Goal: Task Accomplishment & Management: Manage account settings

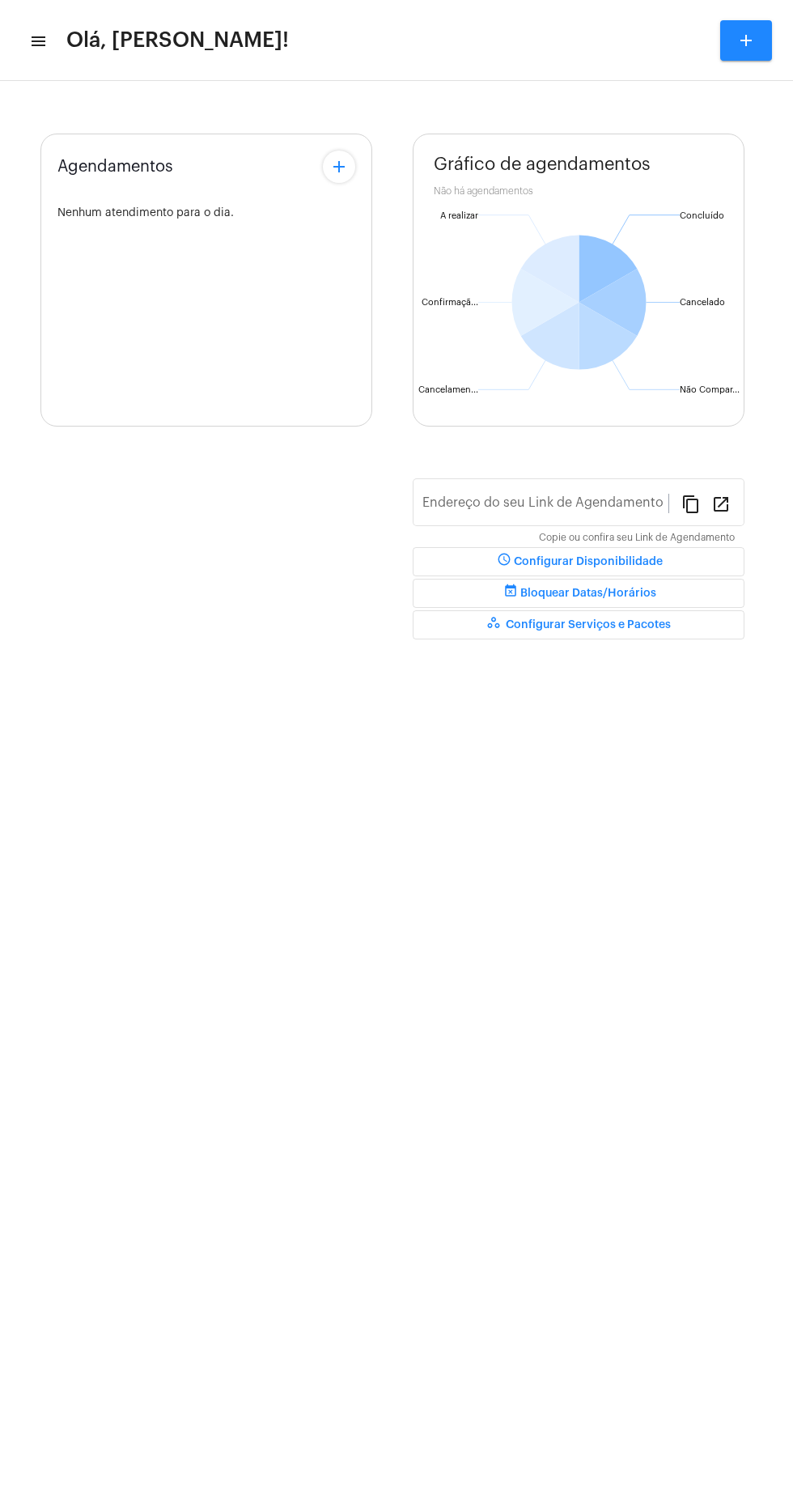
type input "[URL][DOMAIN_NAME][PERSON_NAME]"
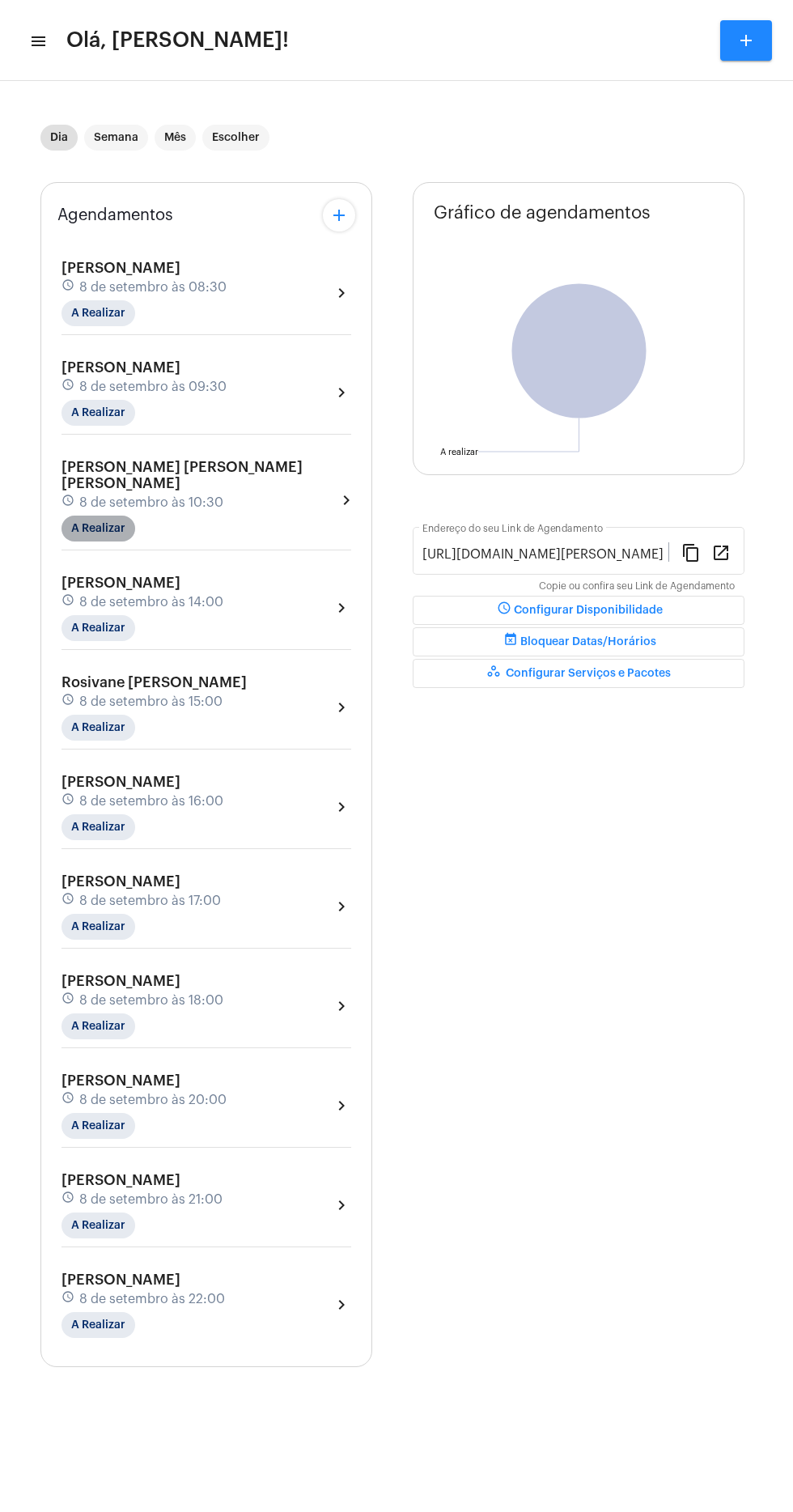
click at [95, 515] on mat-chip "A Realizar" at bounding box center [99, 528] width 74 height 26
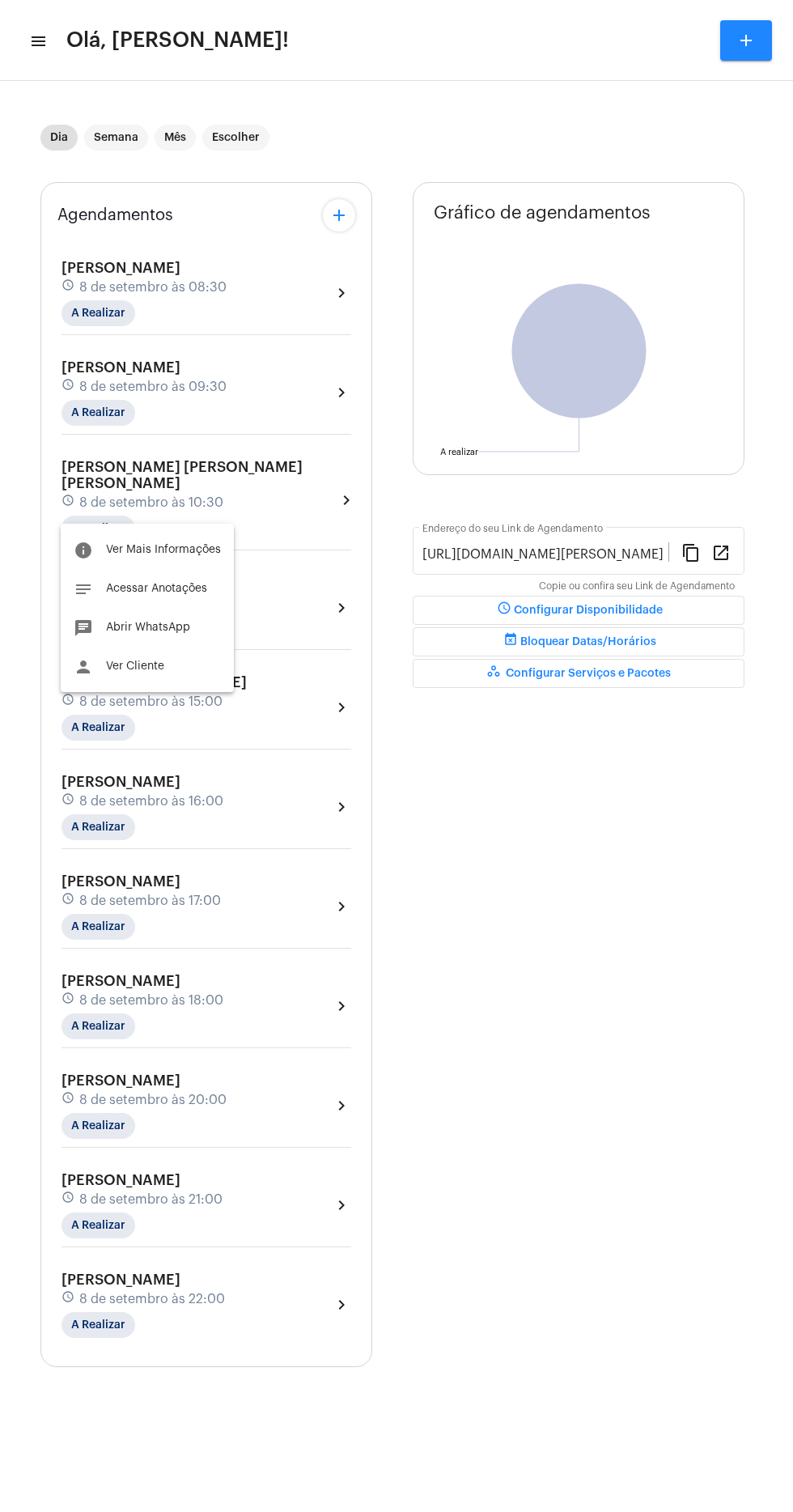
click at [434, 850] on div at bounding box center [396, 756] width 793 height 1512
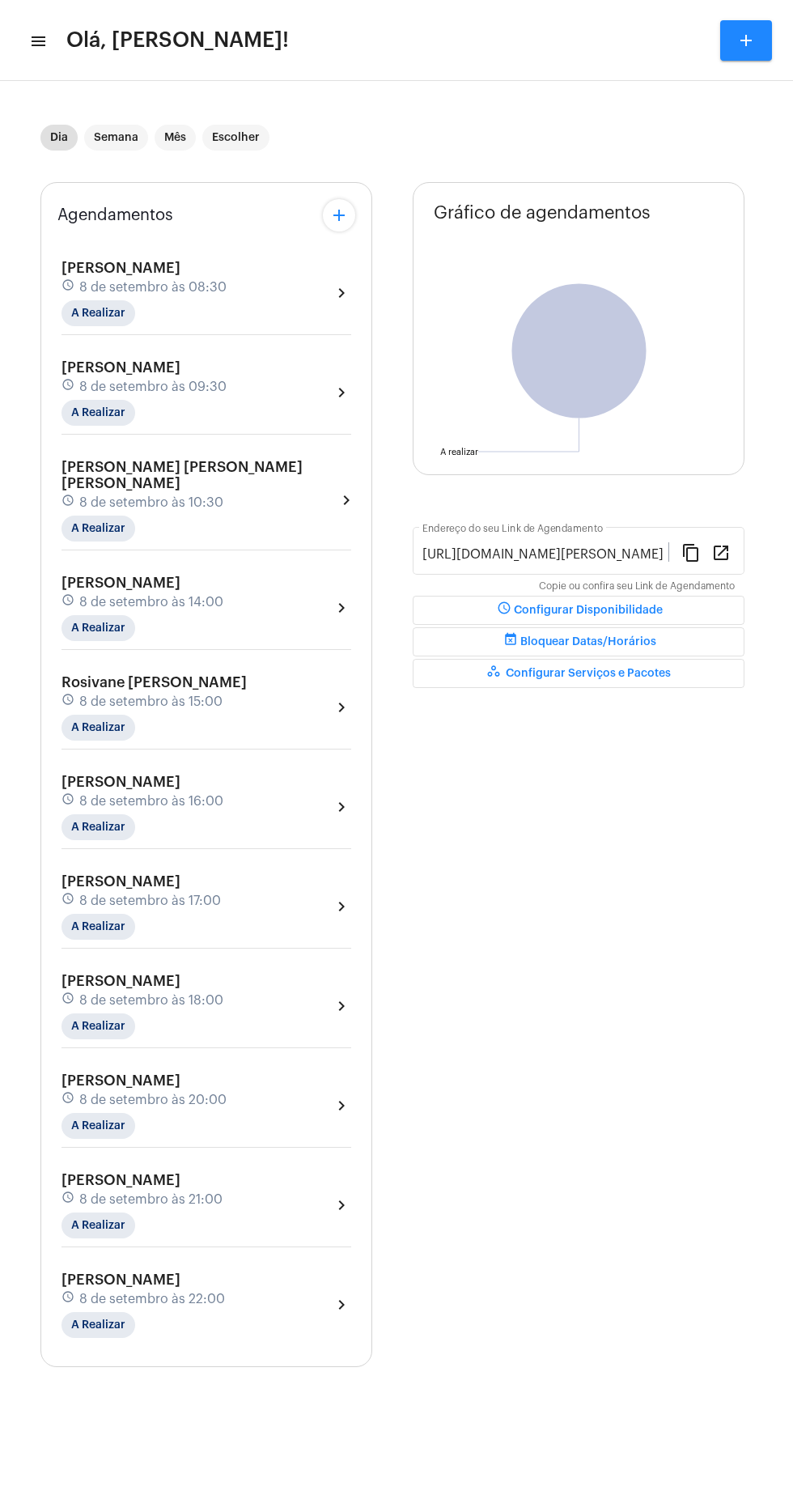
click at [225, 493] on div "schedule 8 de setembro às 10:30" at bounding box center [199, 502] width 275 height 18
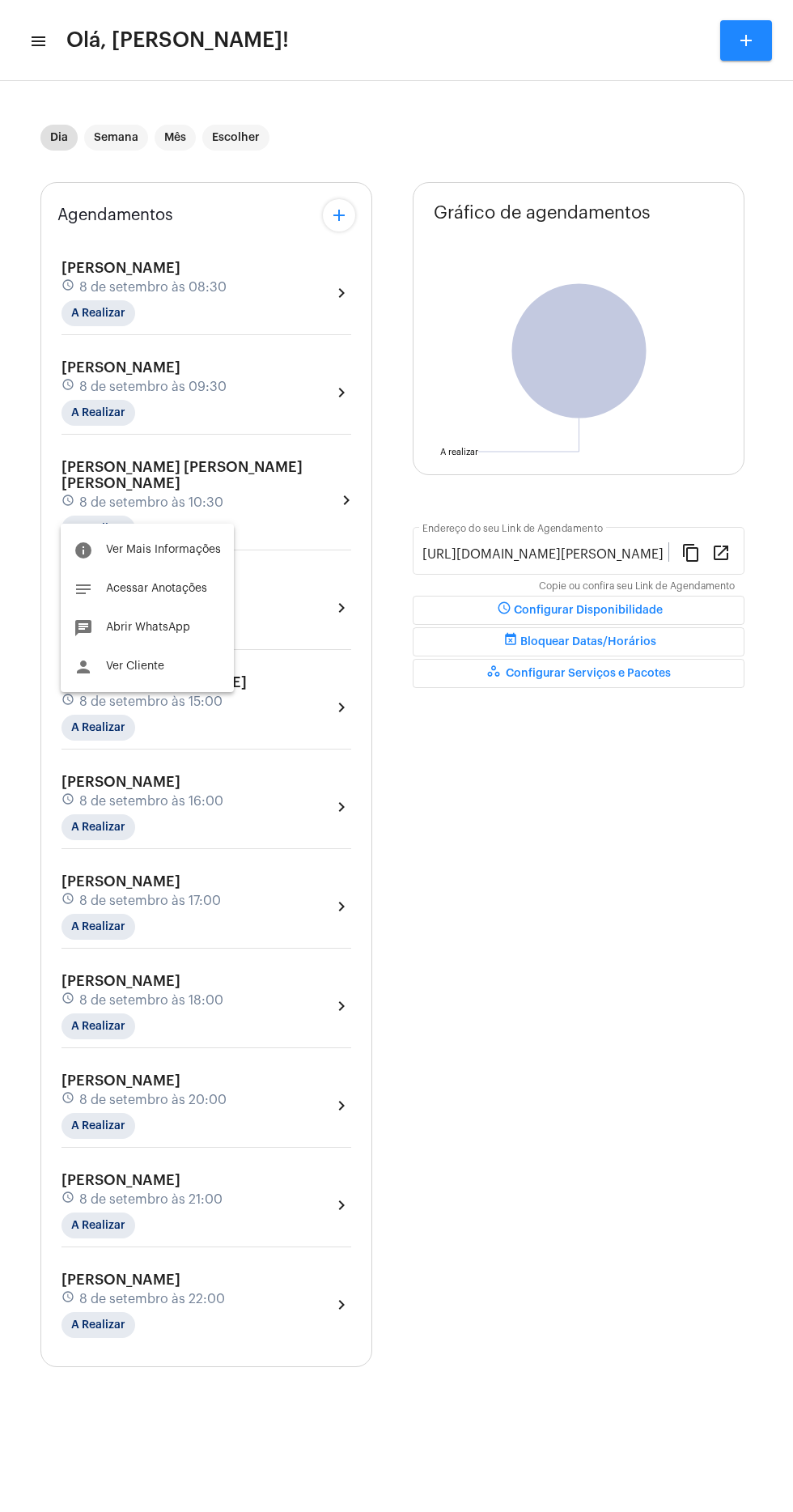
click at [174, 588] on span "Acessar Anotações" at bounding box center [156, 588] width 101 height 11
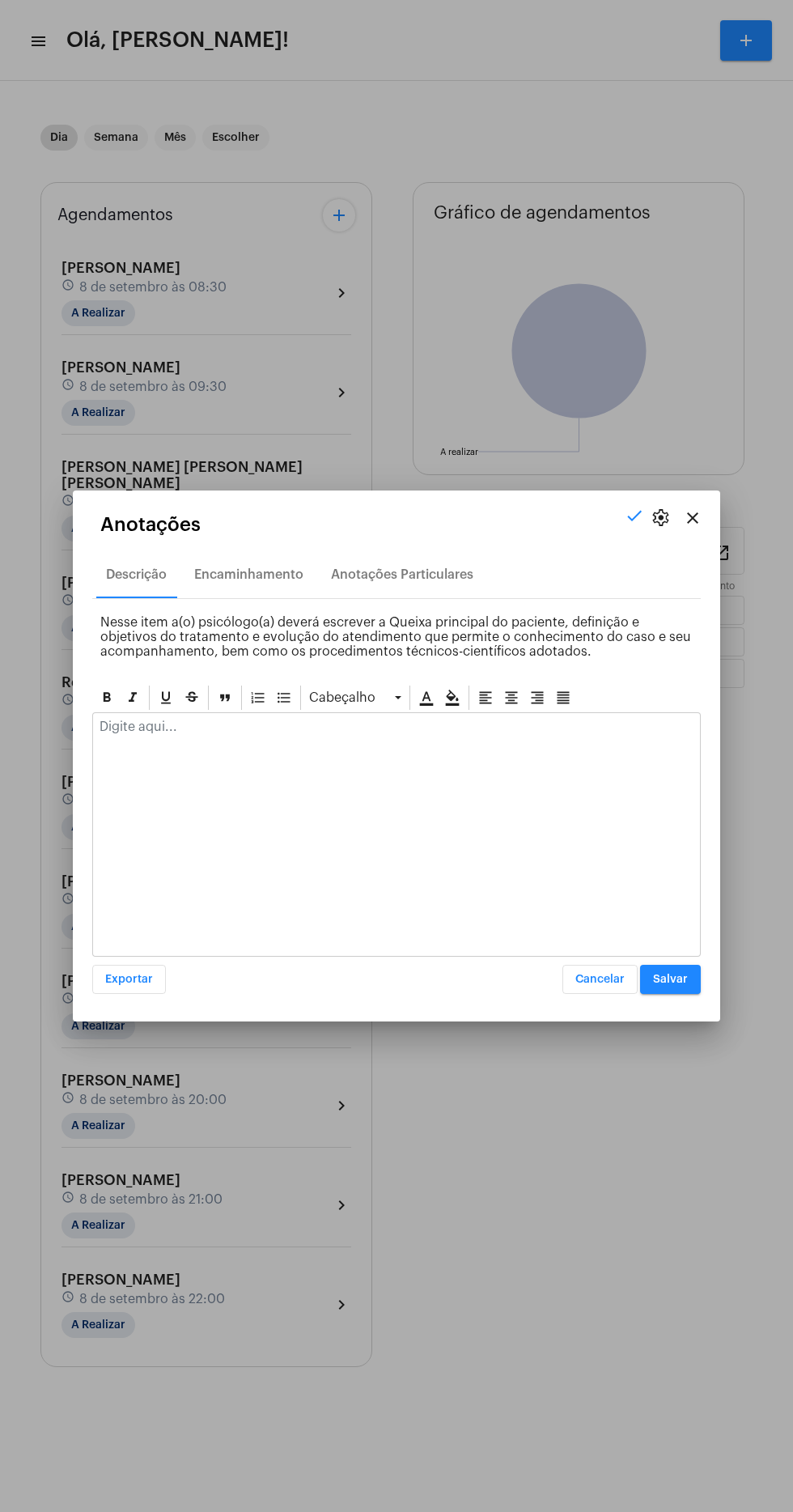
click at [503, 1299] on div at bounding box center [396, 756] width 793 height 1512
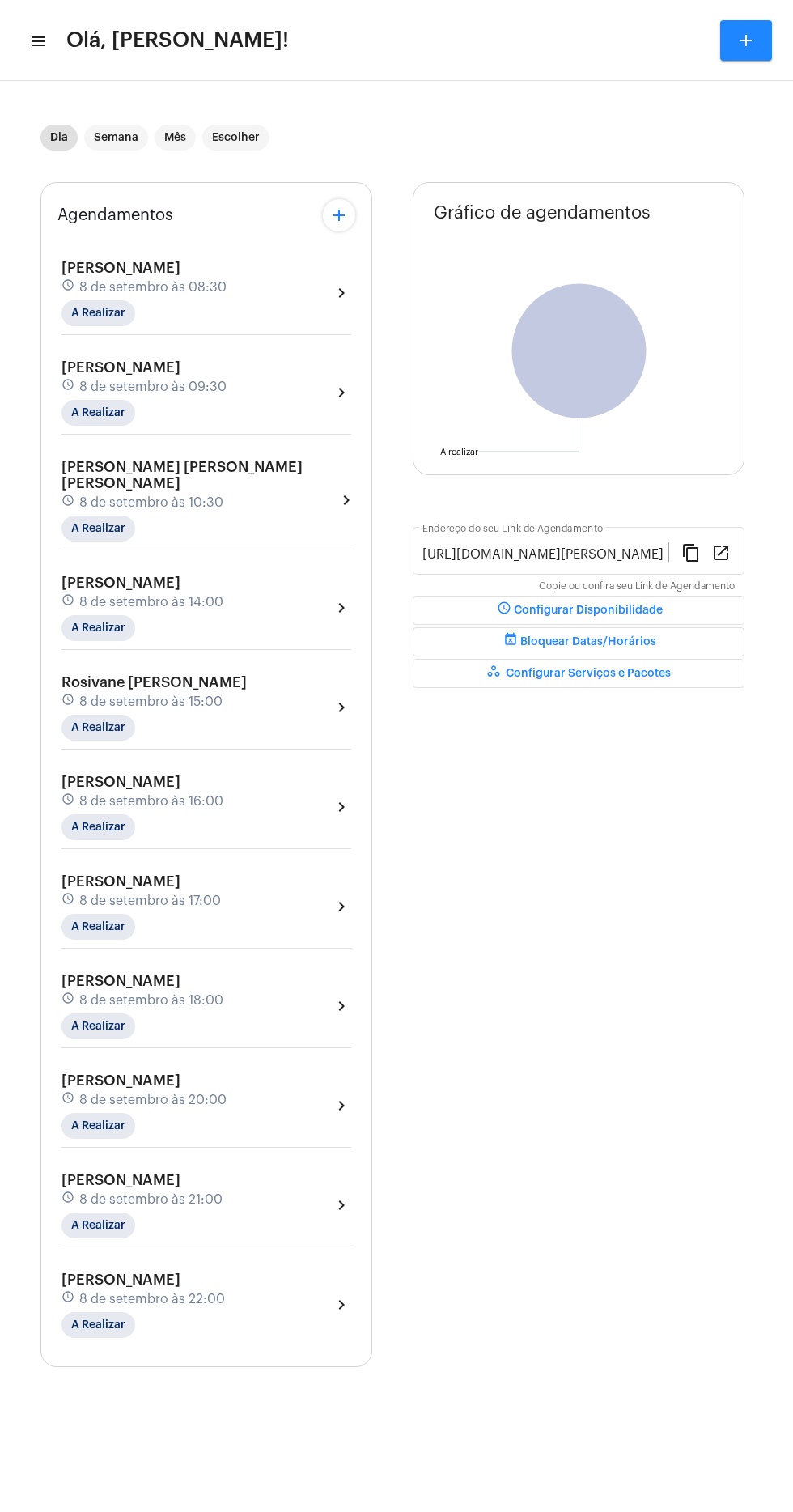
click at [237, 422] on div "[PERSON_NAME] schedule 8 de setembro às 09:30 A Realizar chevron_right" at bounding box center [206, 392] width 290 height 66
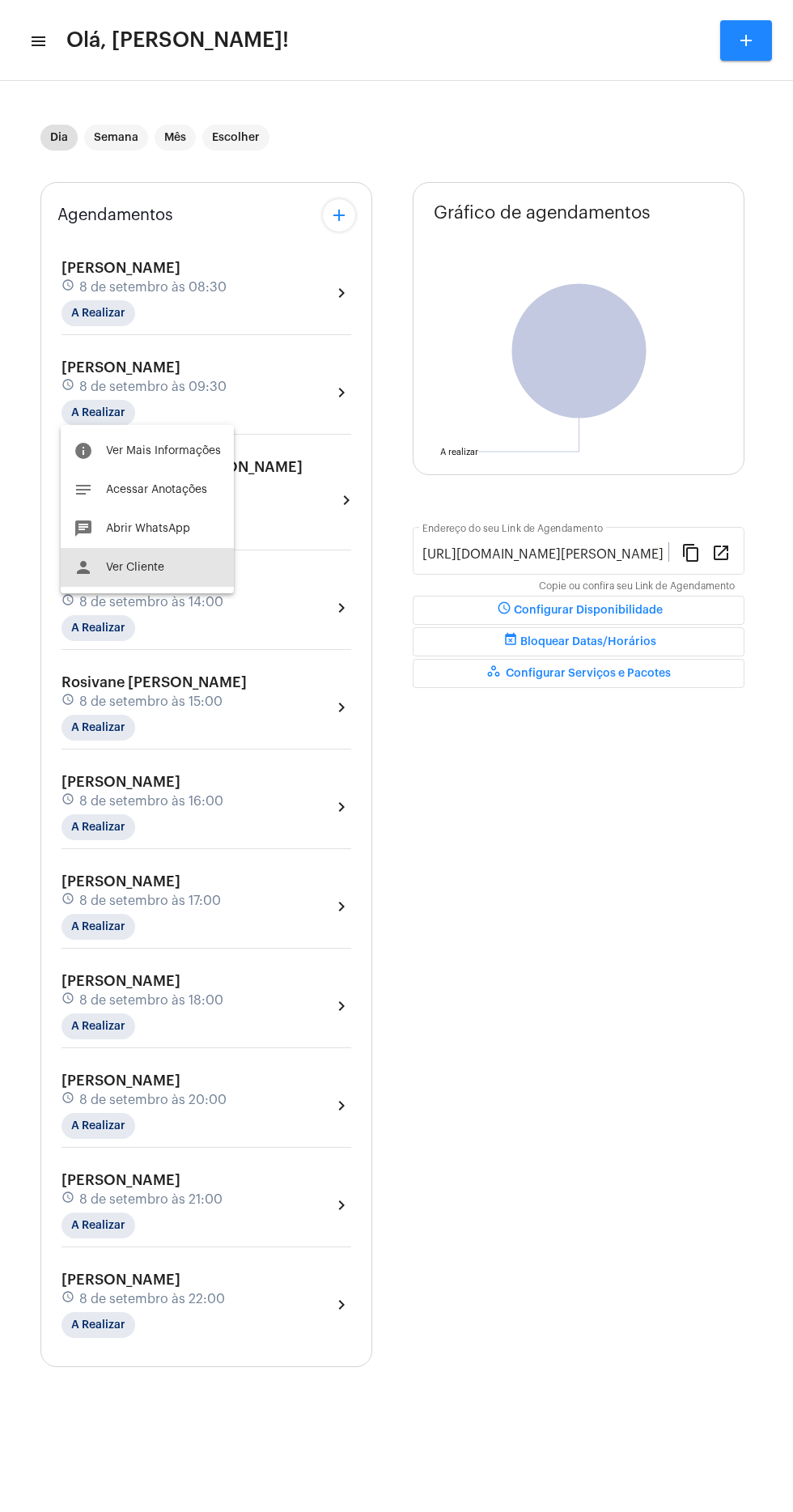
click at [212, 551] on button "person Ver Cliente" at bounding box center [147, 567] width 174 height 39
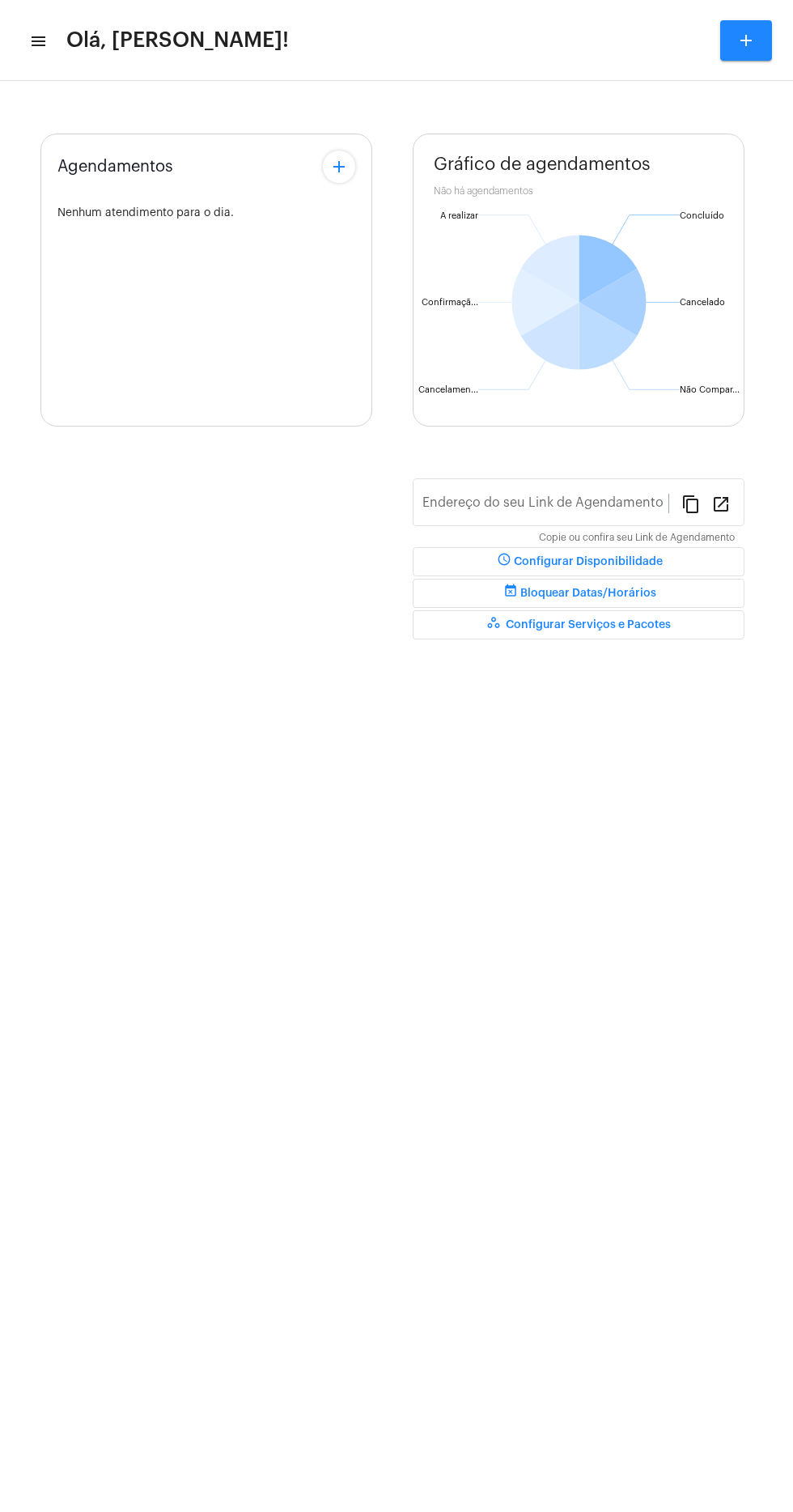
type input "[URL][DOMAIN_NAME][PERSON_NAME]"
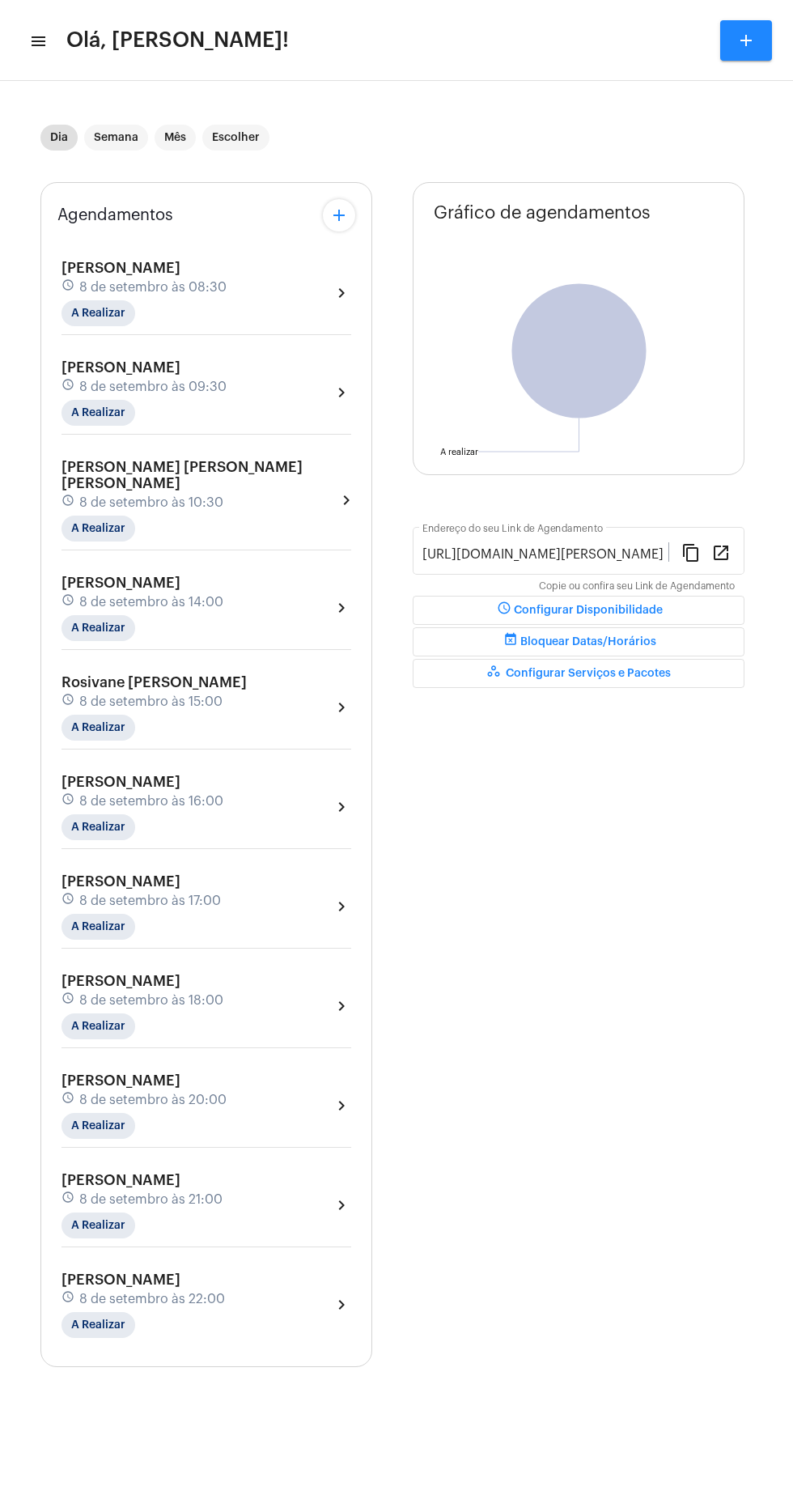
click at [182, 464] on span "[PERSON_NAME] [PERSON_NAME] [PERSON_NAME]" at bounding box center [182, 475] width 241 height 31
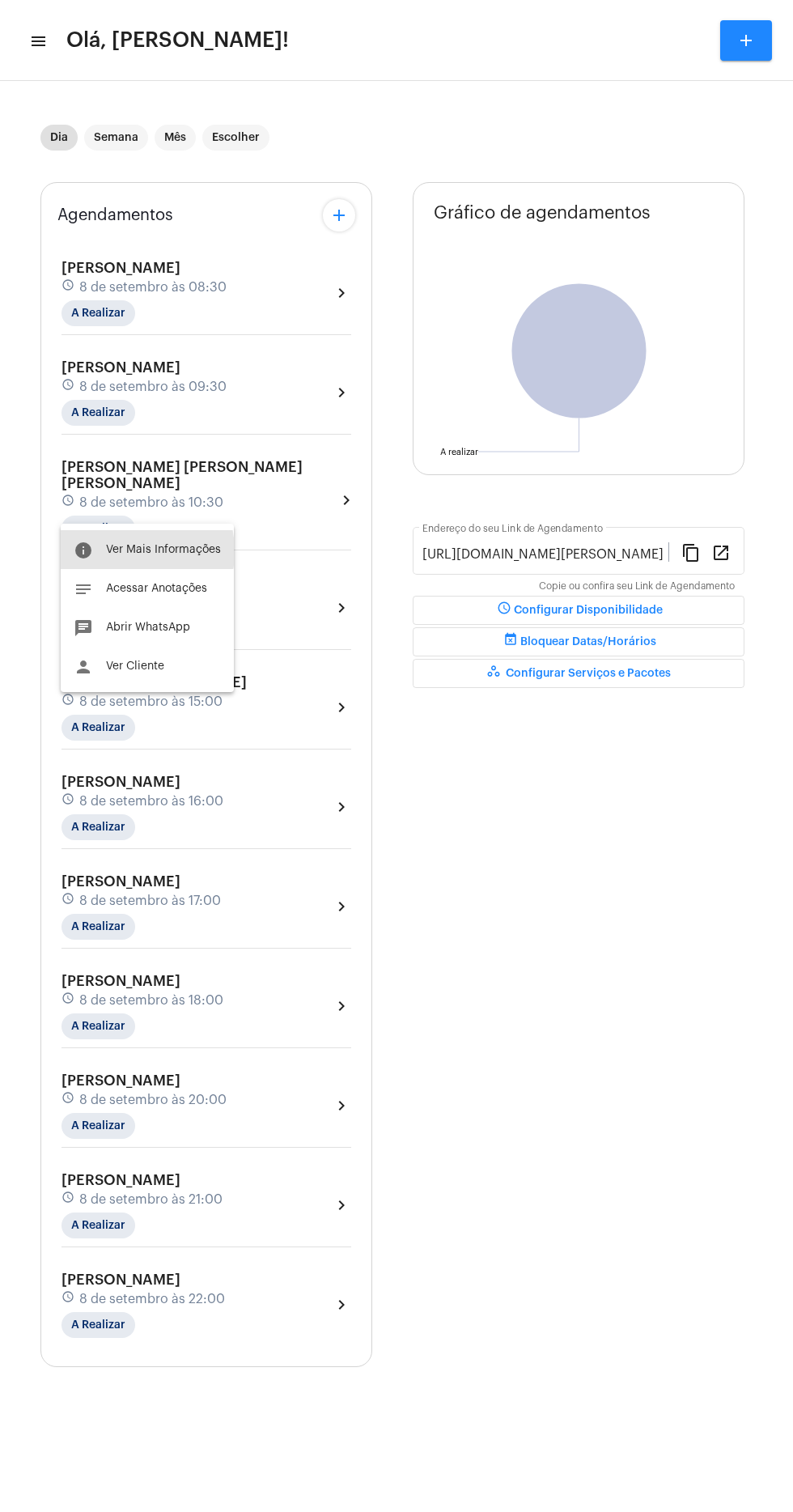
click at [114, 551] on span "Ver Mais Informações" at bounding box center [163, 549] width 115 height 11
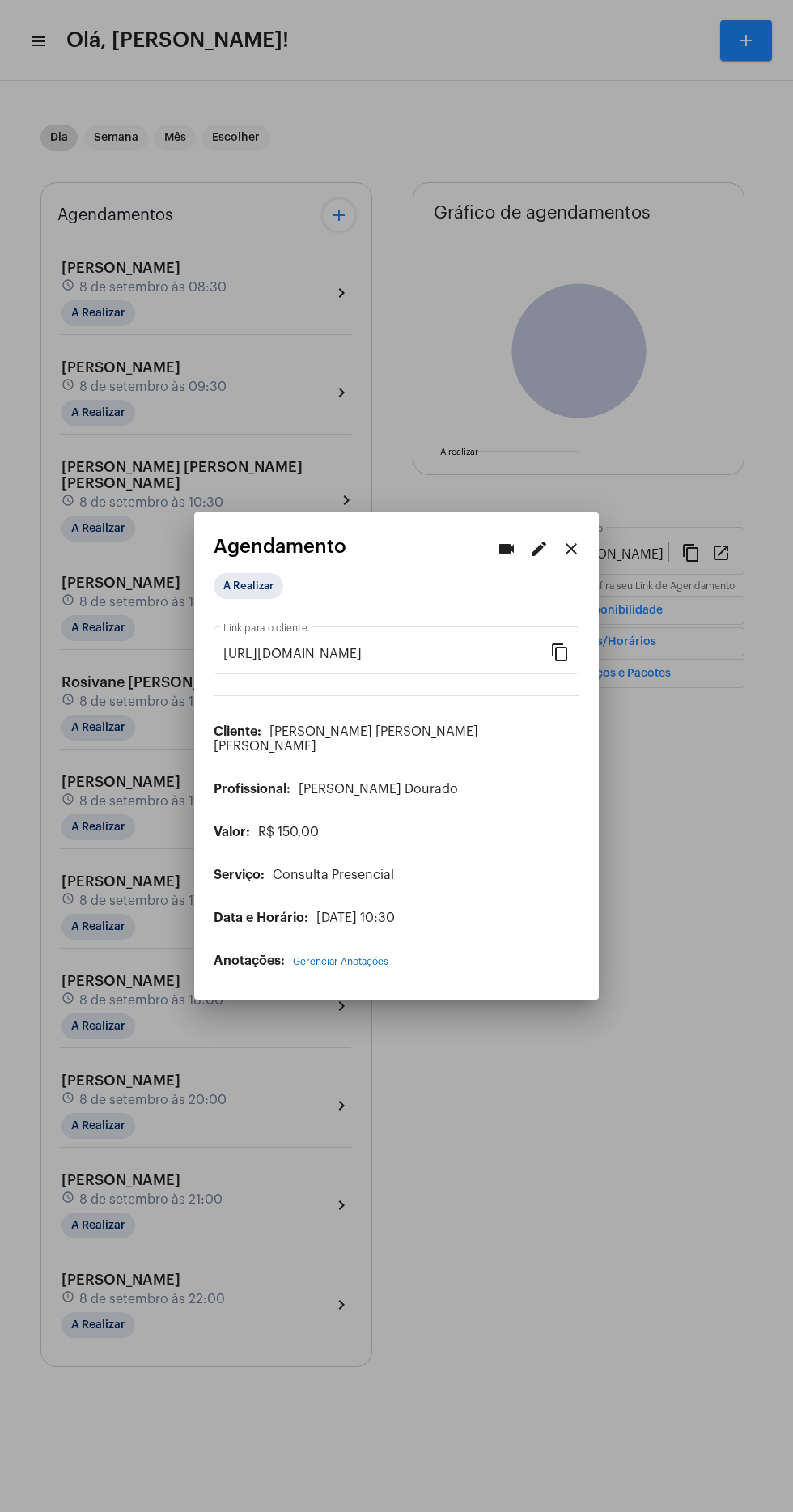
click at [669, 1092] on div at bounding box center [396, 756] width 793 height 1512
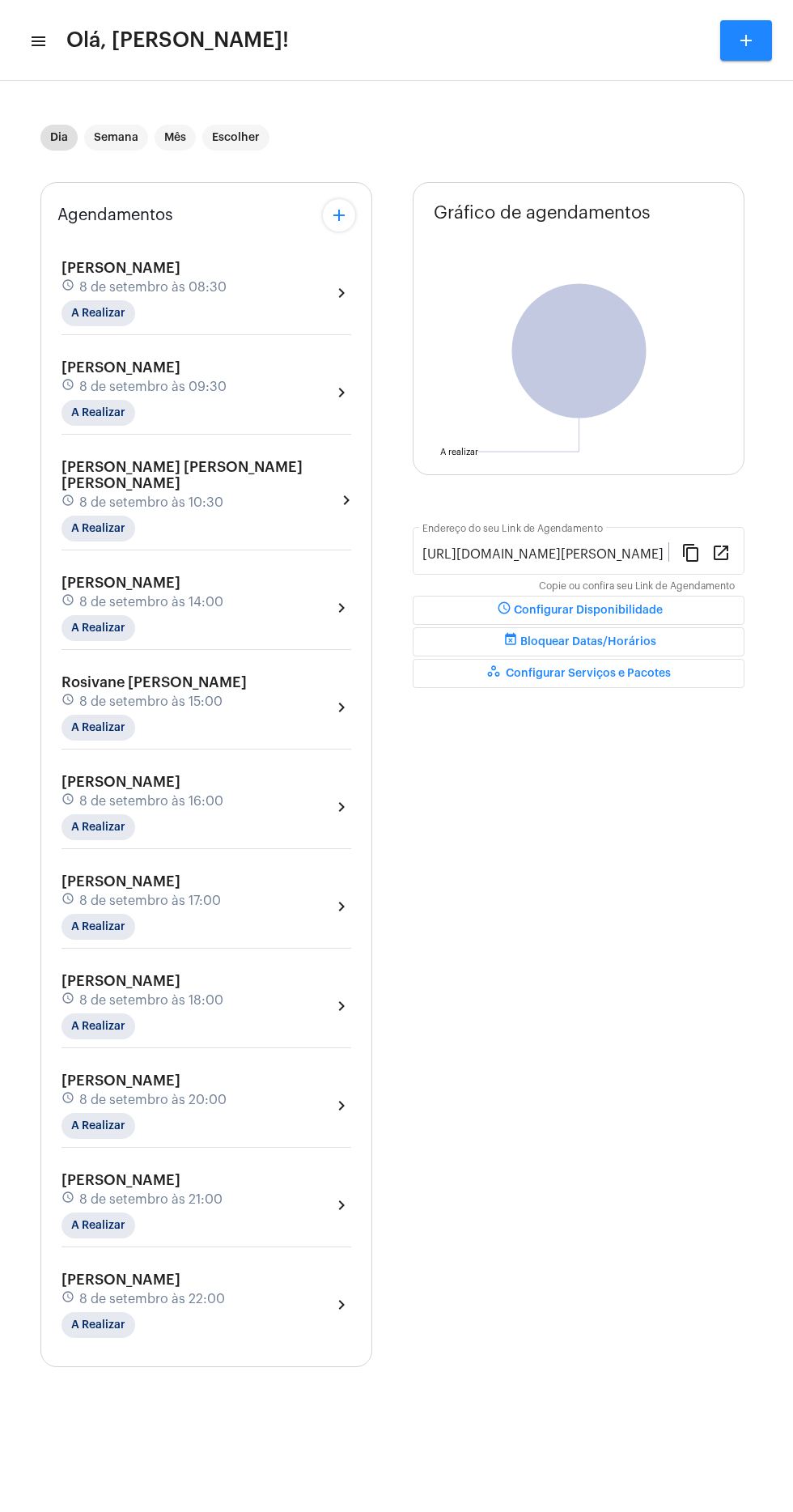
click at [133, 463] on span "[PERSON_NAME] [PERSON_NAME] [PERSON_NAME]" at bounding box center [182, 475] width 241 height 31
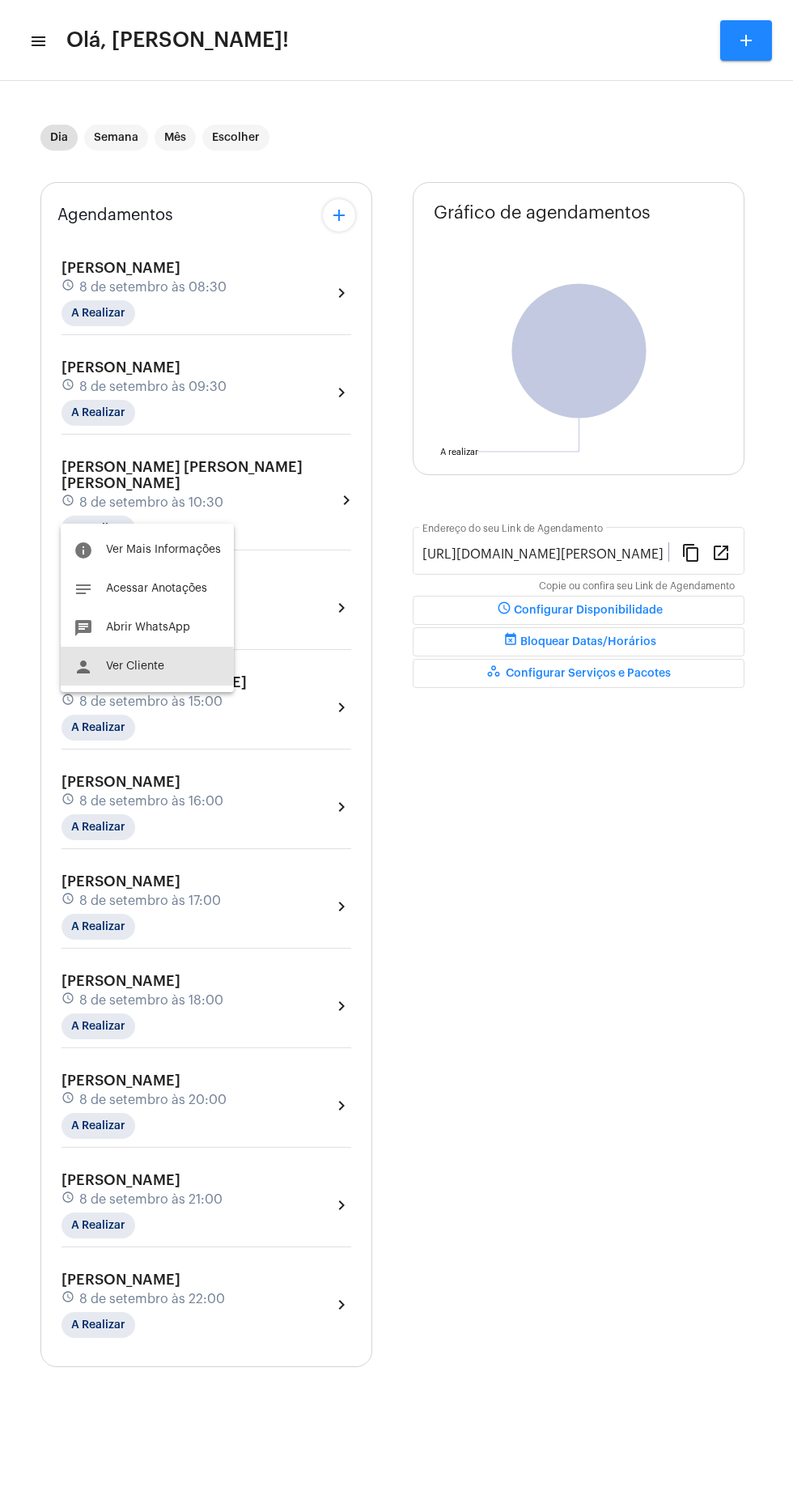
click at [86, 680] on button "person Ver Cliente" at bounding box center [147, 666] width 174 height 39
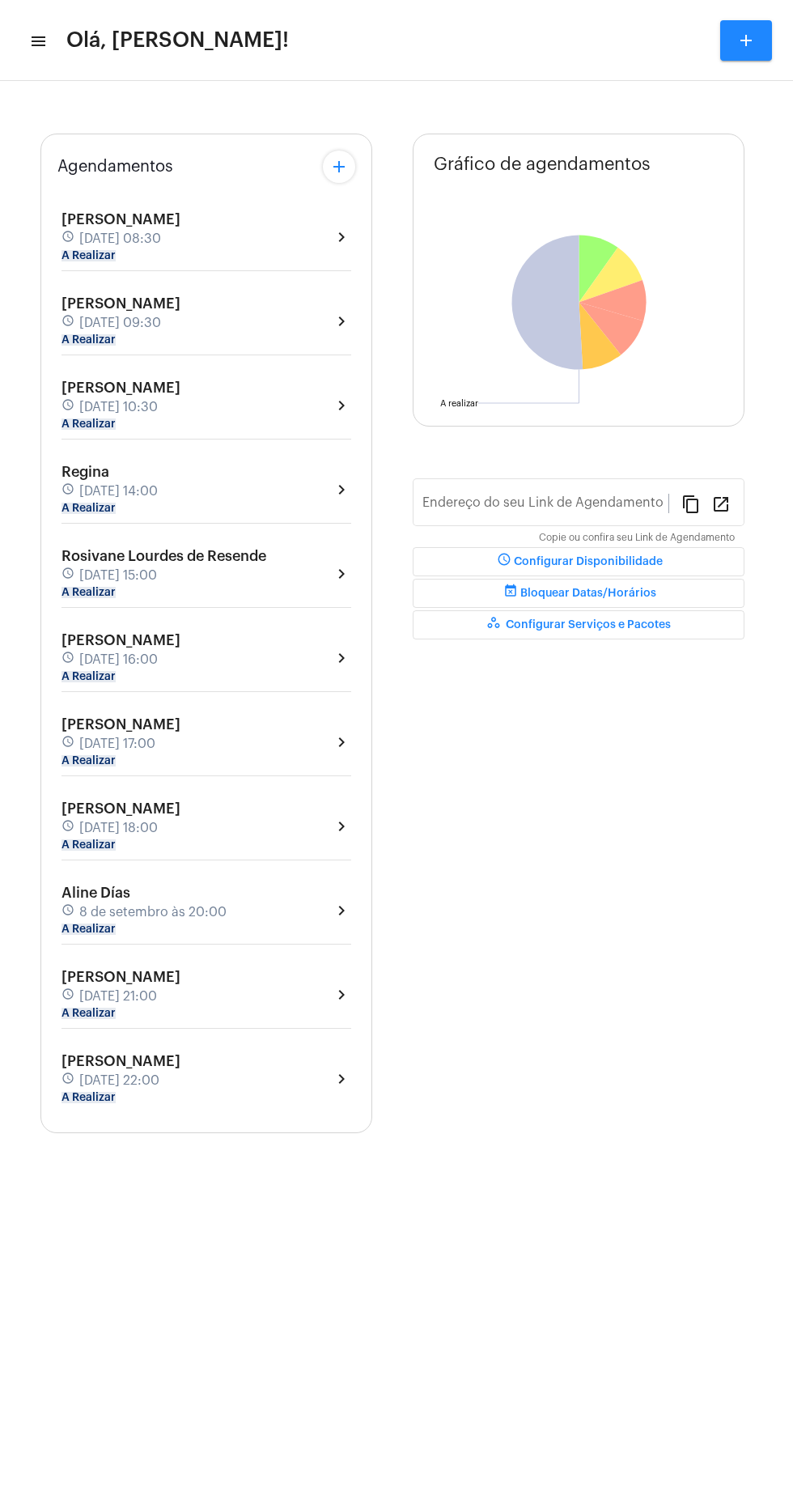
type input "[URL][DOMAIN_NAME][PERSON_NAME]"
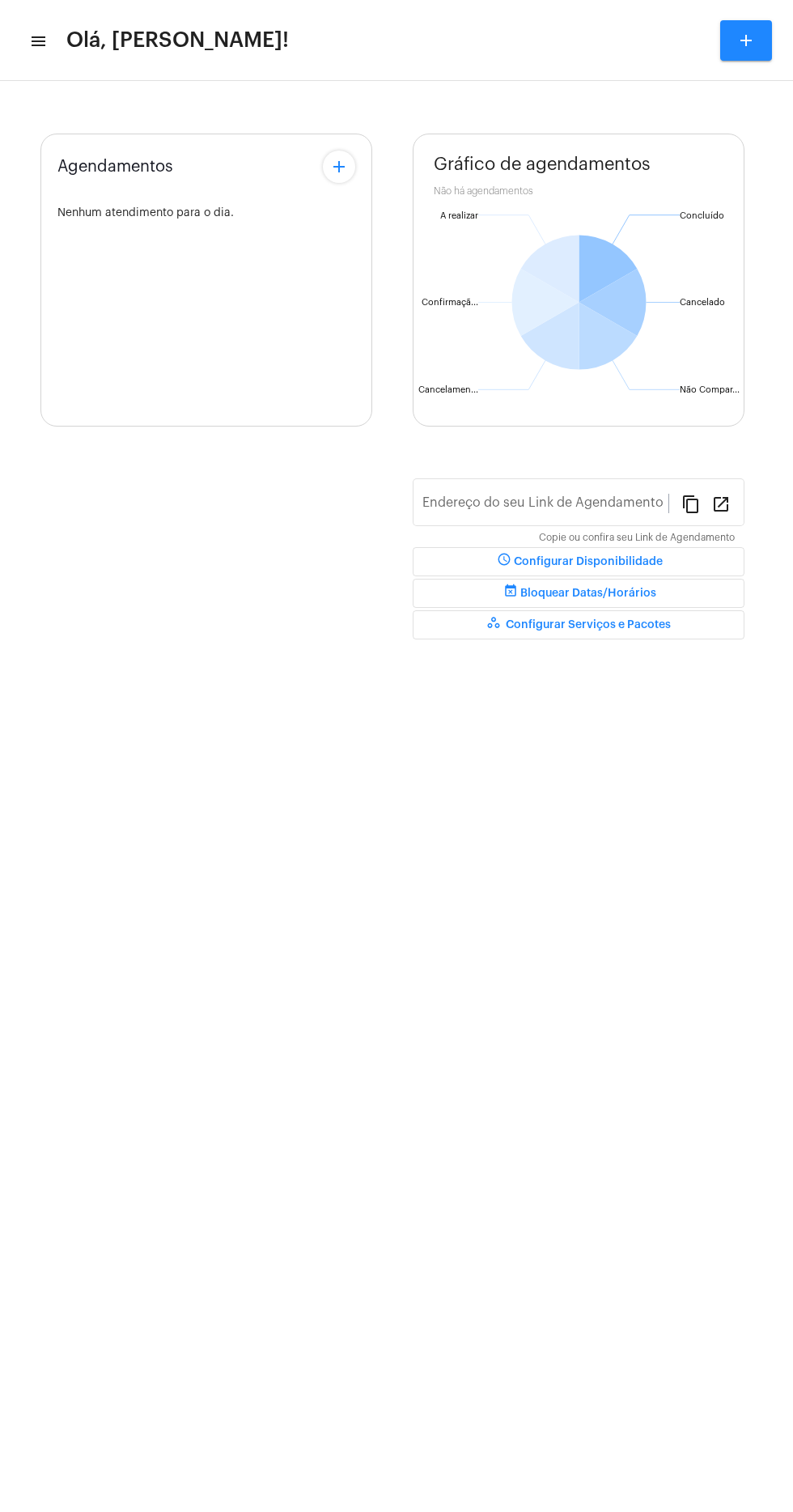
type input "[URL][DOMAIN_NAME][PERSON_NAME]"
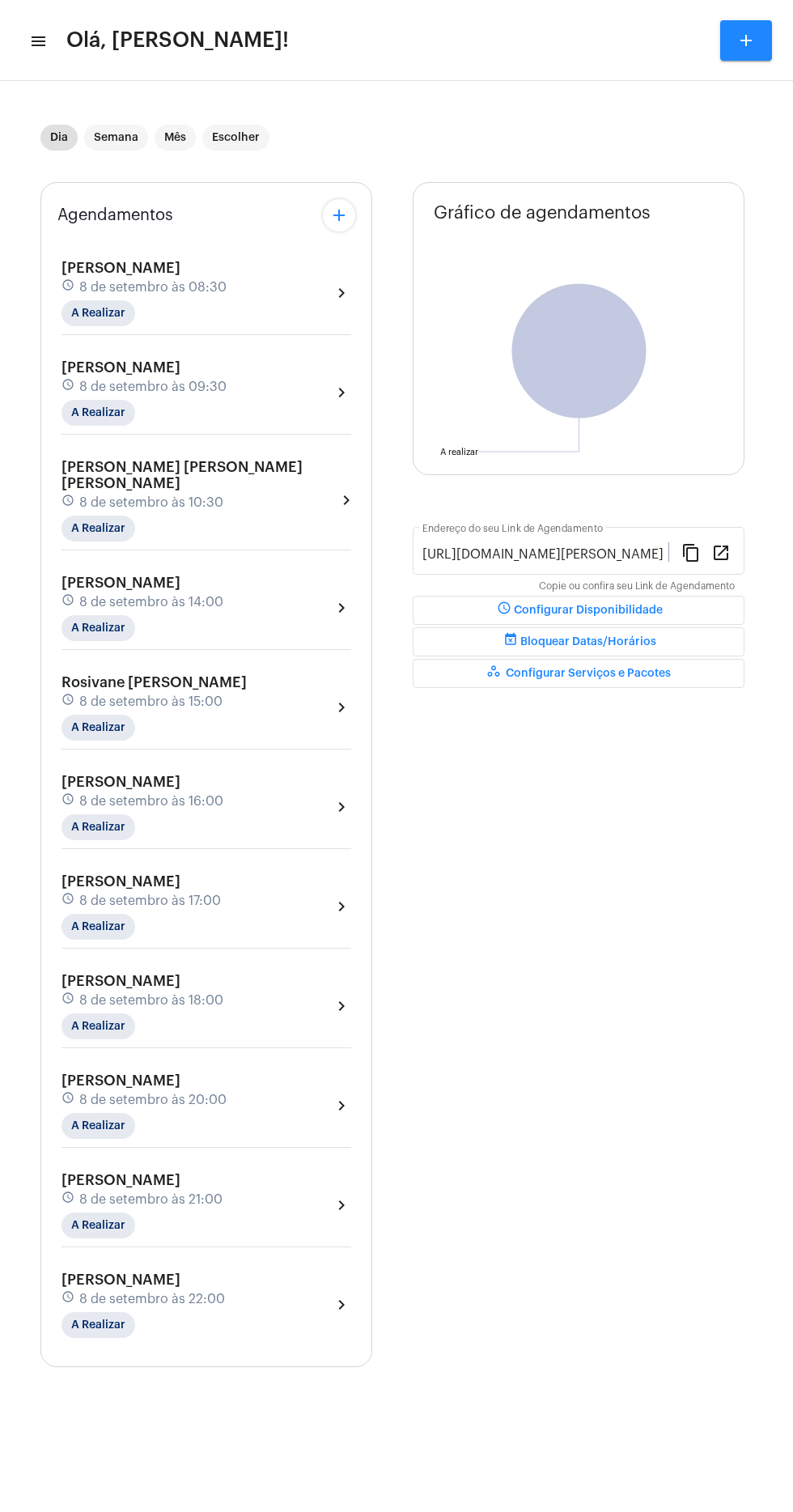
click at [32, 36] on mat-icon "menu" at bounding box center [37, 41] width 16 height 19
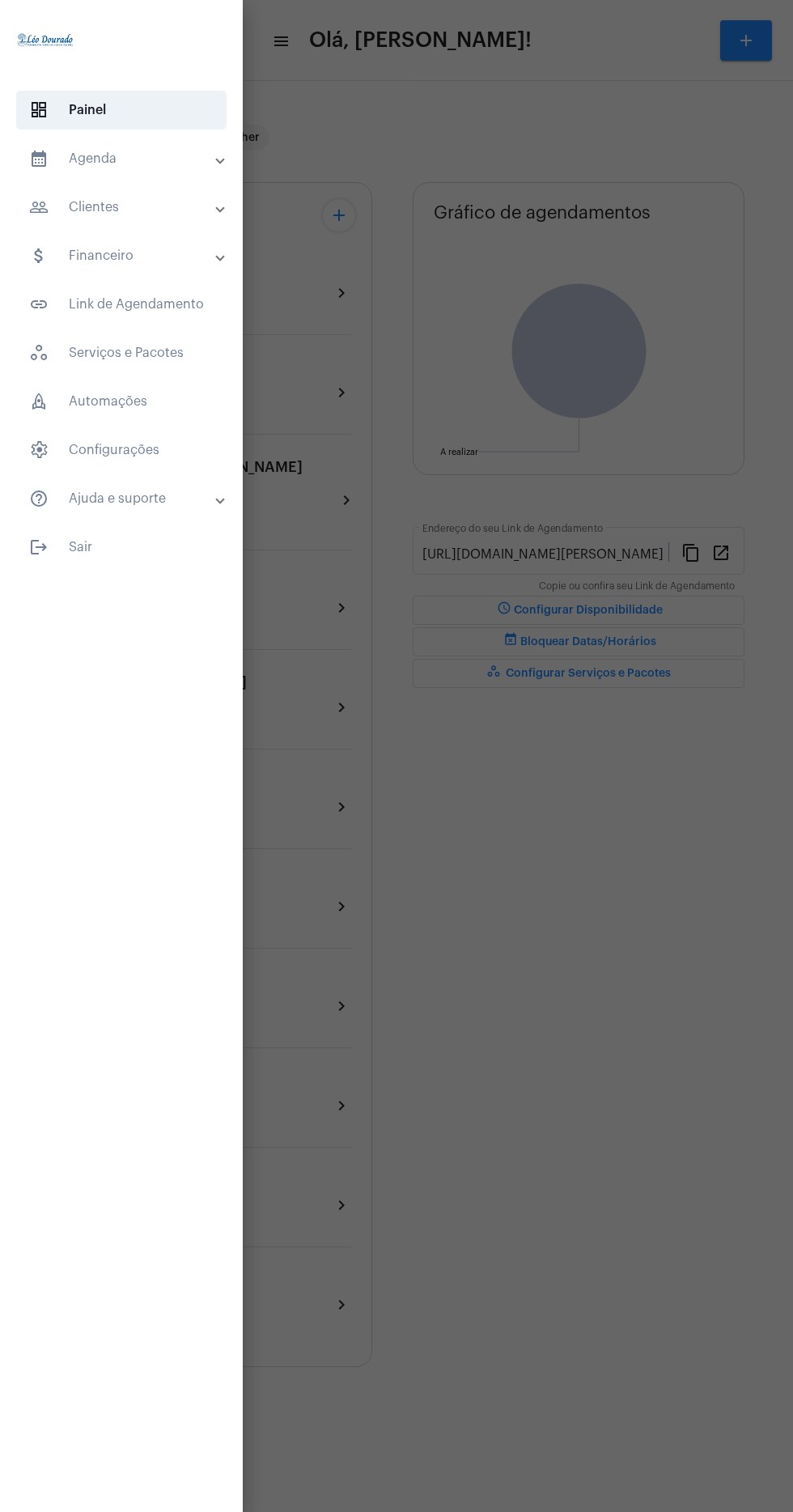
click at [82, 158] on mat-panel-title "calendar_month_outlined Agenda" at bounding box center [122, 159] width 188 height 19
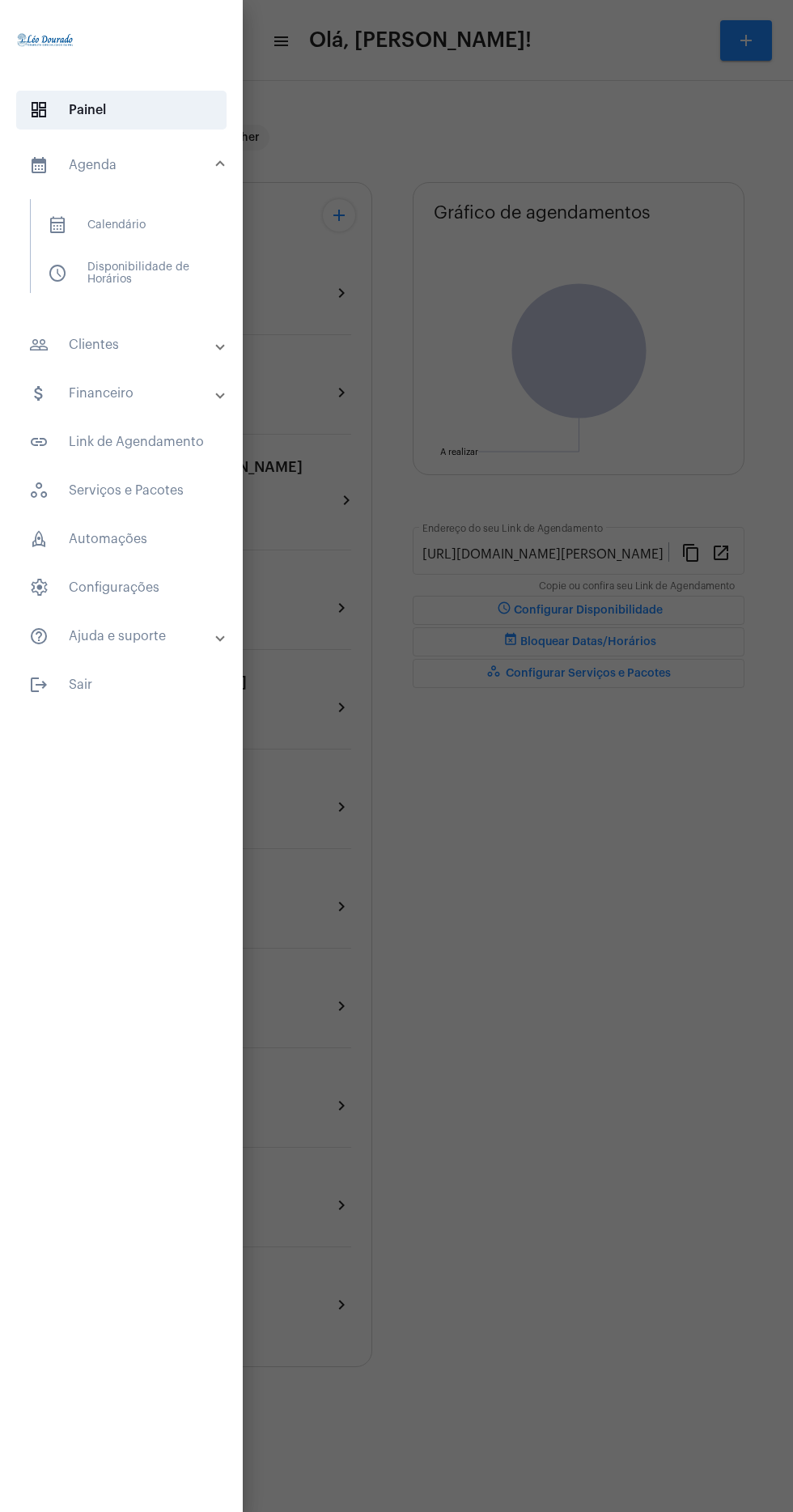
click at [77, 228] on span "calendar_month_outlined Calendário" at bounding box center [120, 225] width 172 height 39
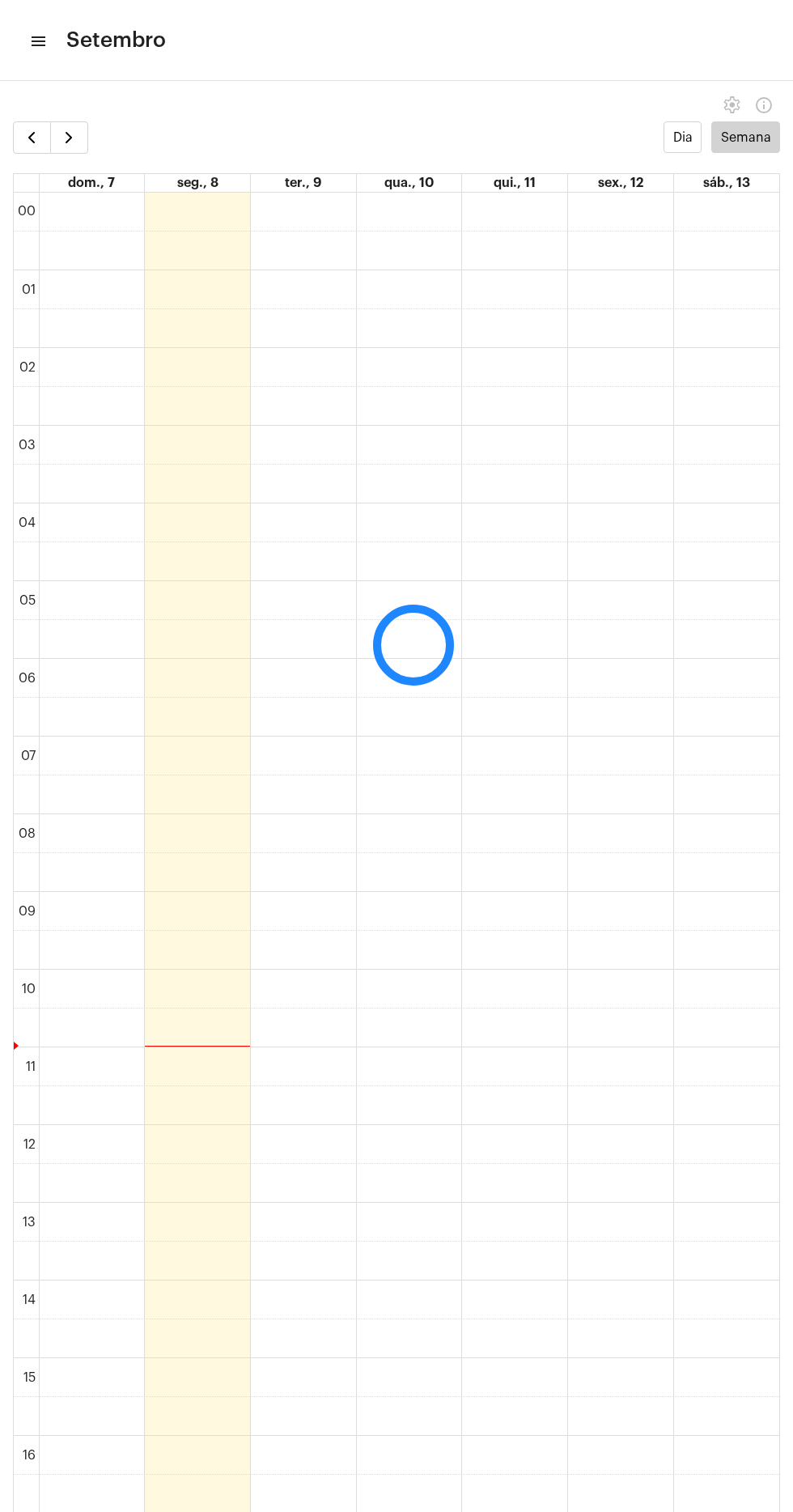
scroll to position [468, 0]
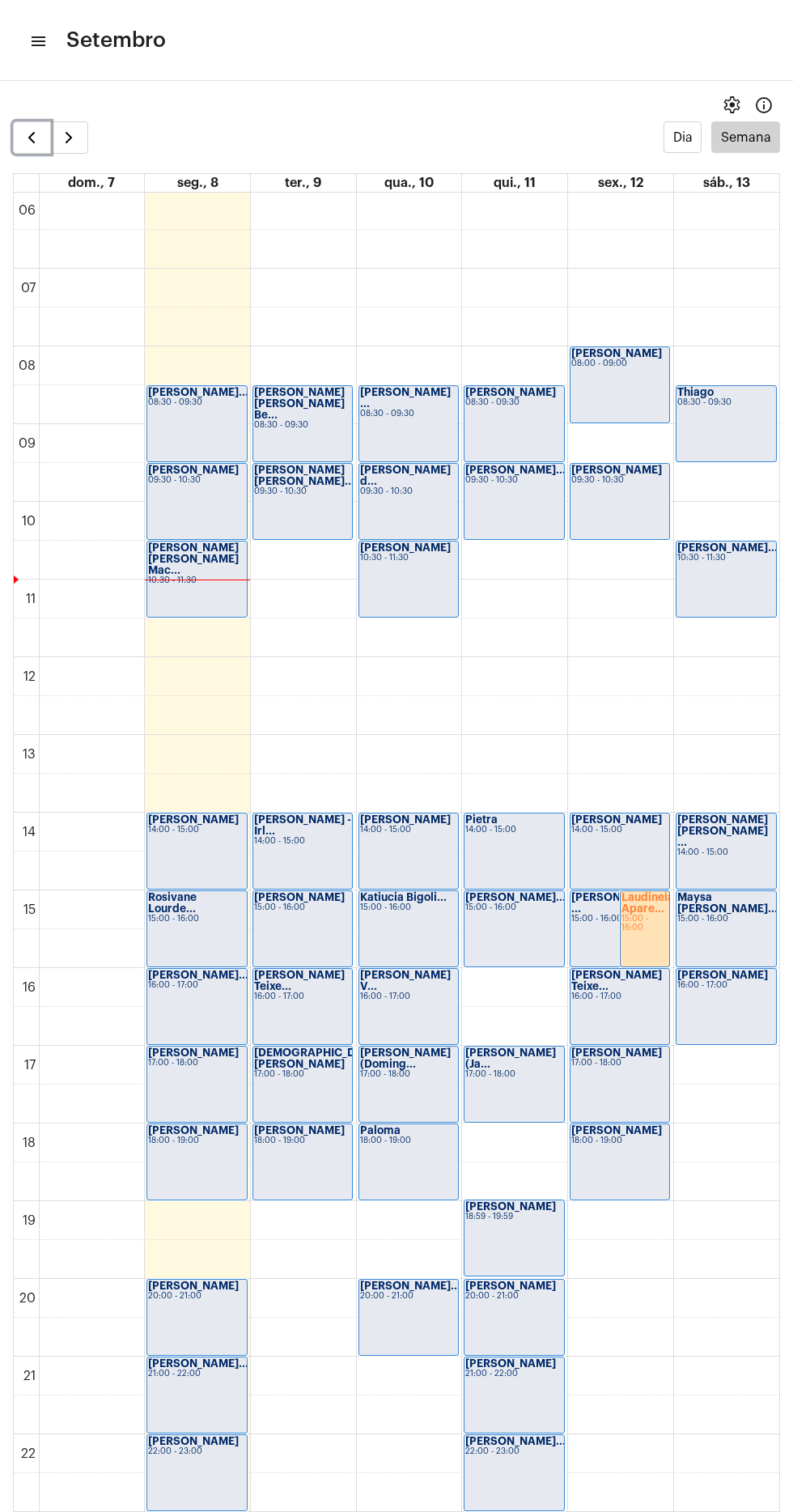
click at [29, 146] on span "button" at bounding box center [32, 137] width 19 height 19
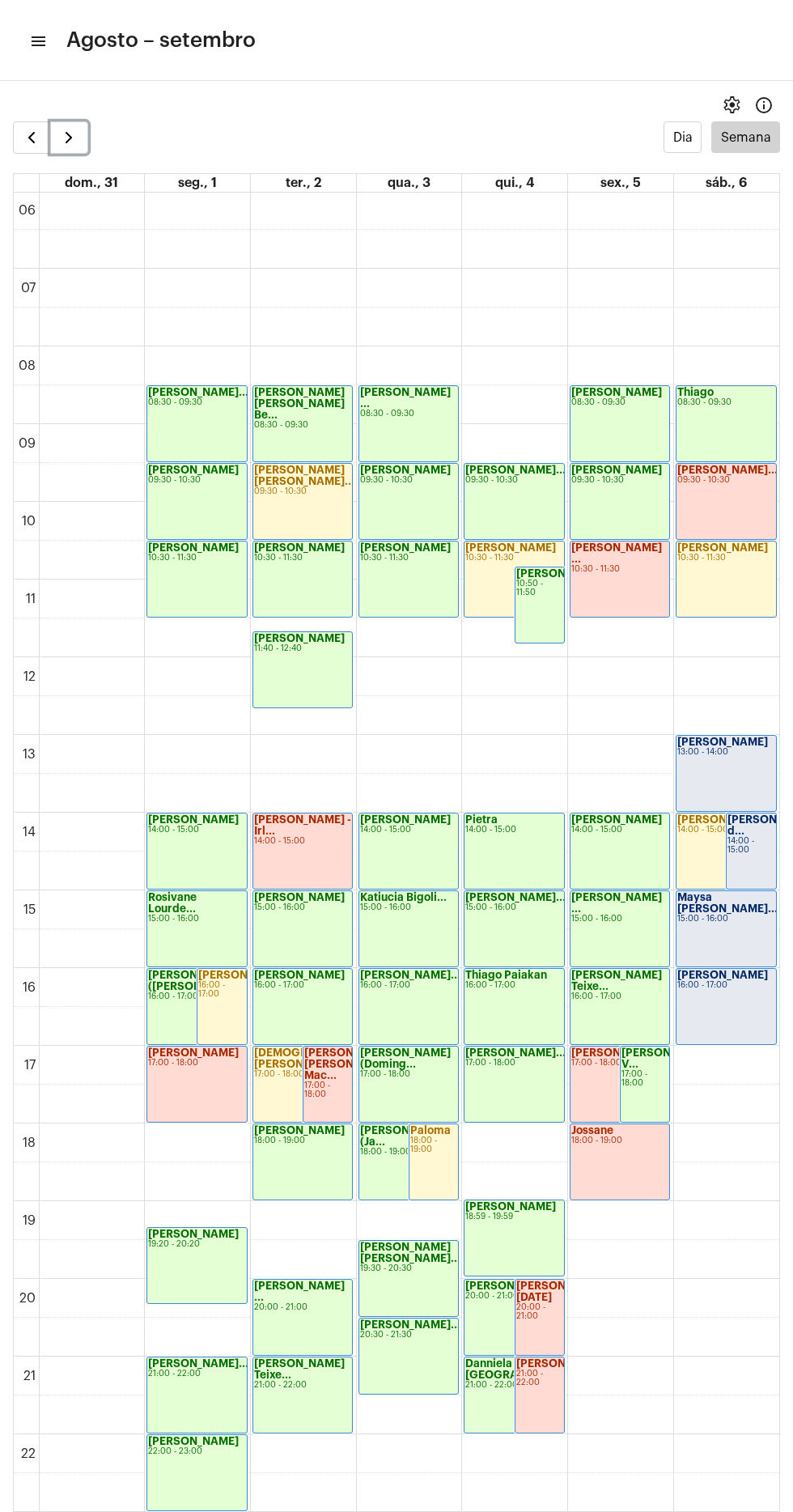
click at [81, 144] on button "button" at bounding box center [69, 137] width 38 height 33
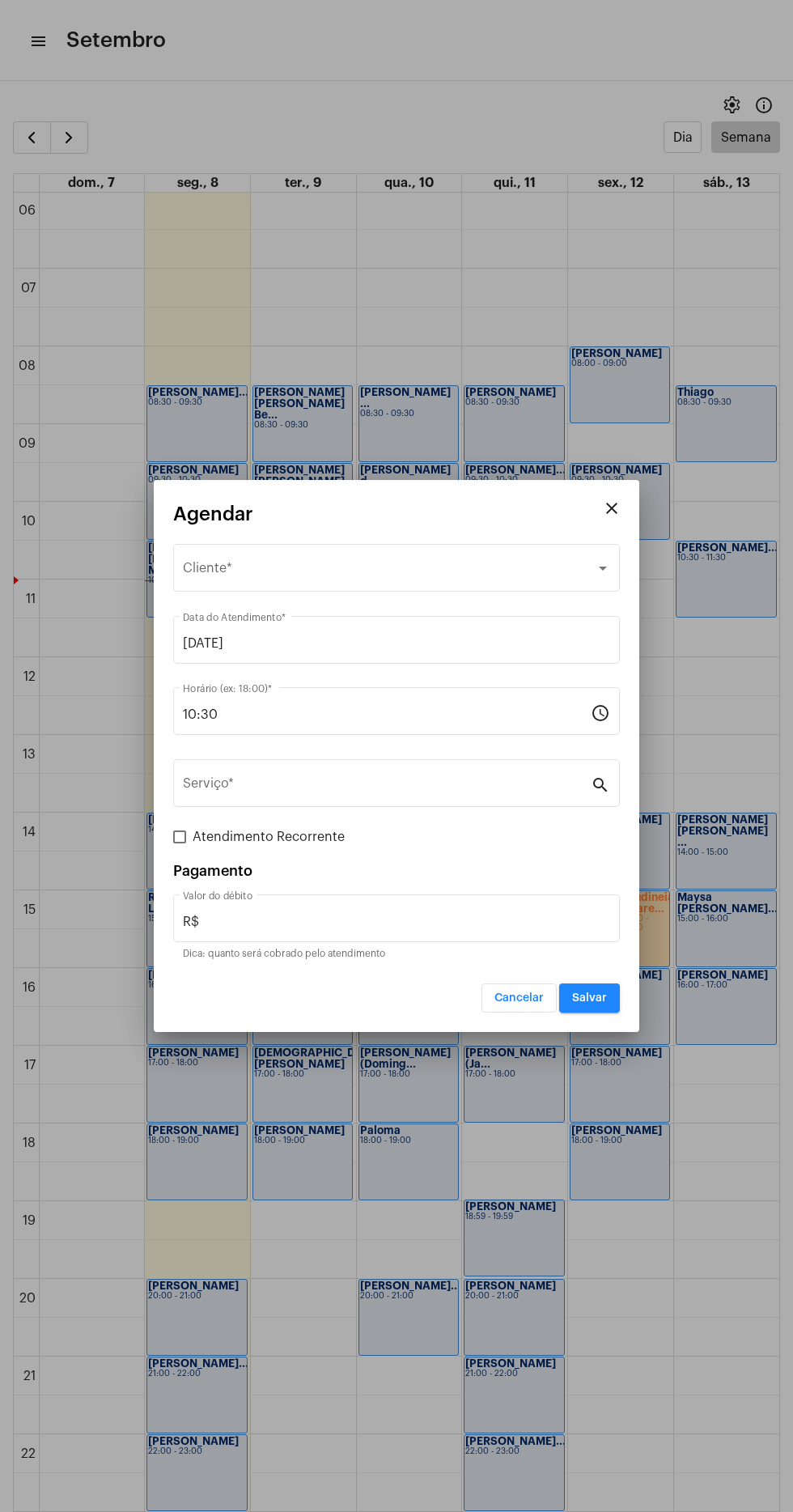
click at [285, 576] on span "Selecione o Cliente" at bounding box center [389, 571] width 412 height 15
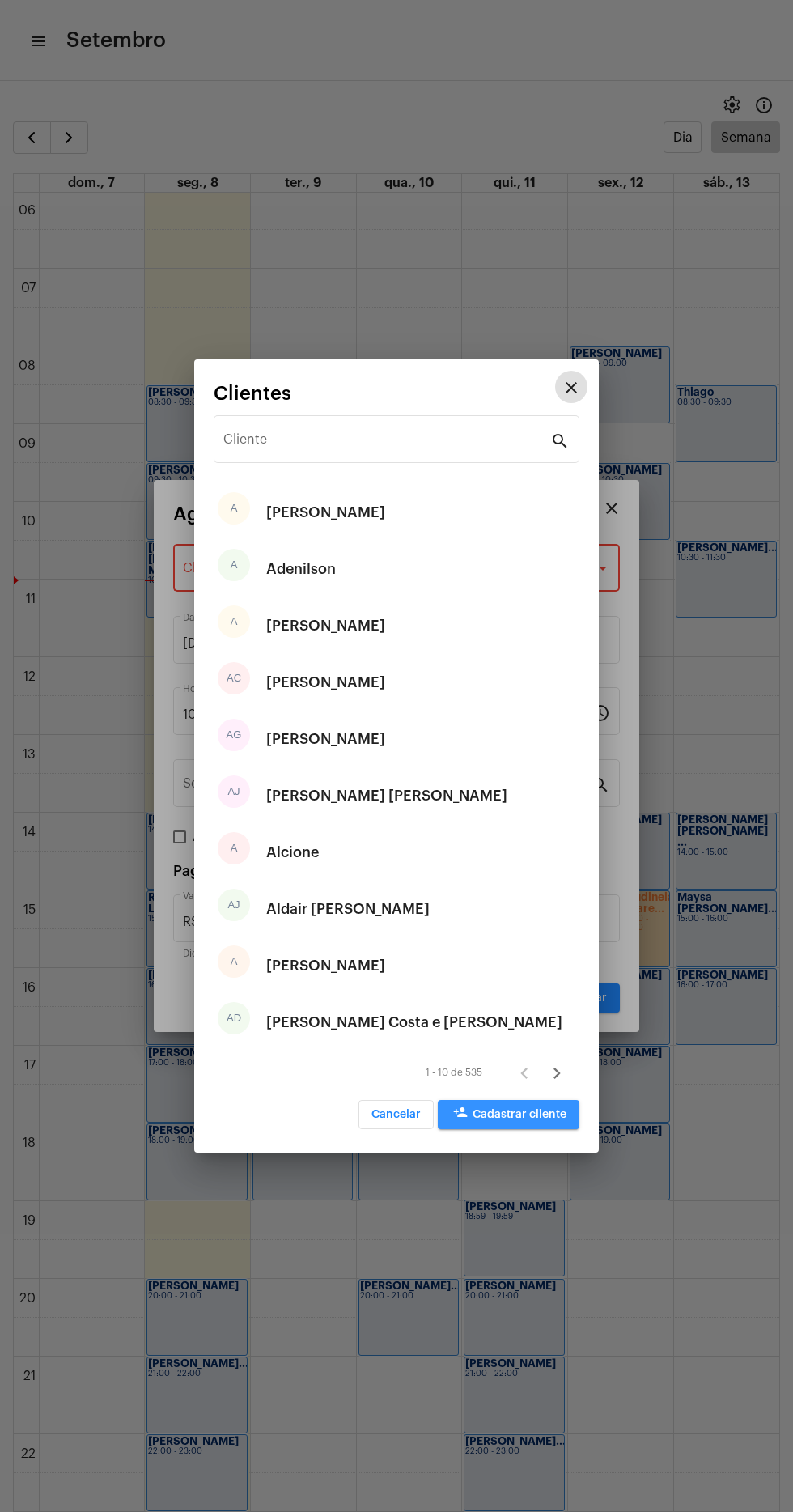
click at [546, 1115] on span "person_add Cadastrar cliente" at bounding box center [508, 1114] width 115 height 11
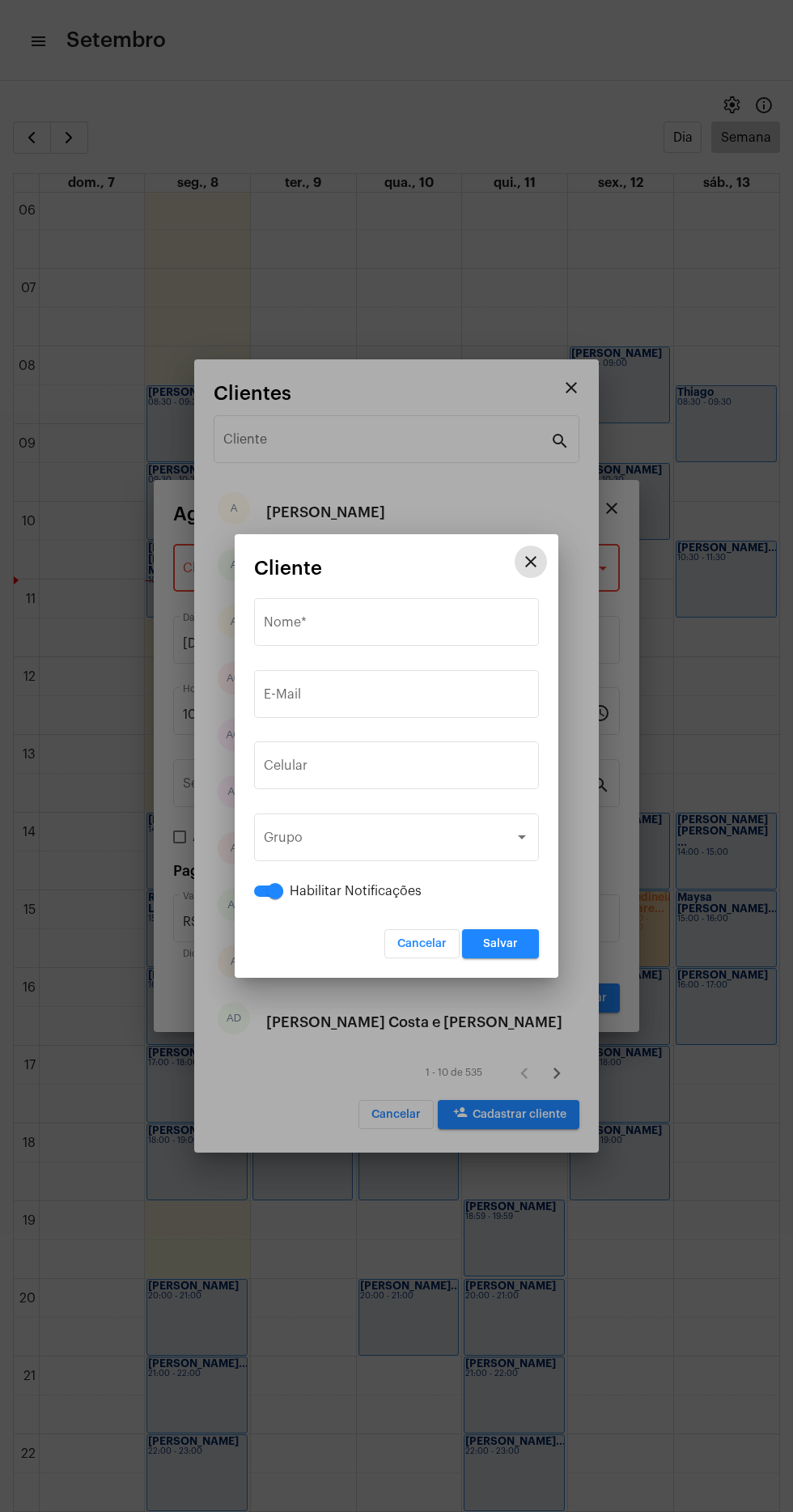
click at [396, 619] on input "Nome *" at bounding box center [396, 626] width 265 height 15
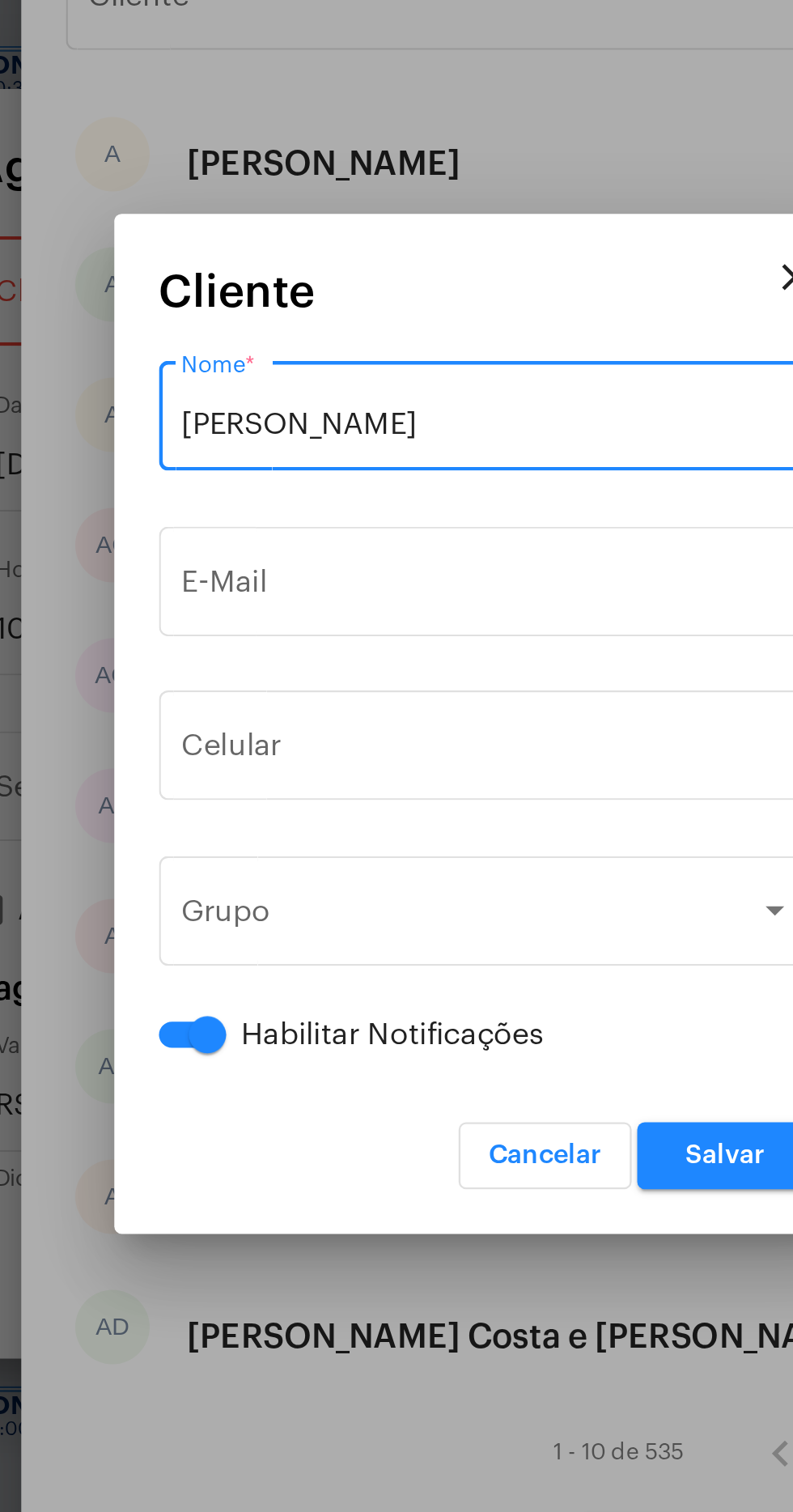
type input "Cristina Souza"
click at [424, 694] on input "E-Mail" at bounding box center [396, 697] width 265 height 15
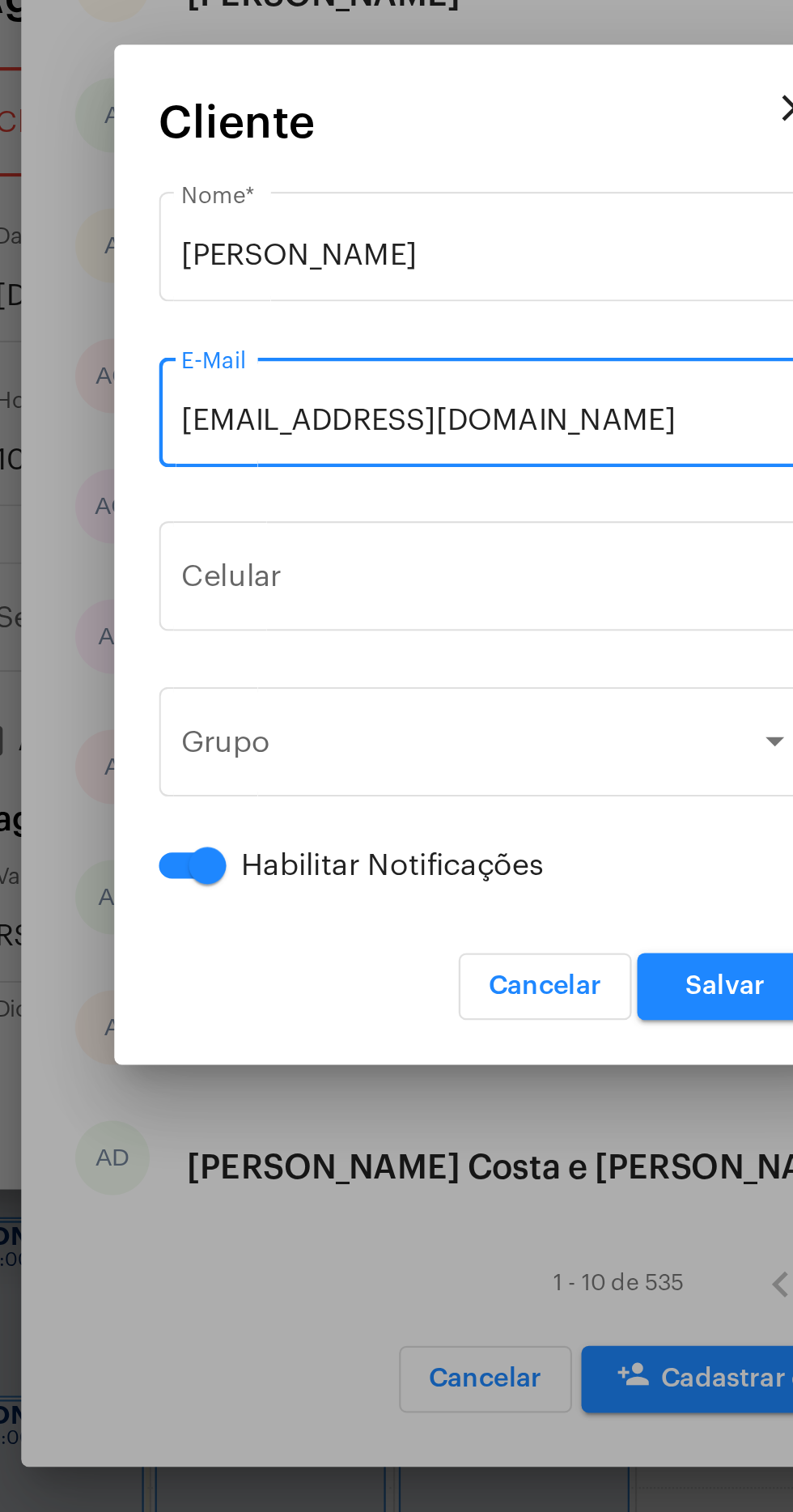
type input "cristinasouza.adv@gmail.com"
click at [404, 762] on input "tel" at bounding box center [396, 768] width 265 height 15
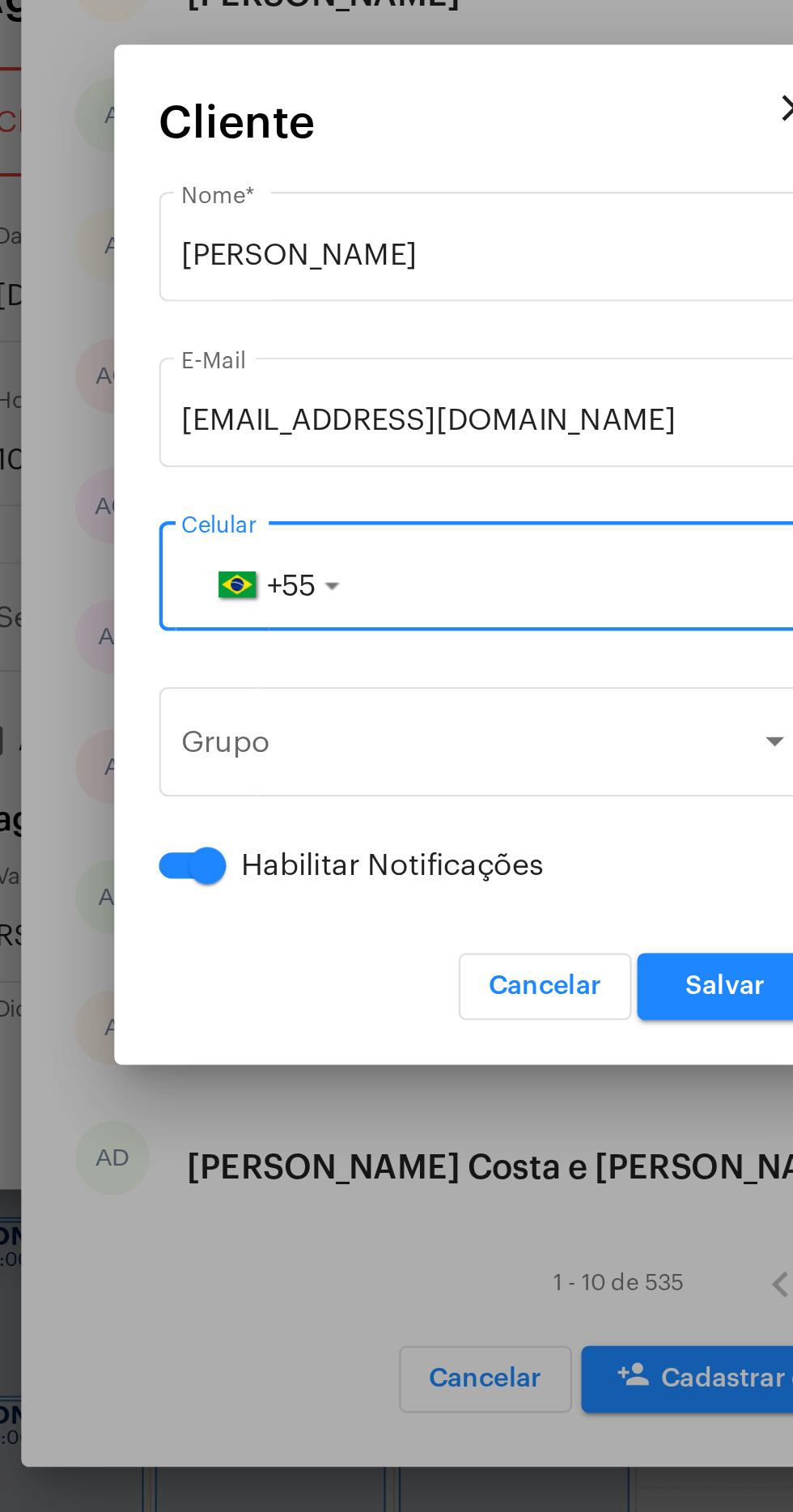
type input "2"
type input "31995001363"
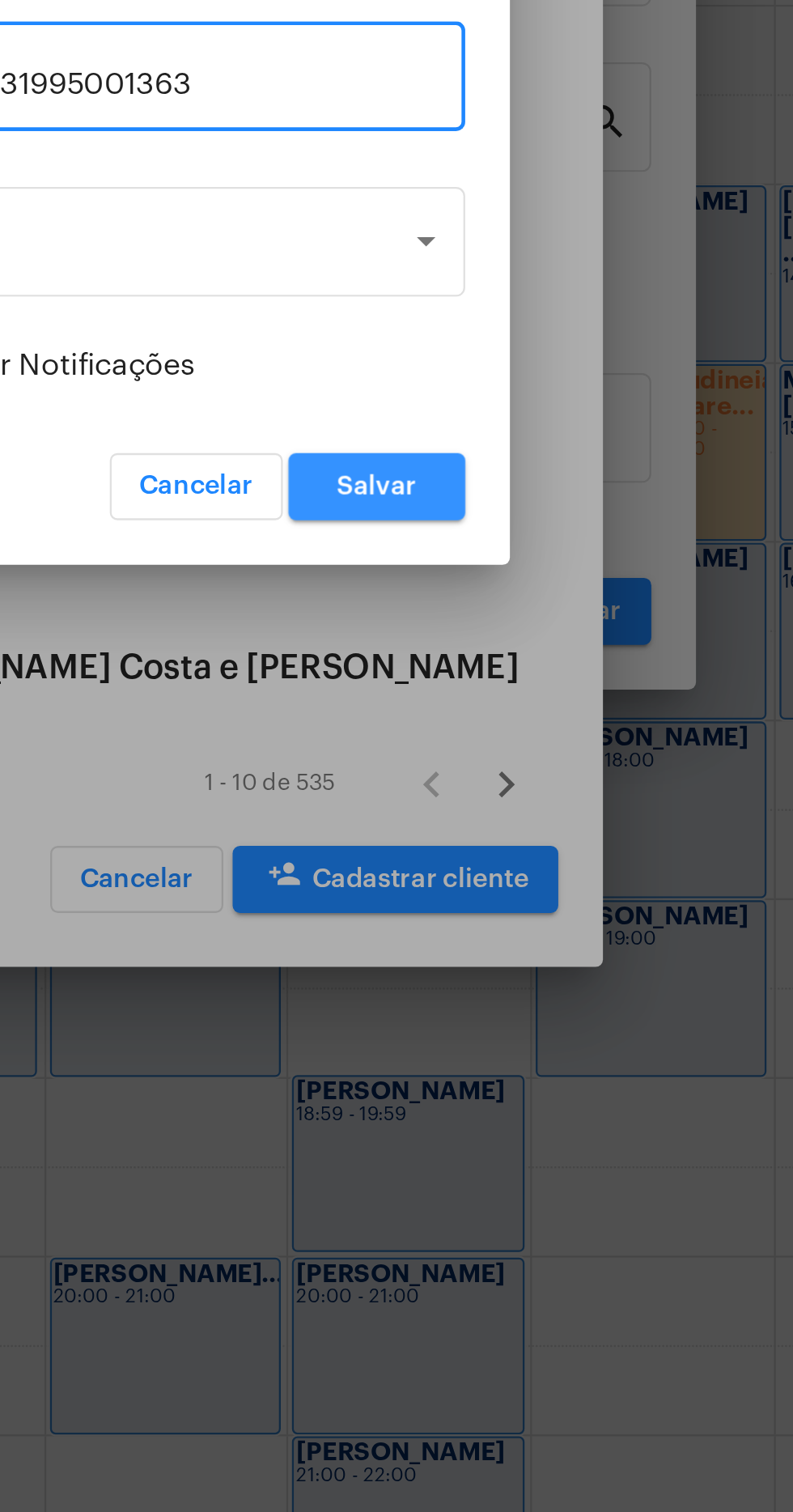
click at [511, 950] on button "Salvar" at bounding box center [500, 943] width 77 height 29
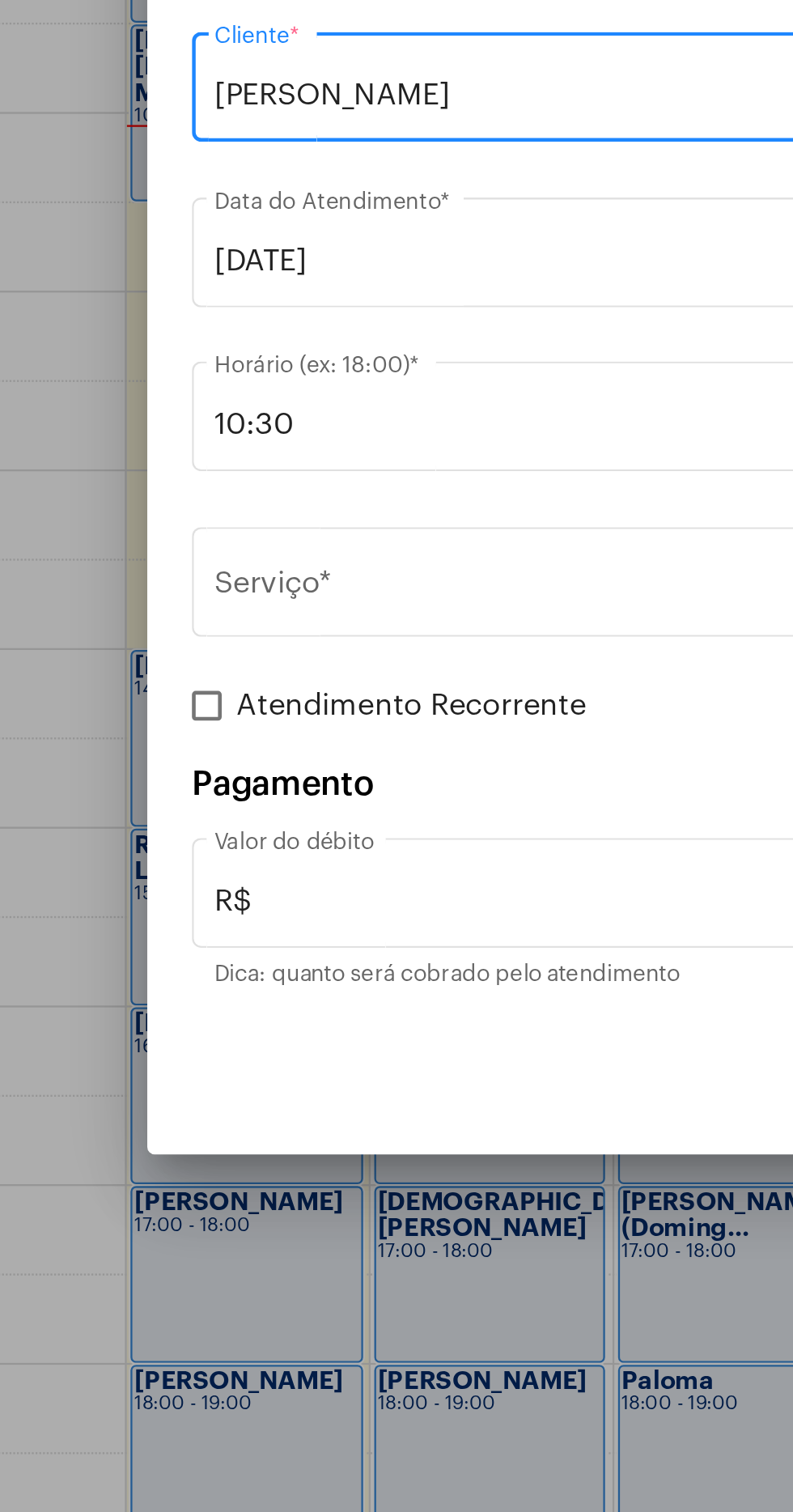
click at [313, 790] on input "Serviço *" at bounding box center [387, 786] width 408 height 15
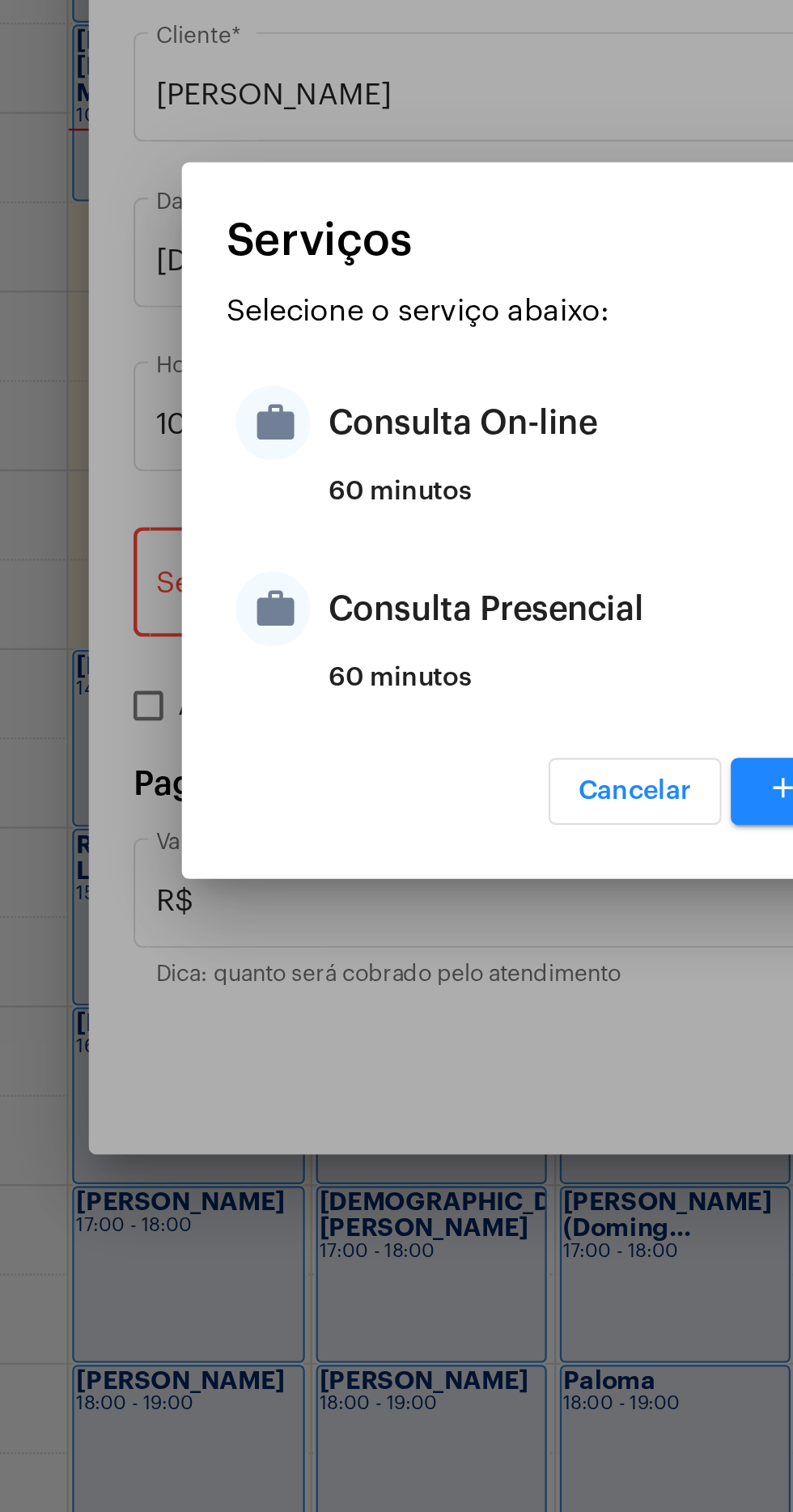
click at [342, 812] on div "Consulta Presencial" at bounding box center [417, 794] width 317 height 48
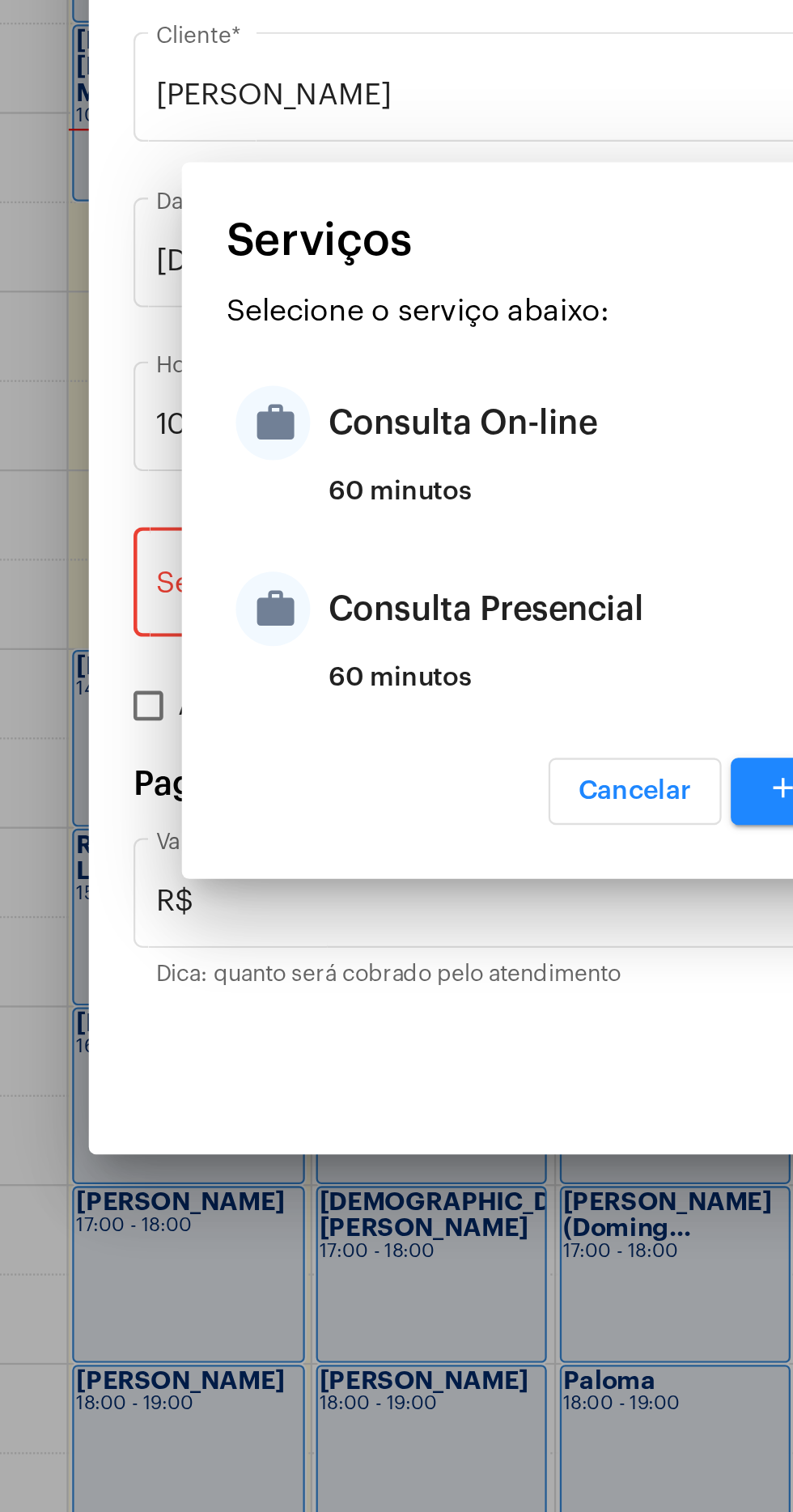
type input "Consulta Presencial"
type input "R$ 150"
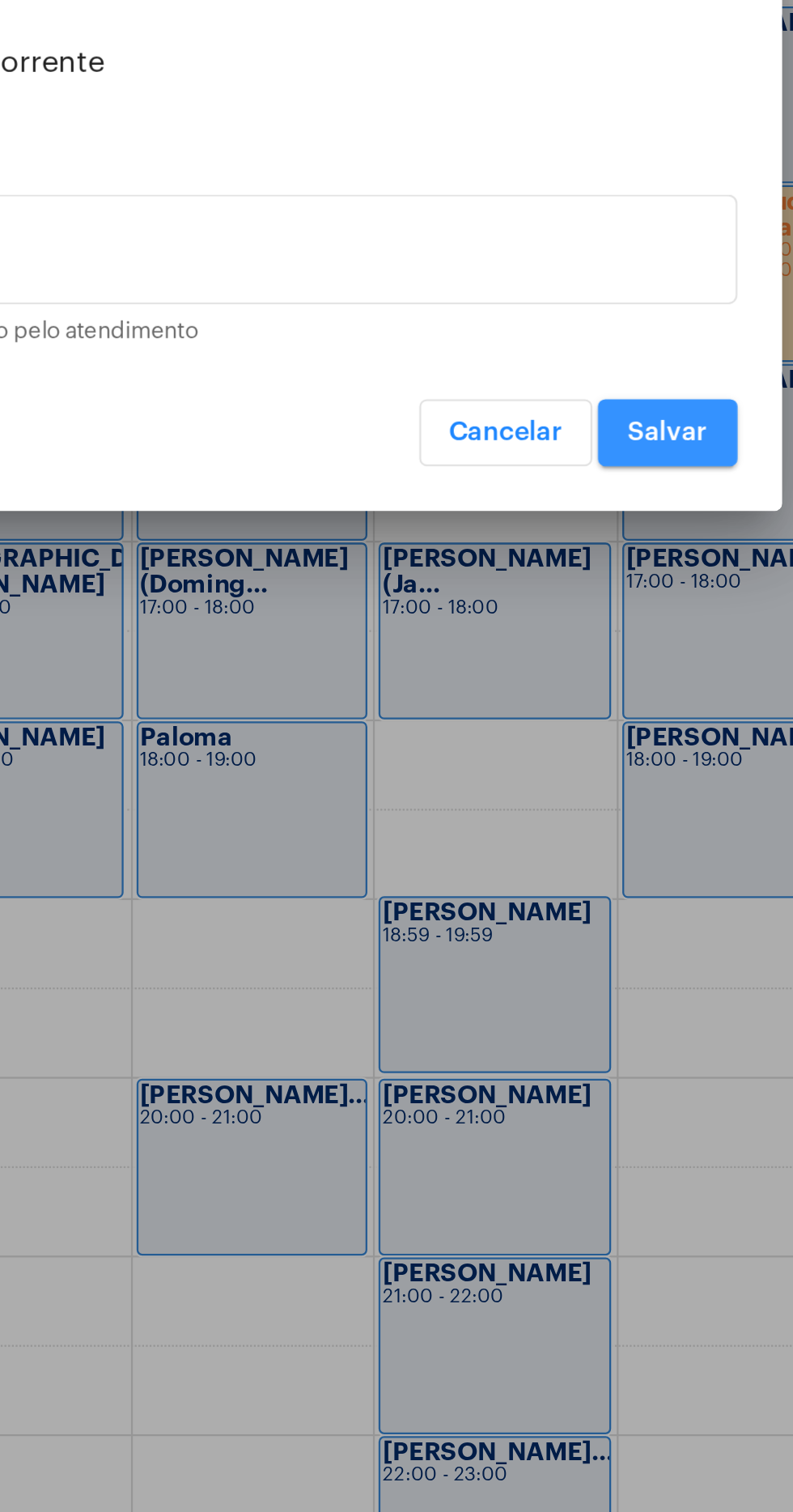
click at [607, 1000] on button "Salvar" at bounding box center [589, 997] width 61 height 29
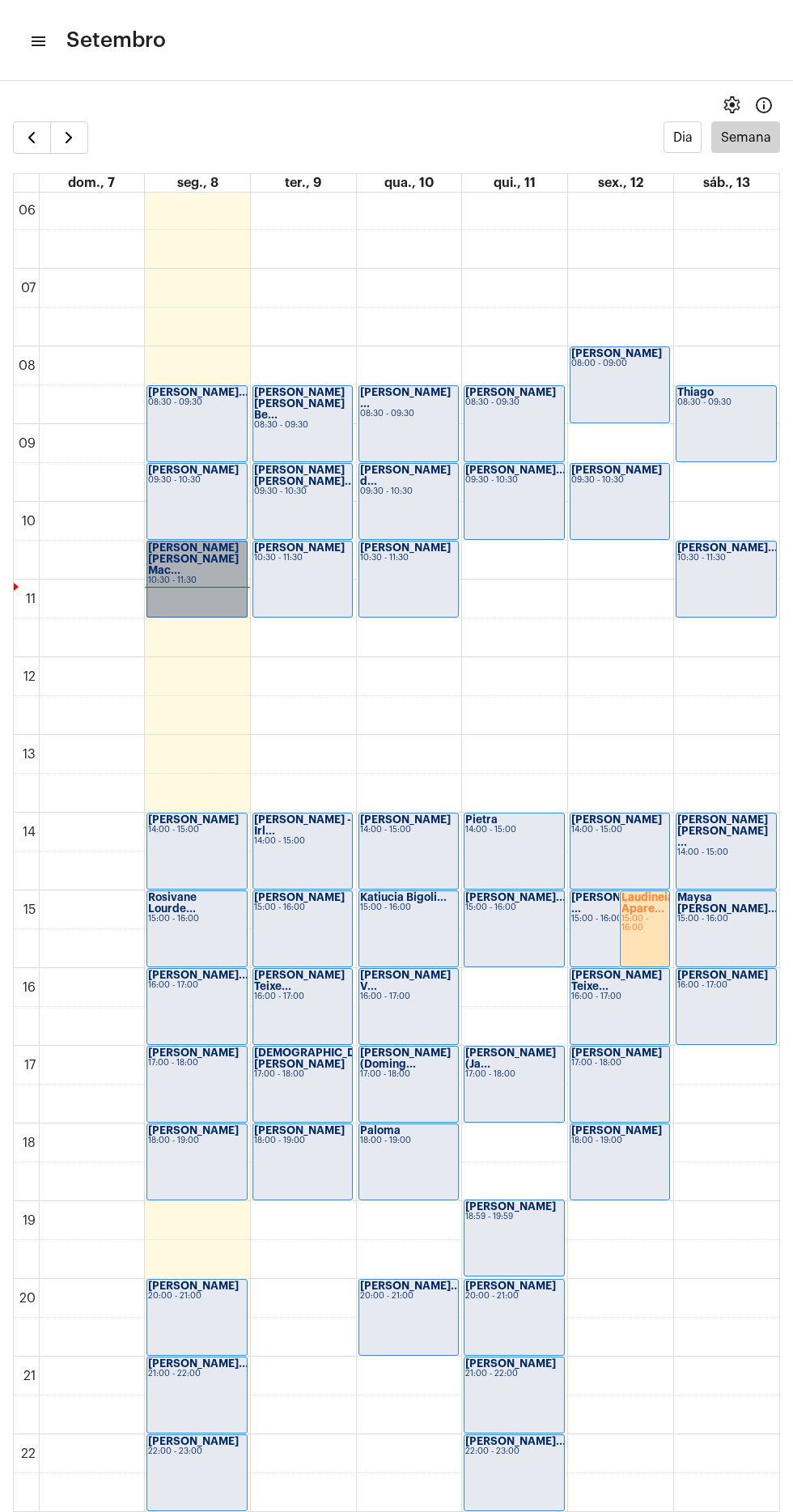
click at [160, 602] on link "Maria Luiza Mac... 10:30 - 11:30" at bounding box center [196, 579] width 100 height 77
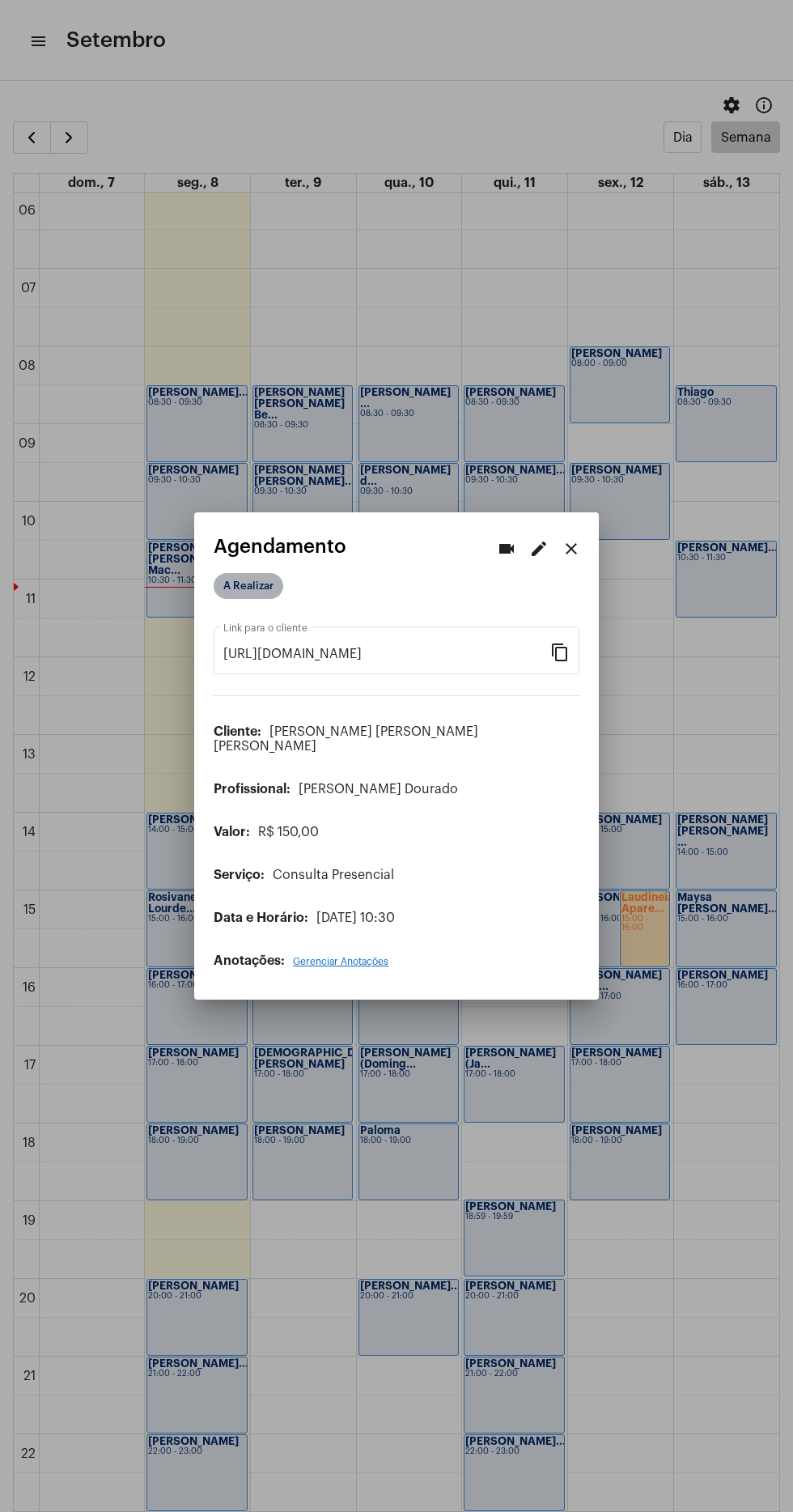
click at [241, 587] on mat-chip "A Realizar" at bounding box center [248, 585] width 70 height 26
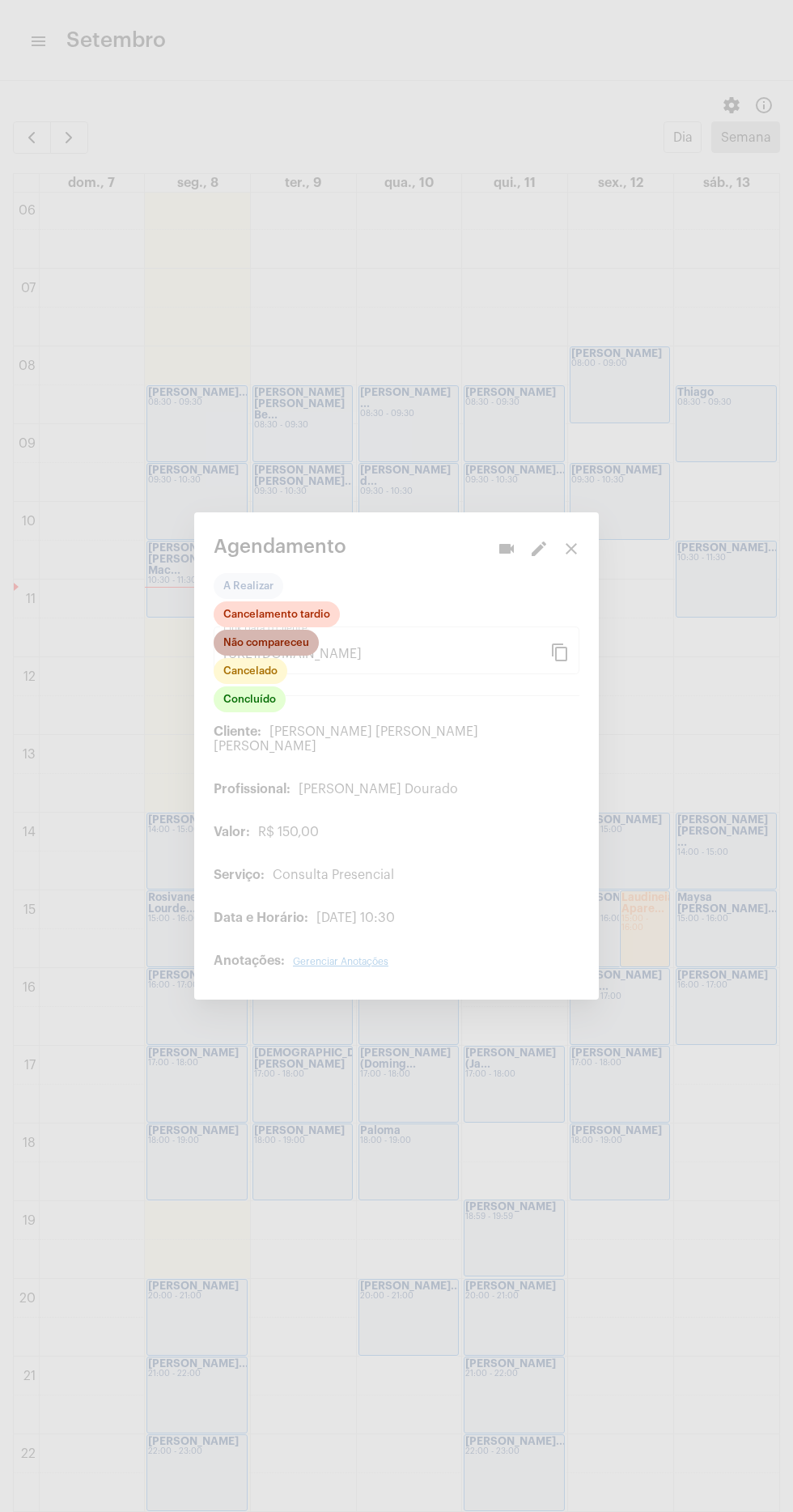
click at [278, 642] on mat-chip "Não compareceu" at bounding box center [265, 642] width 105 height 26
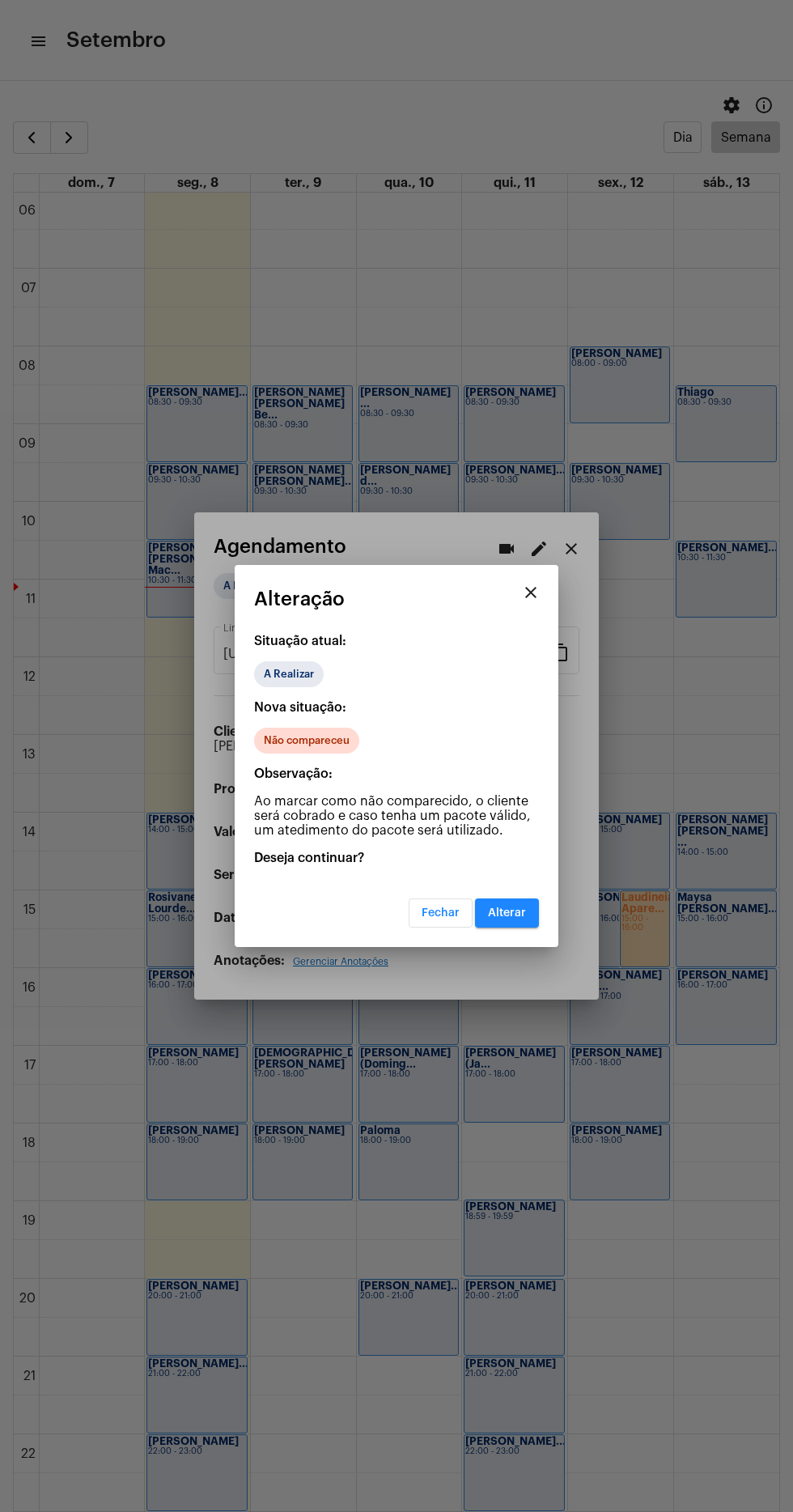
click at [516, 912] on span "Alterar" at bounding box center [507, 913] width 38 height 11
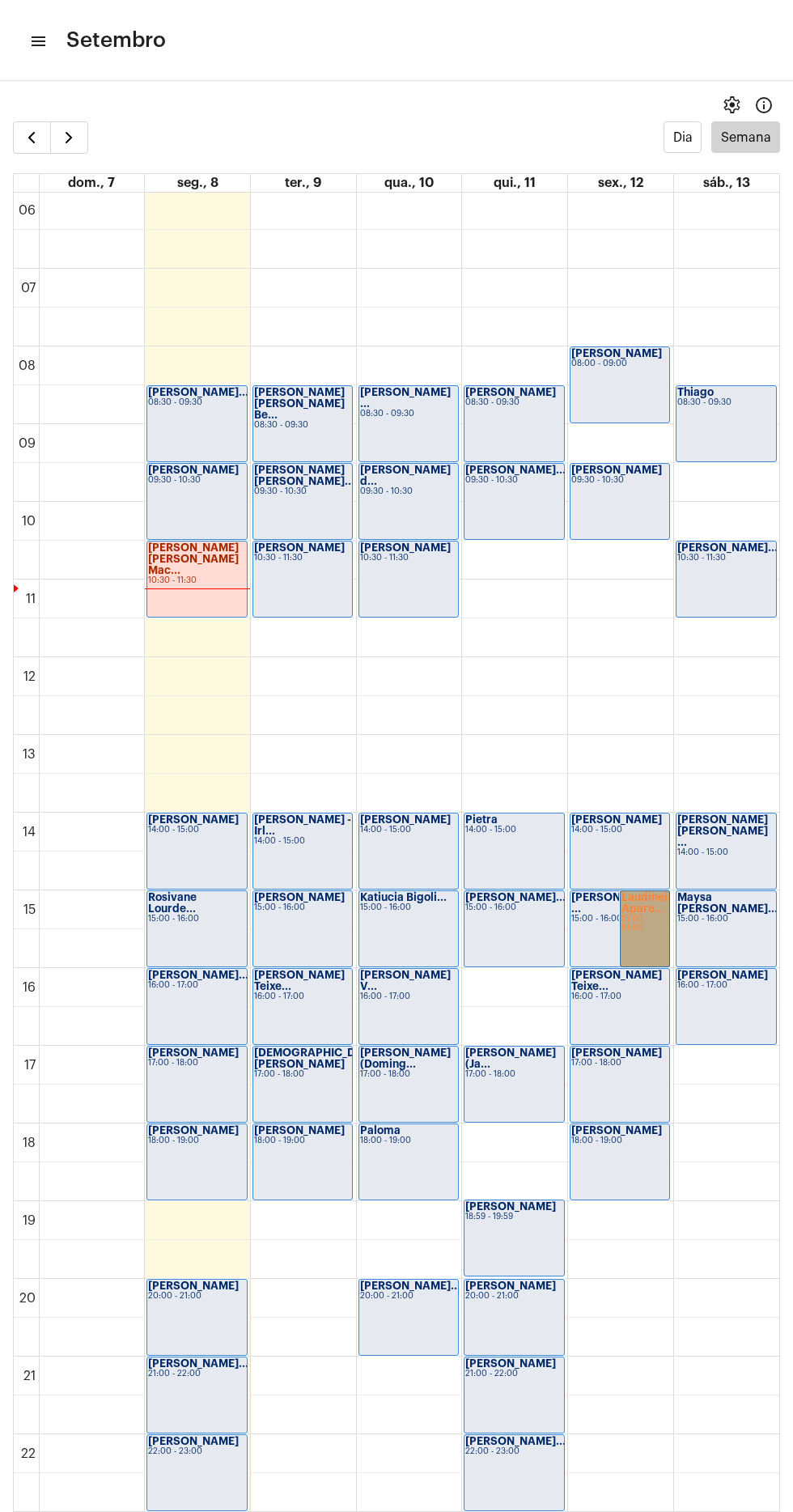
click at [663, 940] on link "Laudineia Apare... 15:00 - 16:00" at bounding box center [645, 928] width 50 height 77
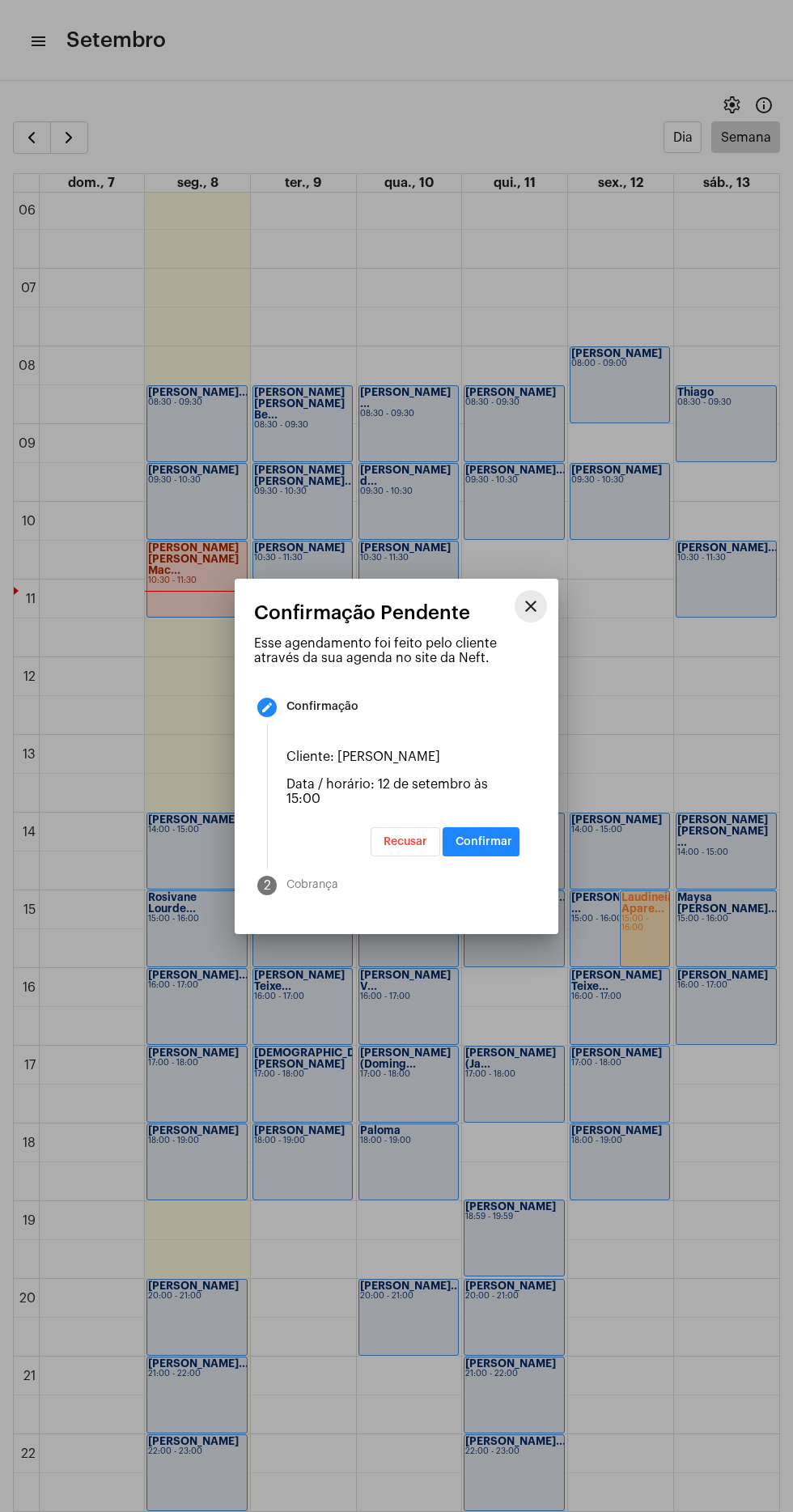
click at [524, 597] on mat-icon "close" at bounding box center [530, 606] width 19 height 19
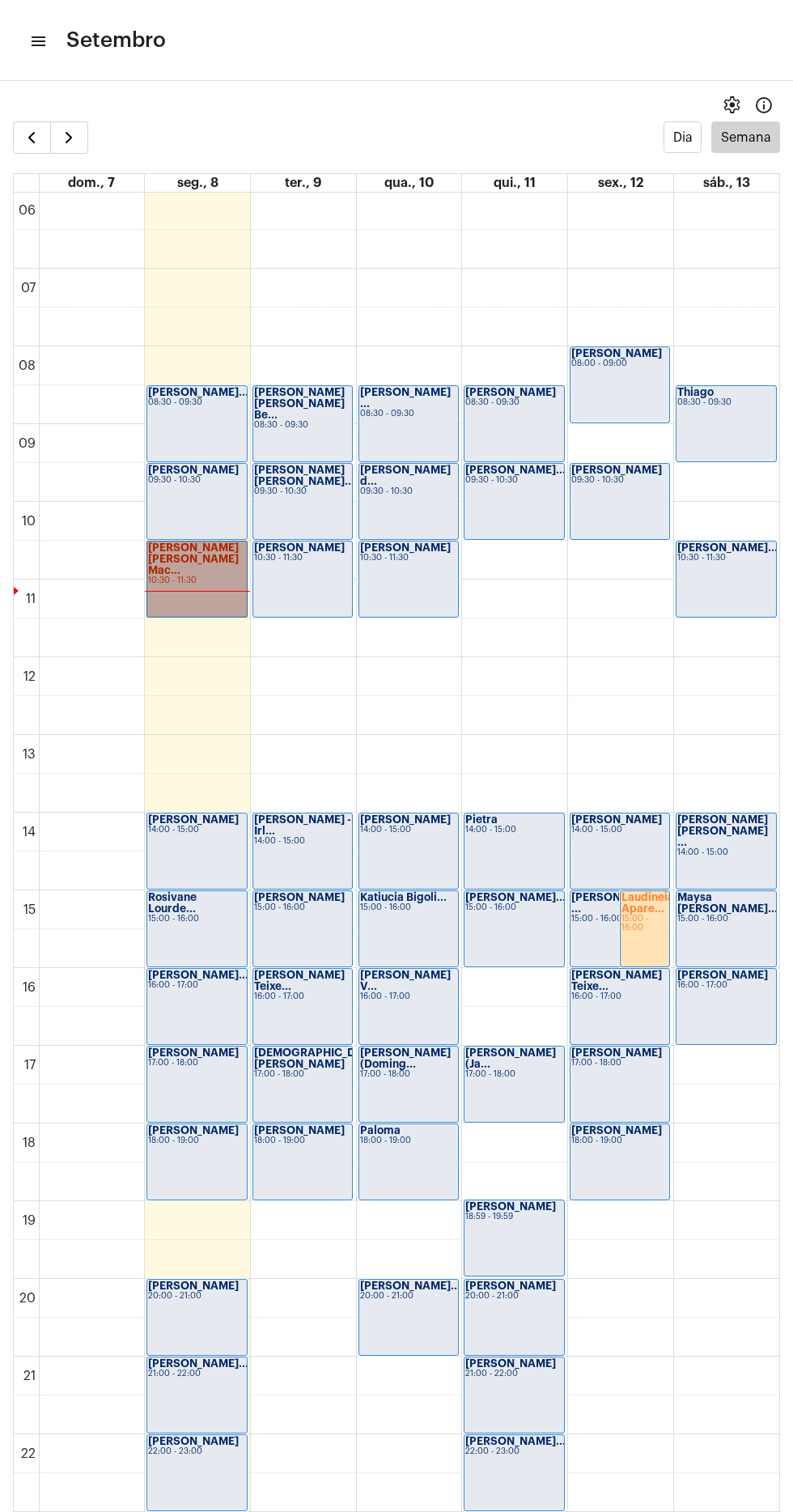
click at [172, 570] on link "Maria Luiza Mac... 10:30 - 11:30" at bounding box center [196, 579] width 100 height 77
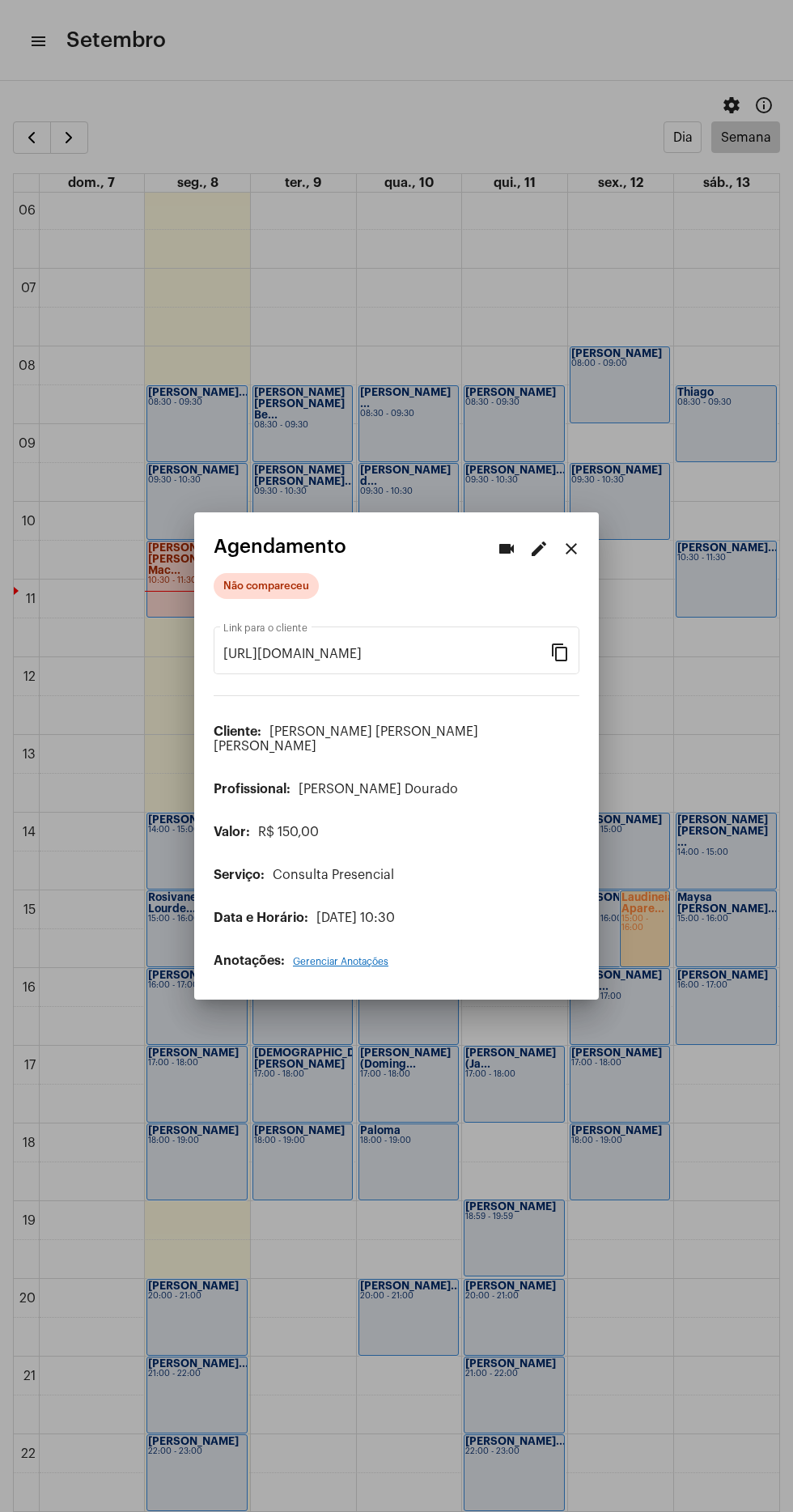
click at [496, 199] on div at bounding box center [396, 756] width 793 height 1512
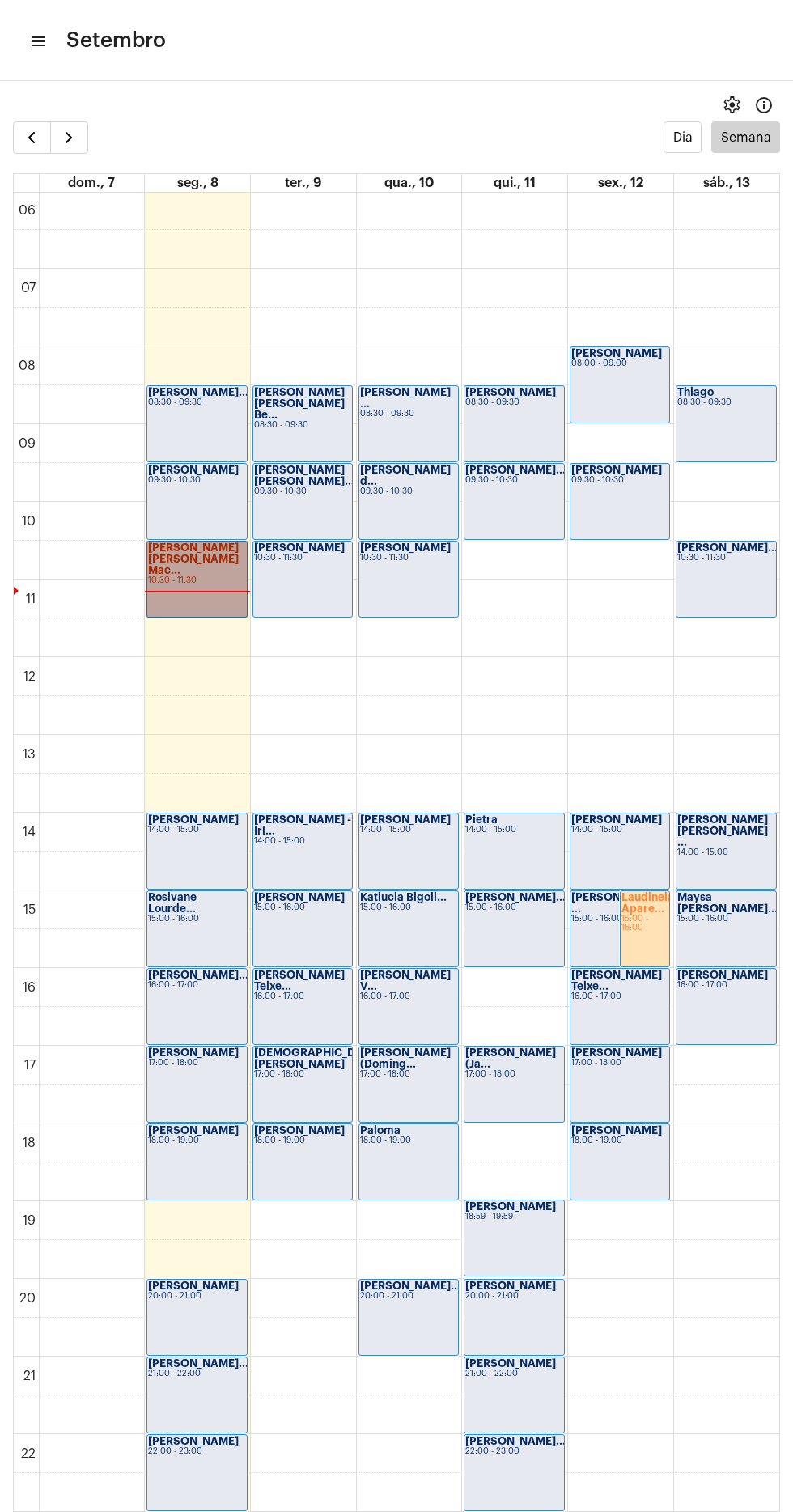
click at [204, 585] on link "Maria Luiza Mac... 10:30 - 11:30" at bounding box center [196, 579] width 100 height 77
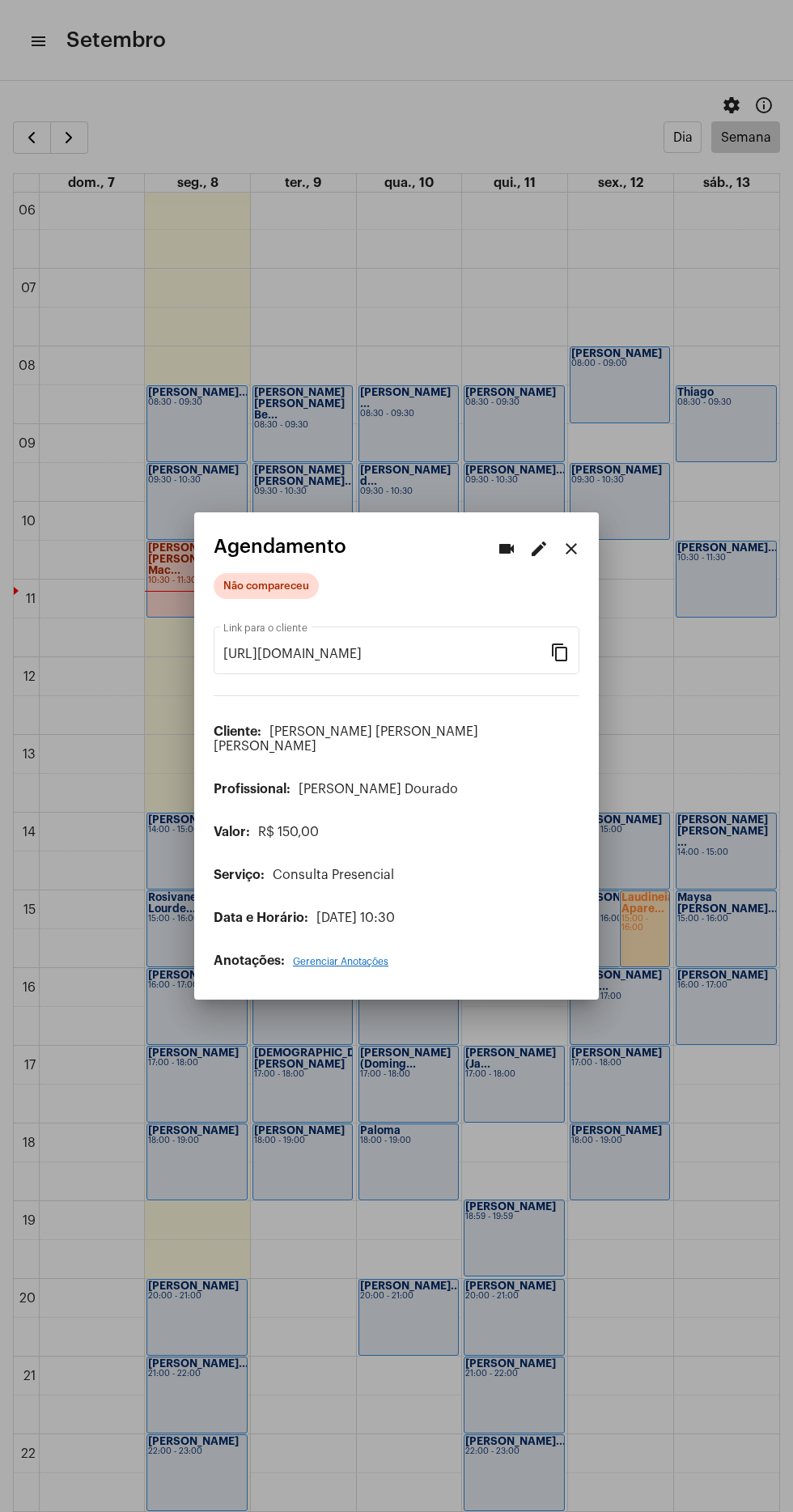
click at [633, 307] on div at bounding box center [396, 756] width 793 height 1512
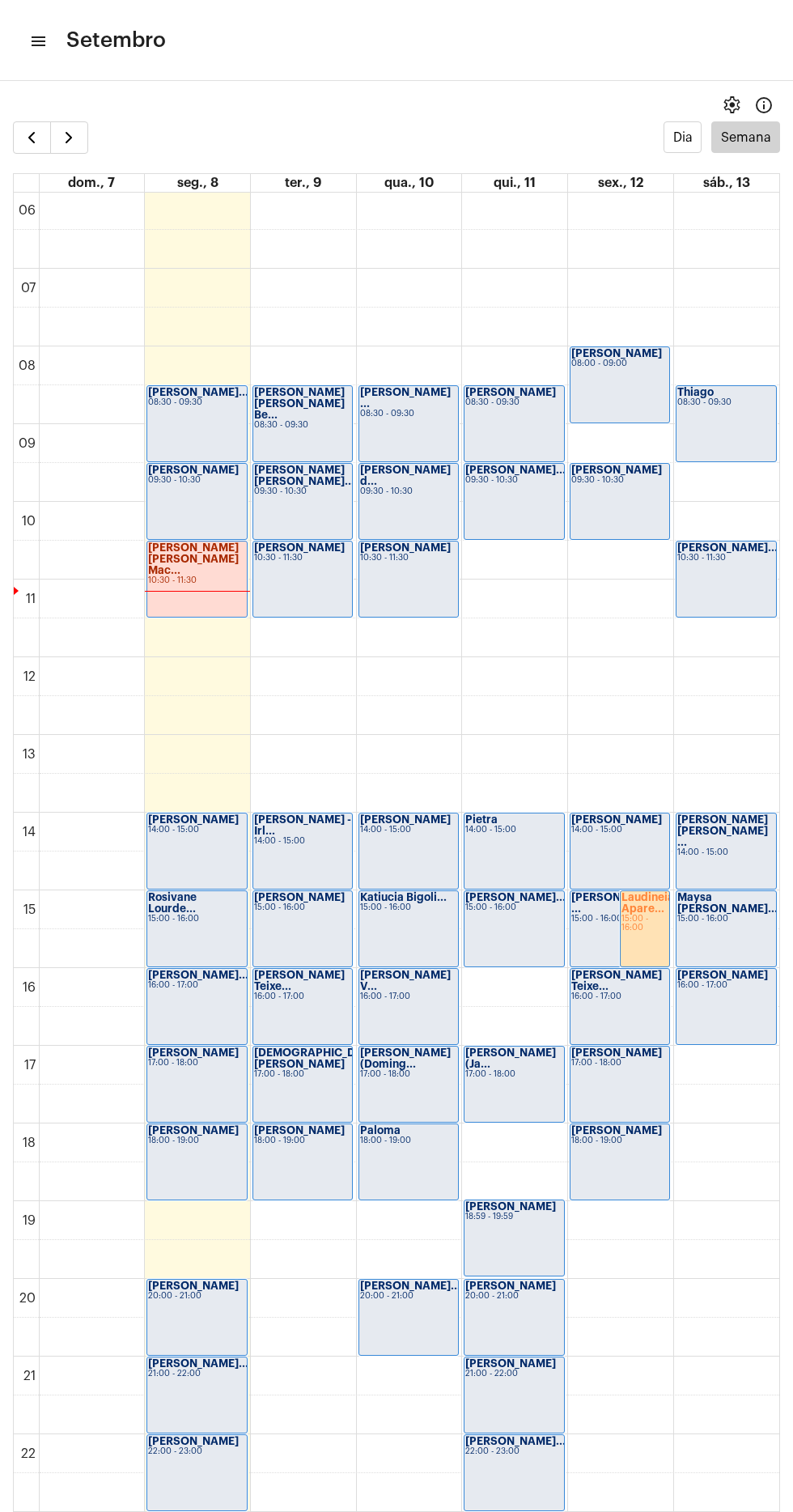
click at [41, 41] on mat-icon "menu" at bounding box center [37, 41] width 16 height 19
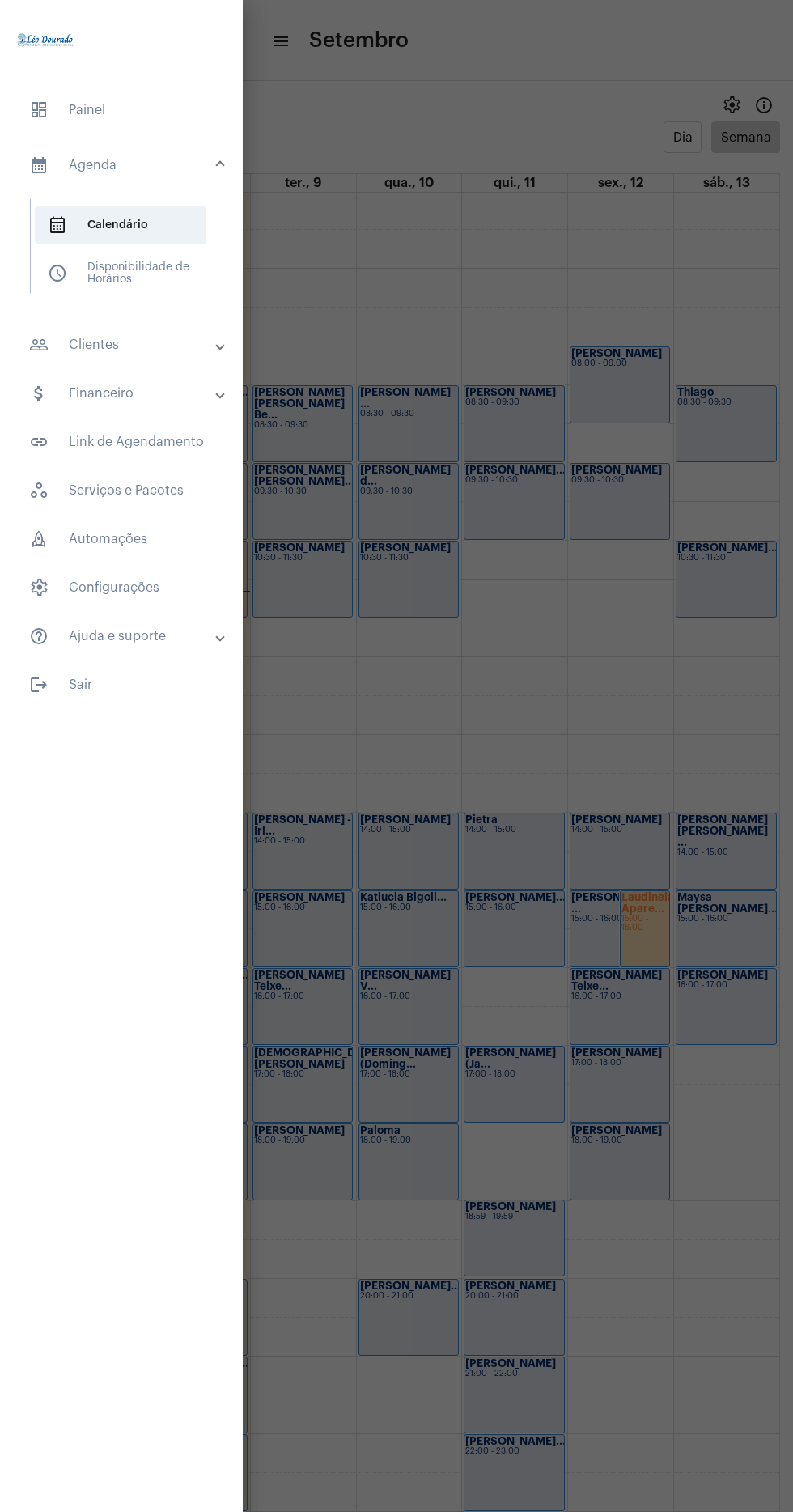
click at [175, 121] on span "dashboard Painel" at bounding box center [121, 110] width 211 height 39
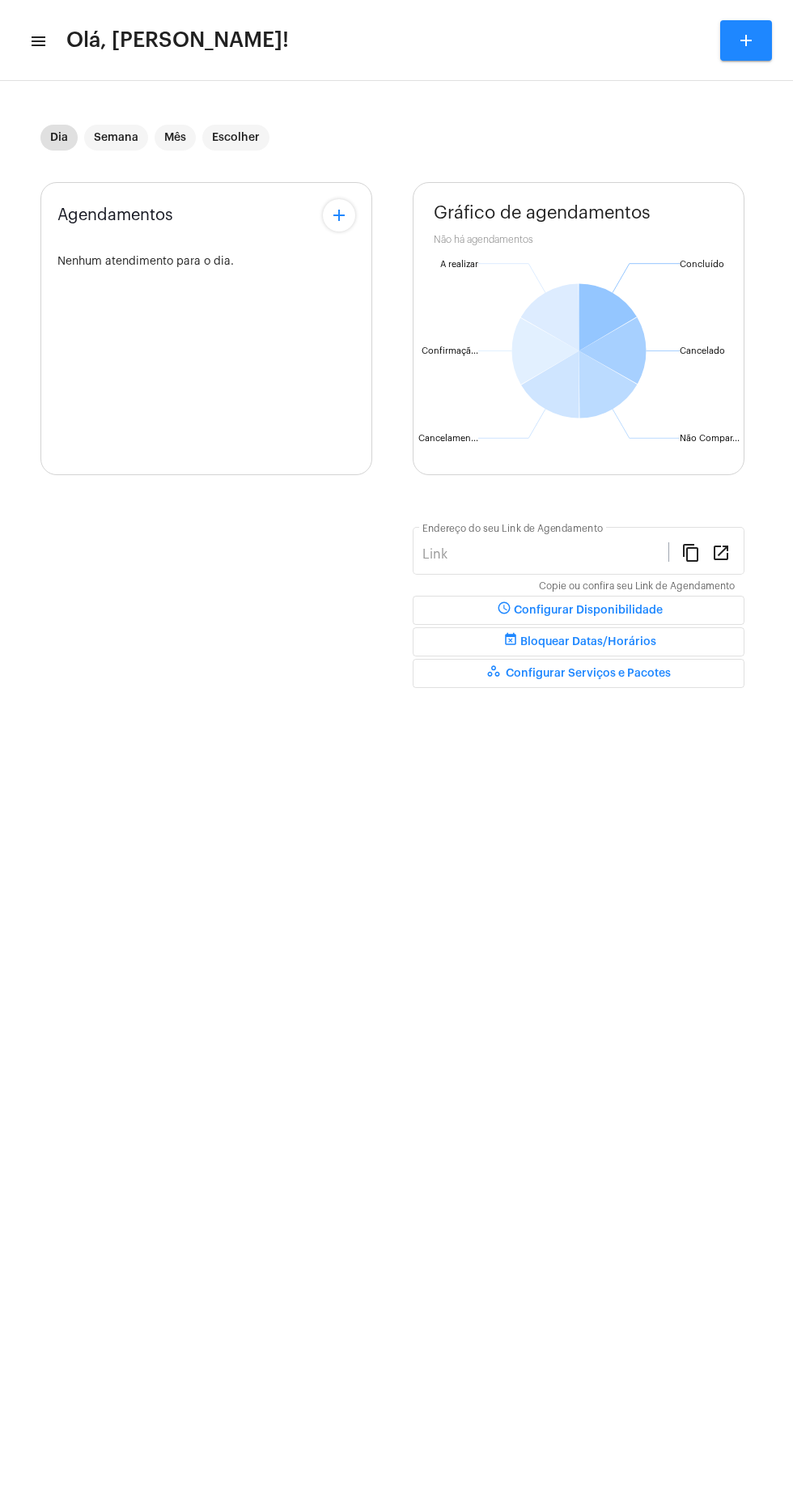
type input "[URL][DOMAIN_NAME][PERSON_NAME]"
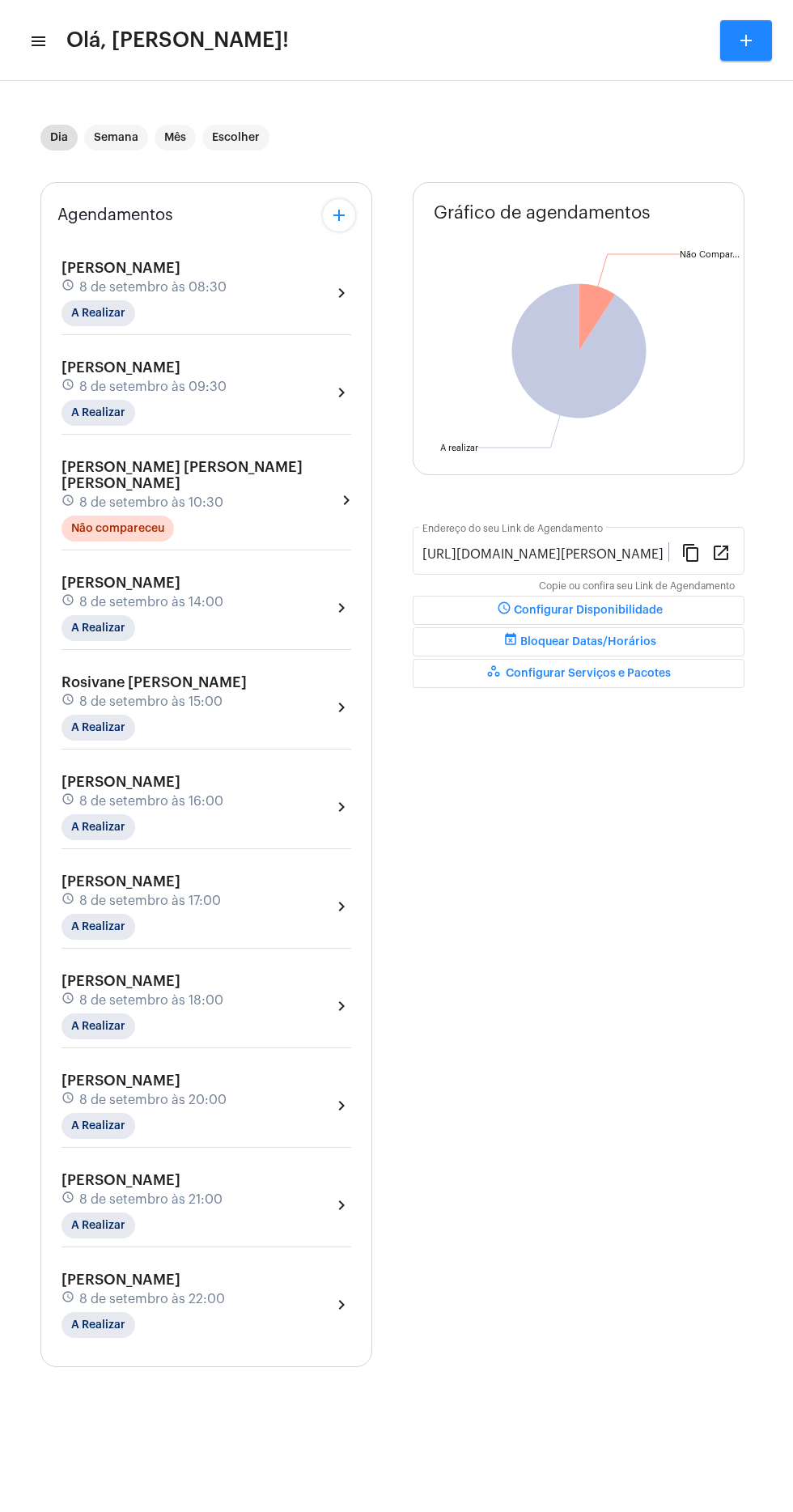
click at [215, 497] on div "Maria Luiza Machado moura schedule 8 de setembro às 10:30 Não compareceu" at bounding box center [199, 500] width 275 height 83
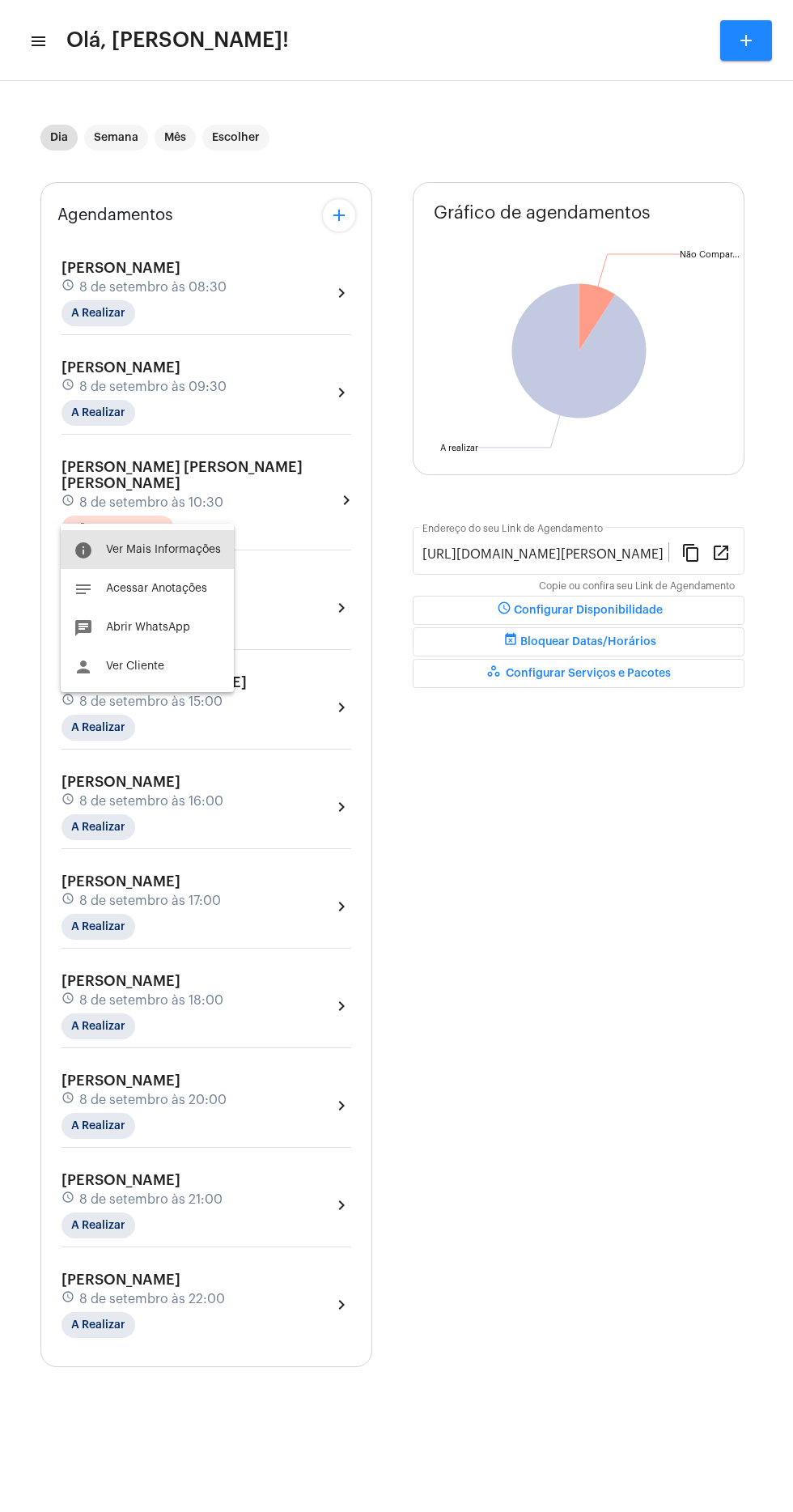
click at [197, 554] on span "Ver Mais Informações" at bounding box center [163, 549] width 115 height 11
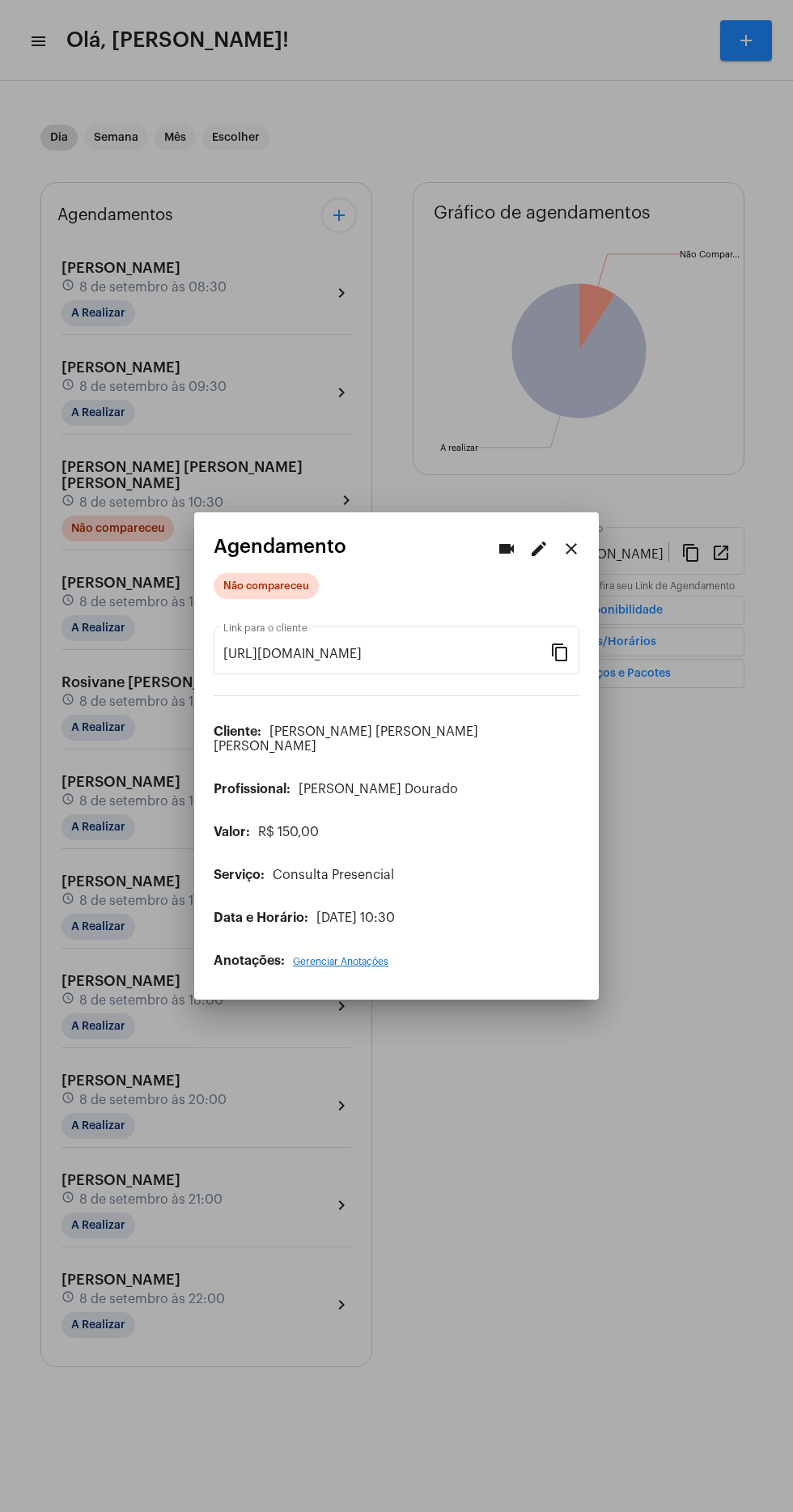
click at [510, 1094] on div at bounding box center [396, 756] width 793 height 1512
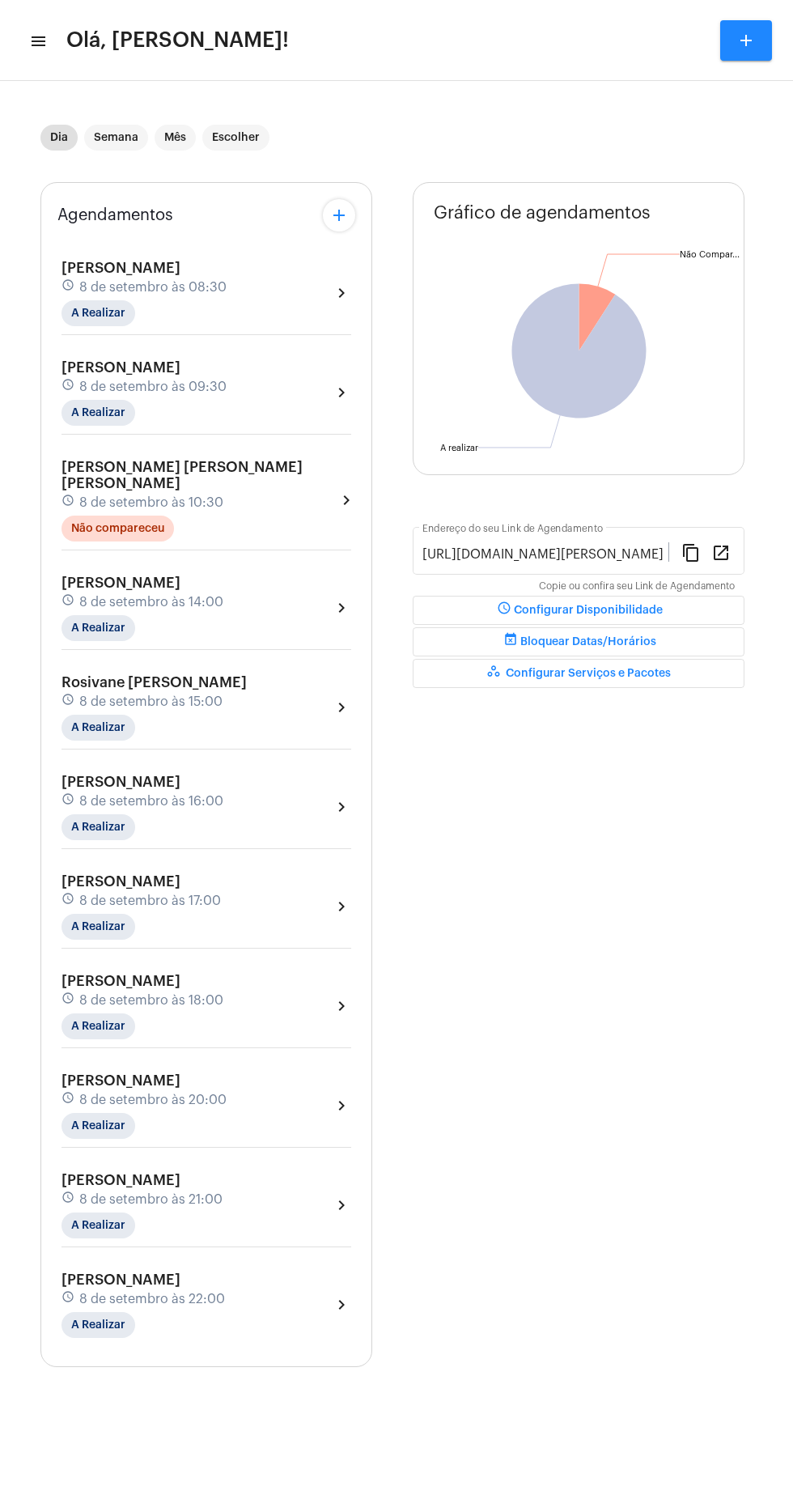
click at [233, 493] on div "schedule 8 de setembro às 10:30" at bounding box center [199, 502] width 275 height 18
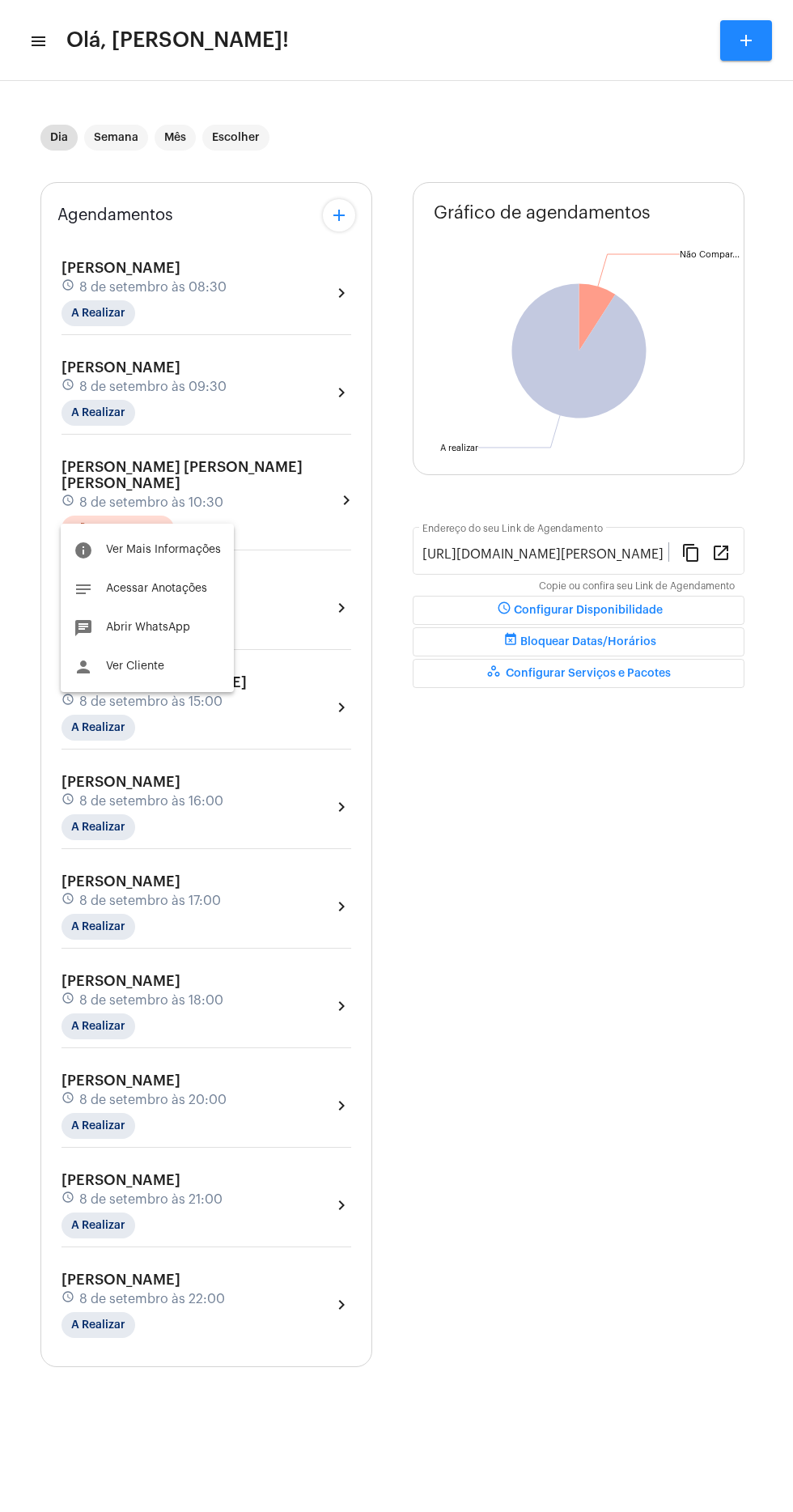
click at [170, 686] on div "info Ver Mais Informações notes Acessar Anotações chat Abrir WhatsApp person Ve…" at bounding box center [147, 607] width 174 height 168
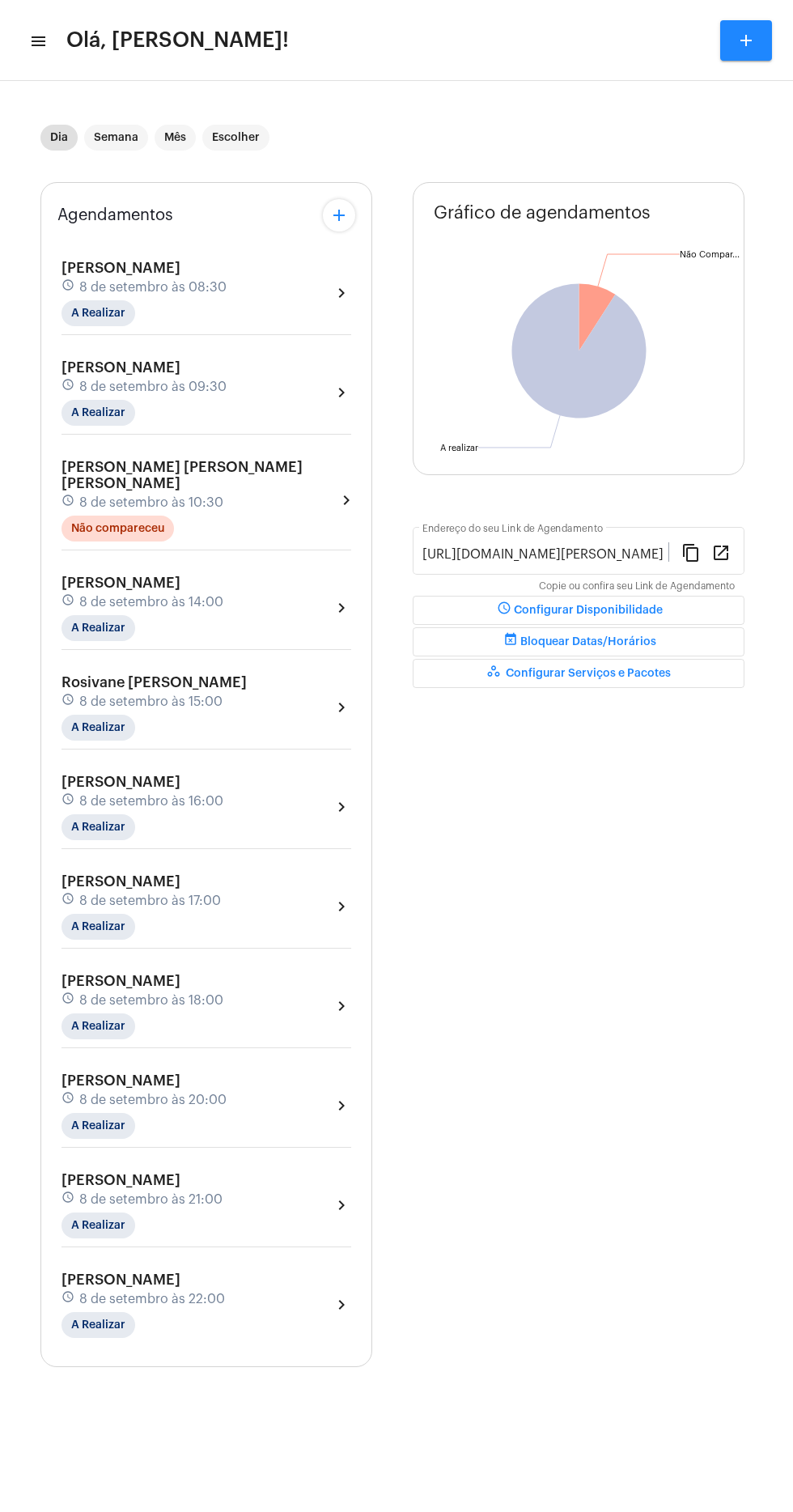
click at [224, 495] on div "Maria Luiza Machado moura schedule 8 de setembro às 10:30 Não compareceu" at bounding box center [199, 500] width 275 height 83
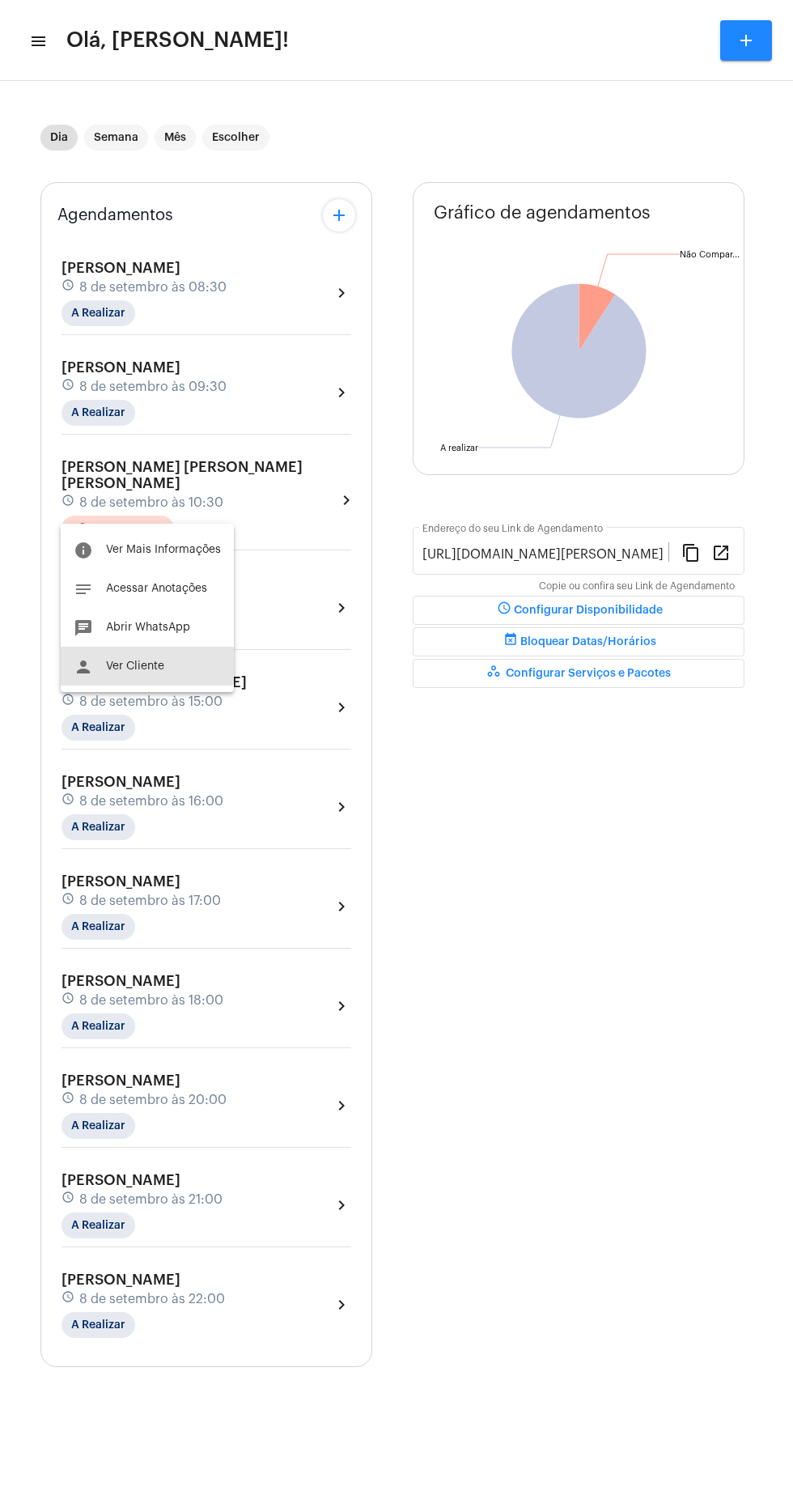
click at [145, 663] on span "Ver Cliente" at bounding box center [135, 665] width 58 height 11
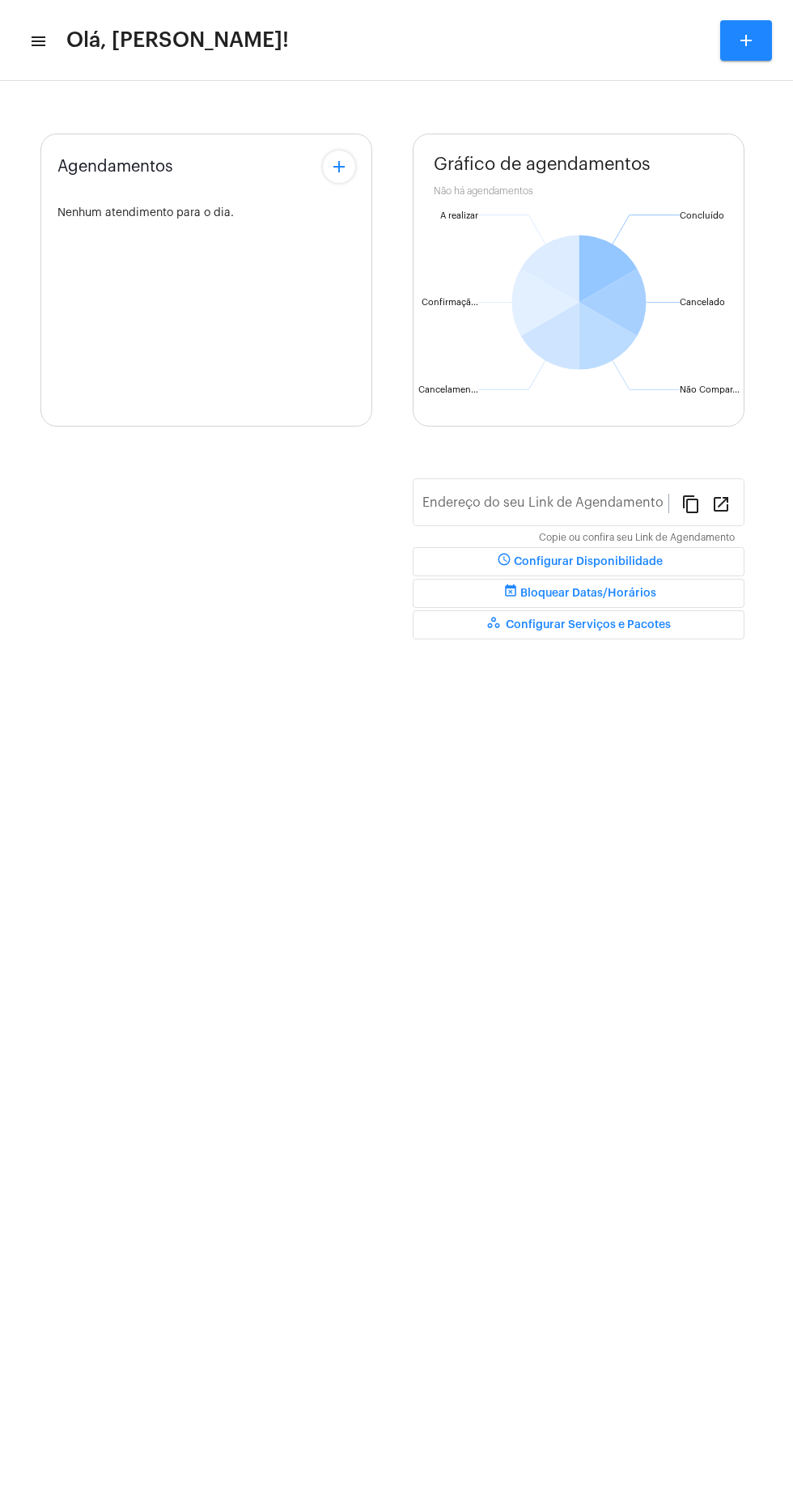
type input "[URL][DOMAIN_NAME][PERSON_NAME]"
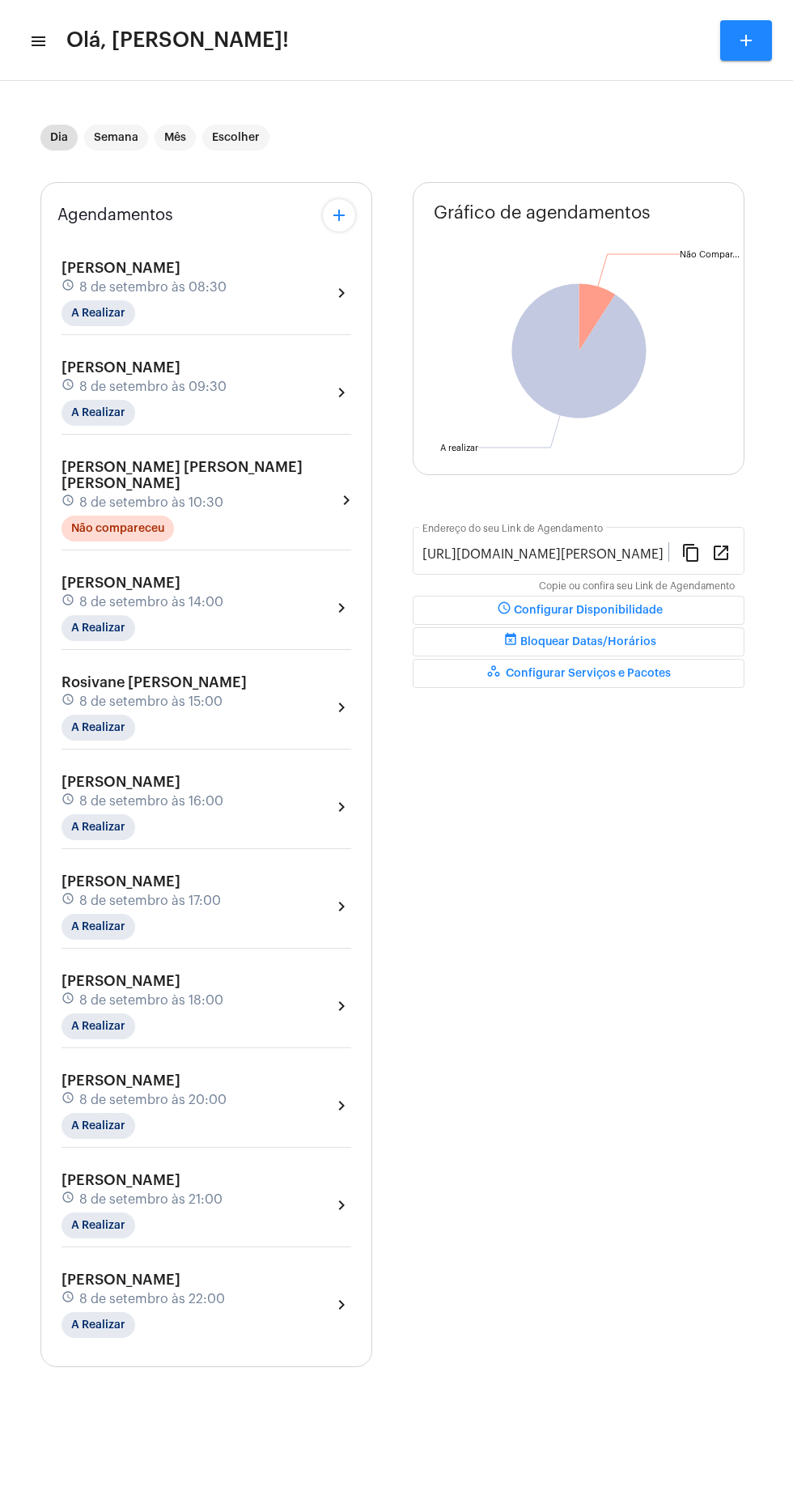
click at [39, 40] on mat-icon "menu" at bounding box center [37, 41] width 16 height 19
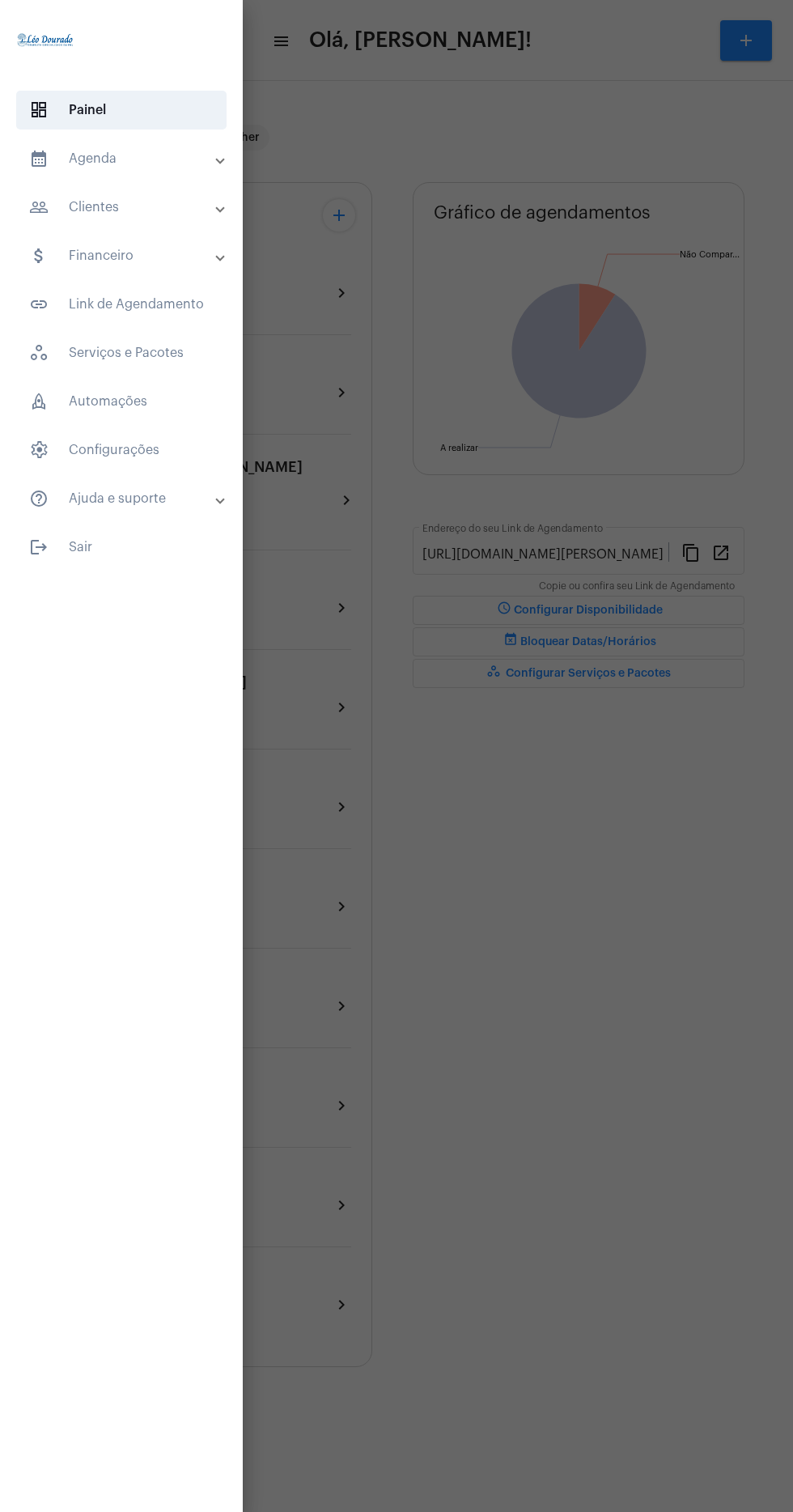
click at [55, 159] on mat-panel-title "calendar_month_outlined Agenda" at bounding box center [122, 159] width 188 height 19
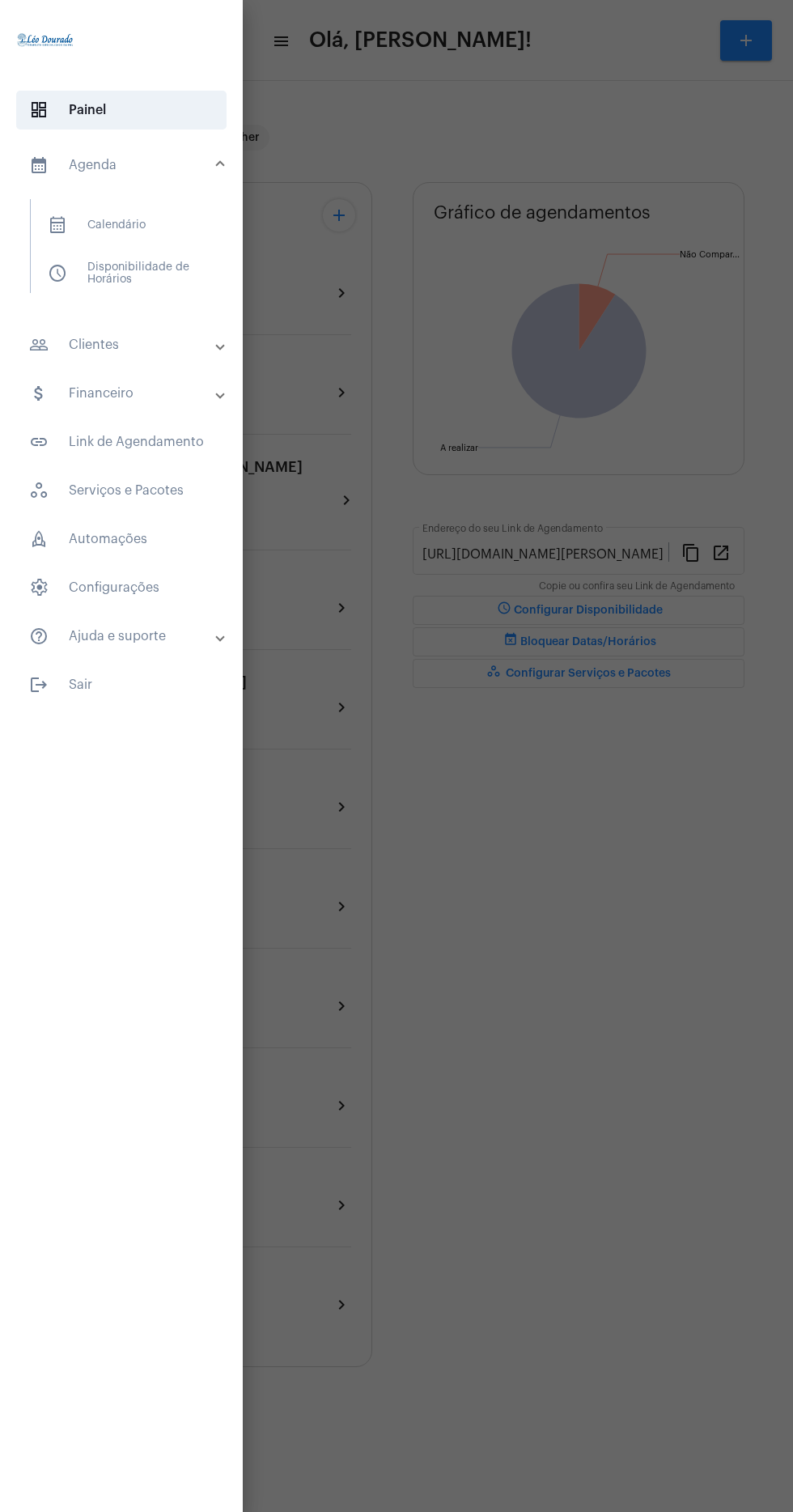
click at [56, 226] on span "calendar_month_outlined" at bounding box center [57, 225] width 19 height 19
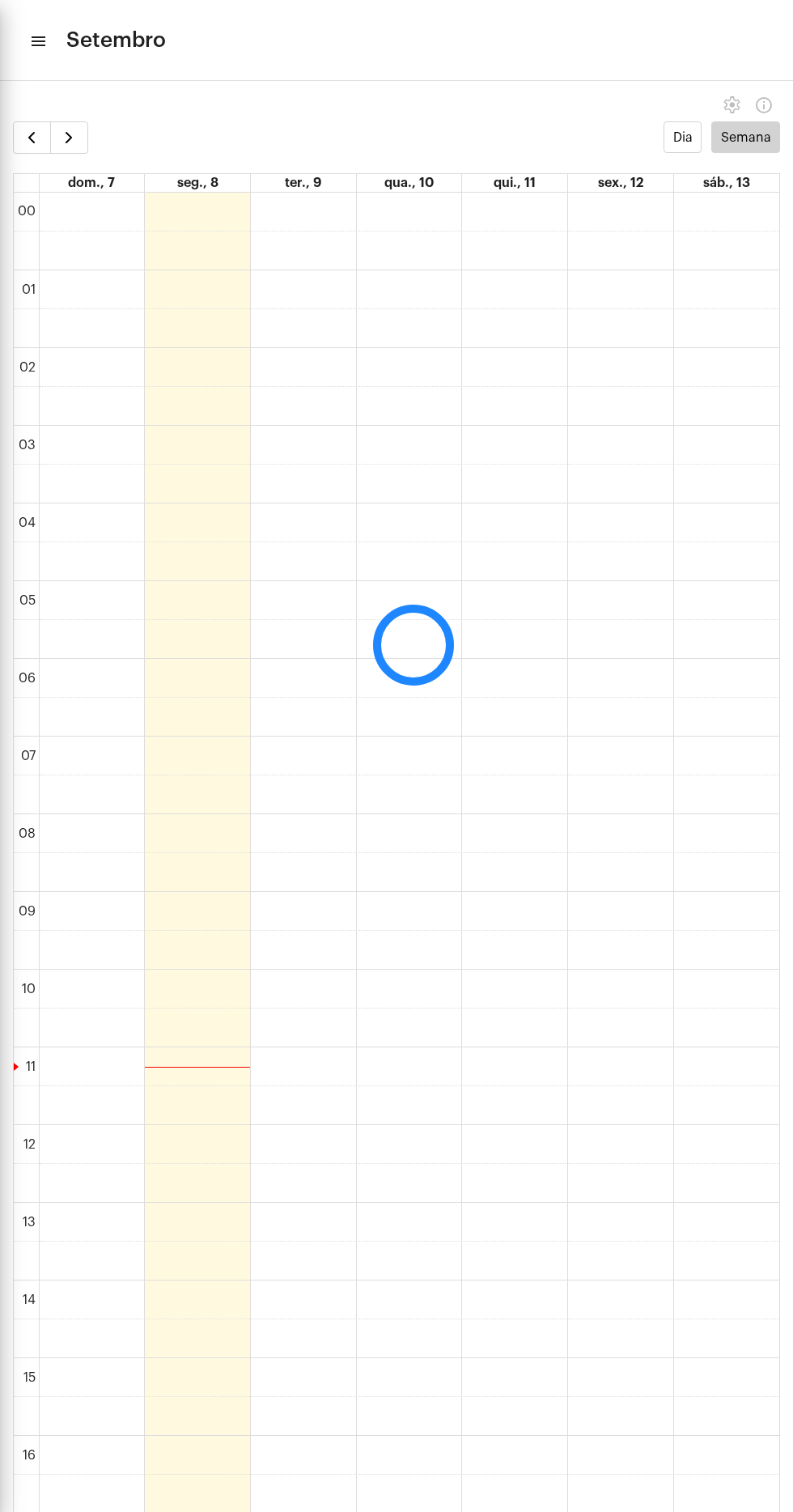
scroll to position [468, 0]
